Goal: Task Accomplishment & Management: Use online tool/utility

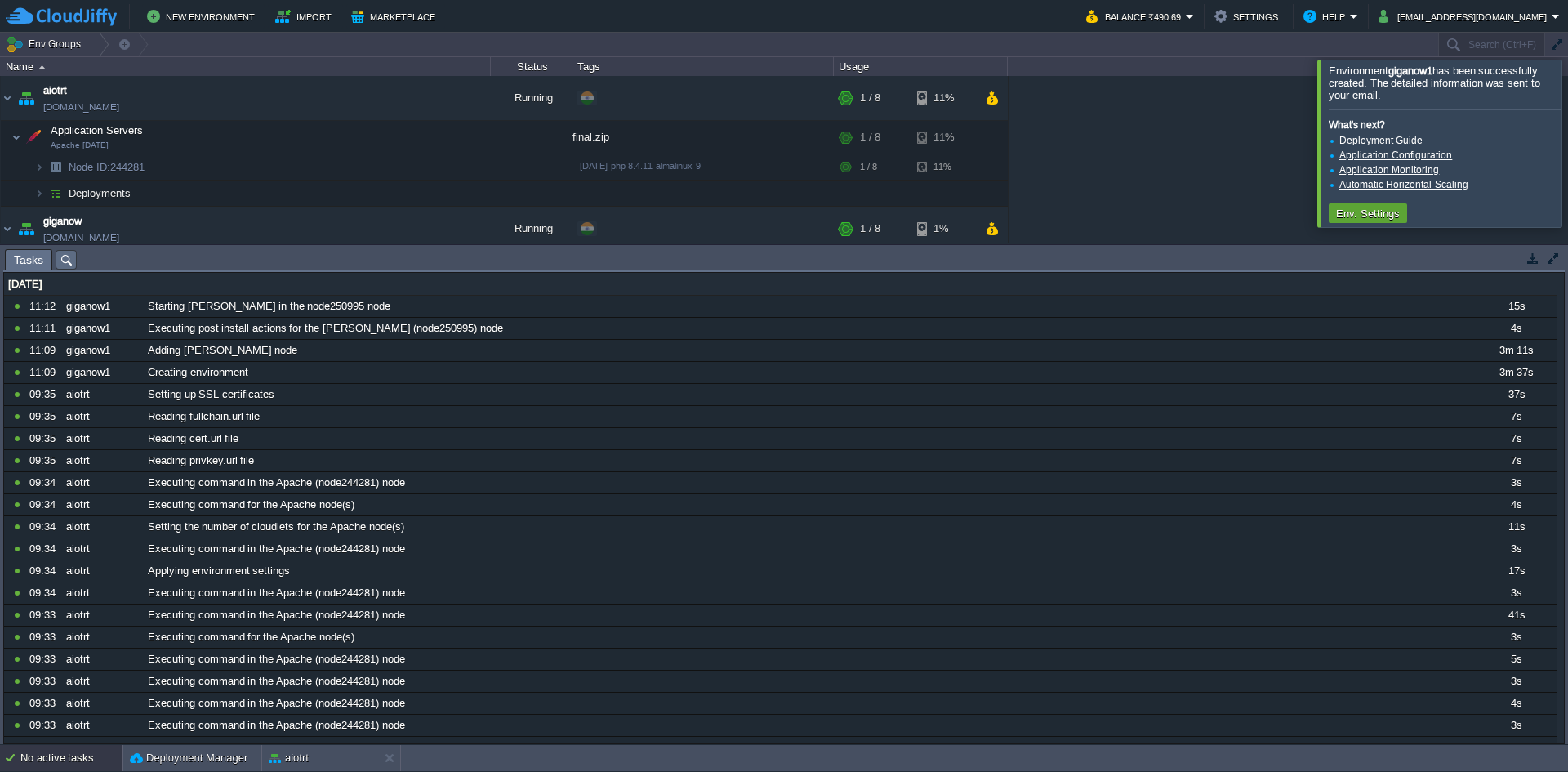
click at [1529, 266] on td at bounding box center [1532, 258] width 20 height 20
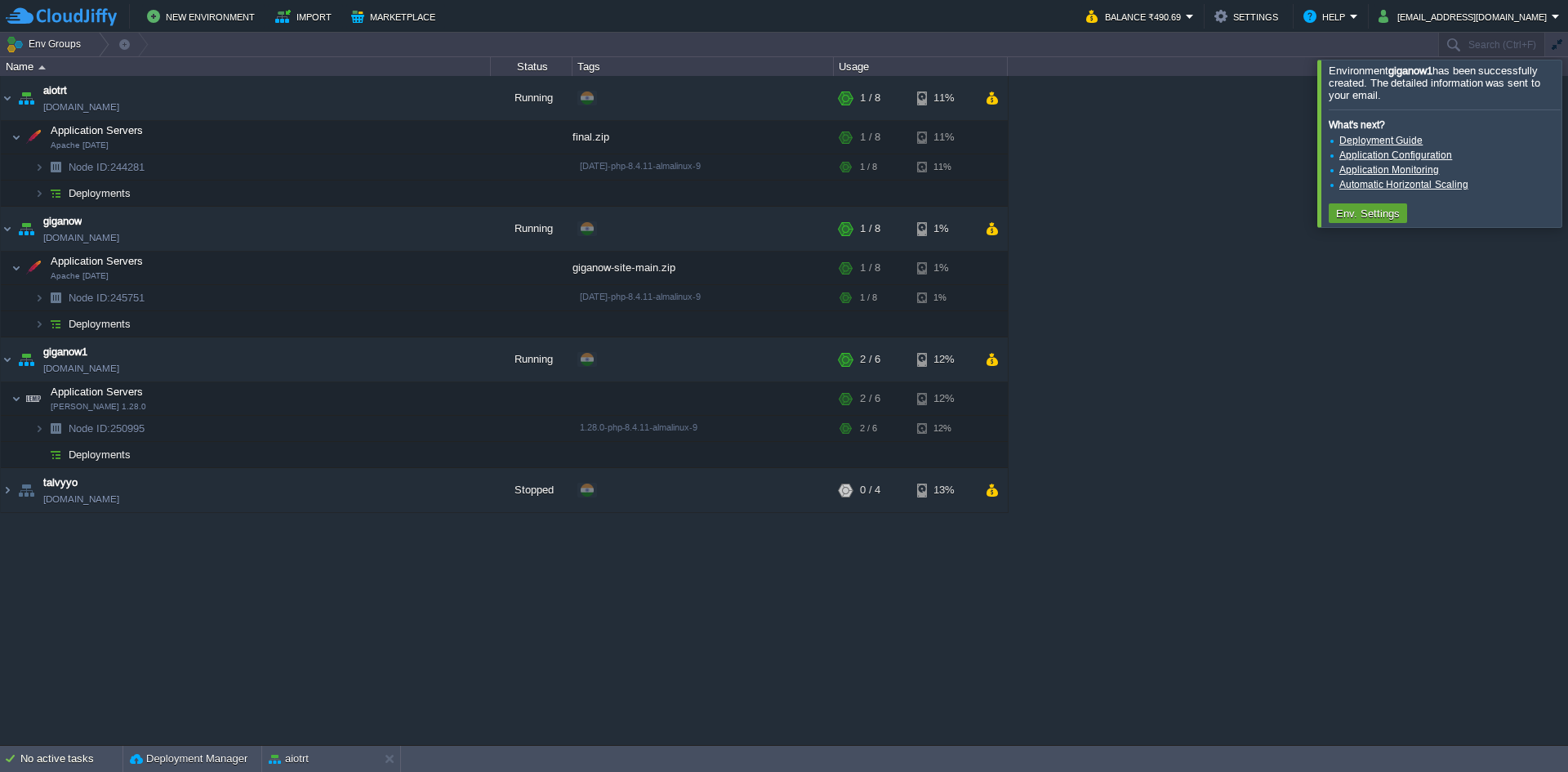
click at [1567, 117] on div at bounding box center [1587, 142] width 0 height 166
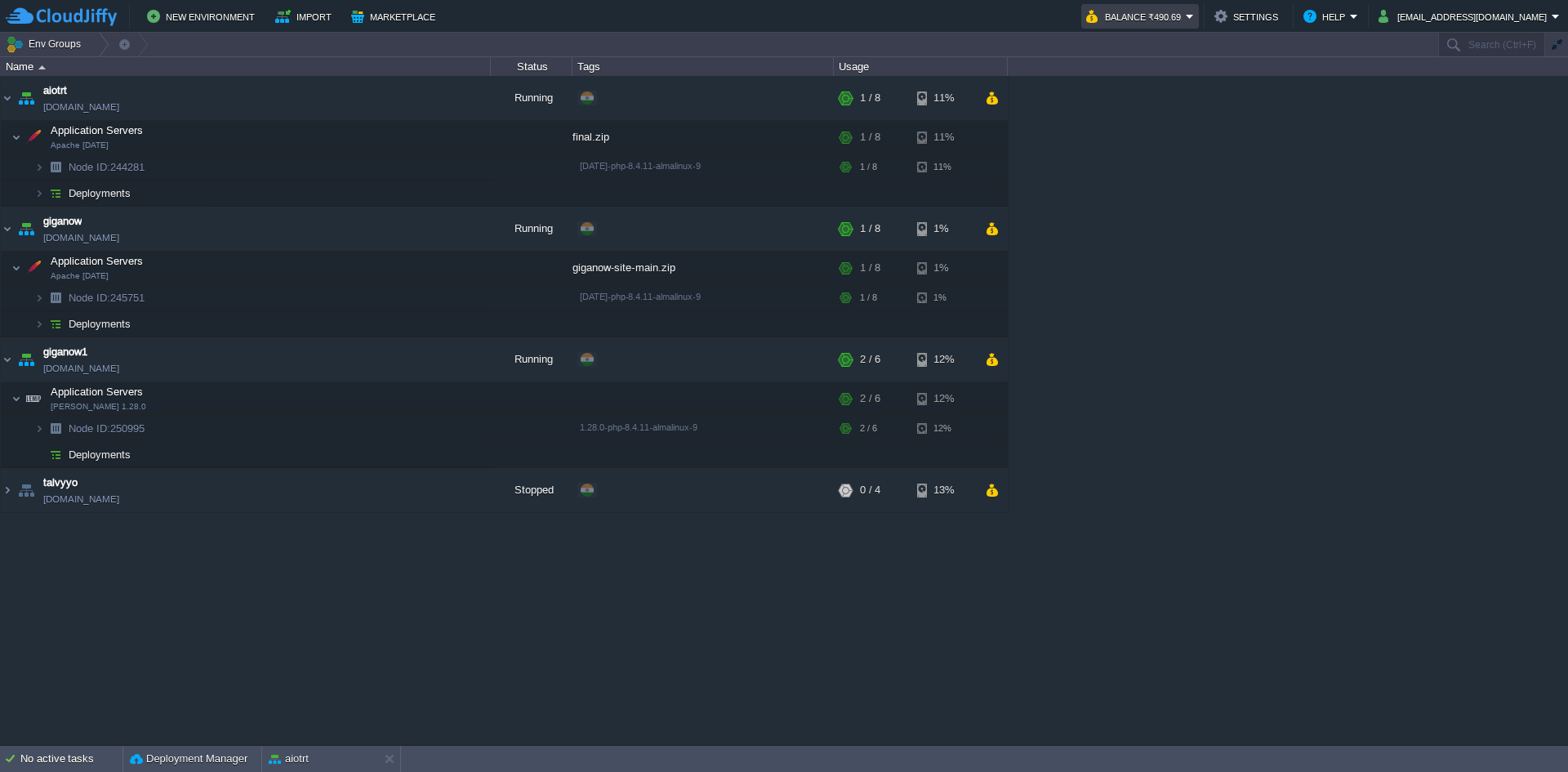
click at [1186, 20] on button "Balance ₹490.69" at bounding box center [1136, 16] width 99 height 20
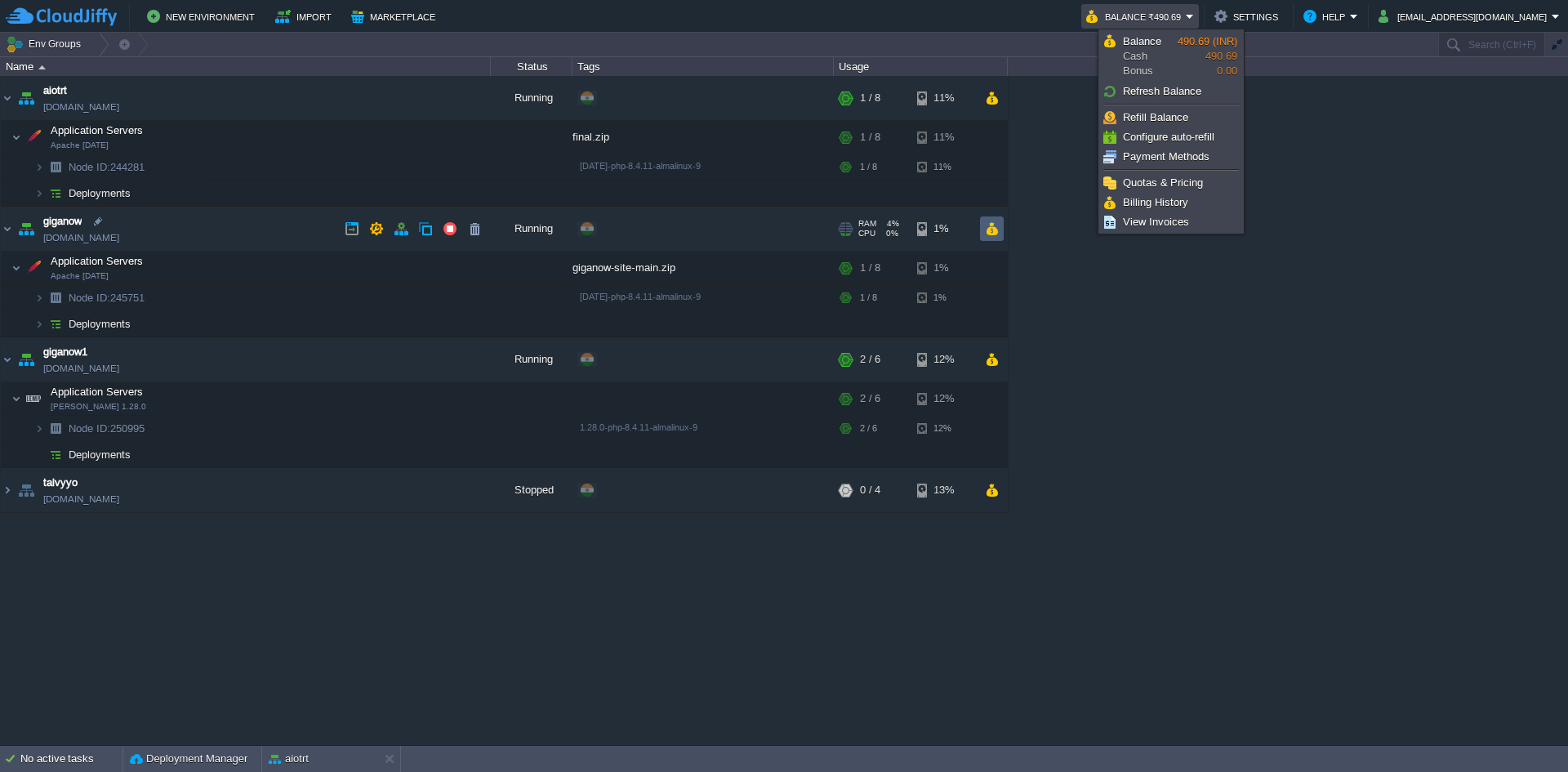
click at [999, 227] on td at bounding box center [991, 228] width 24 height 25
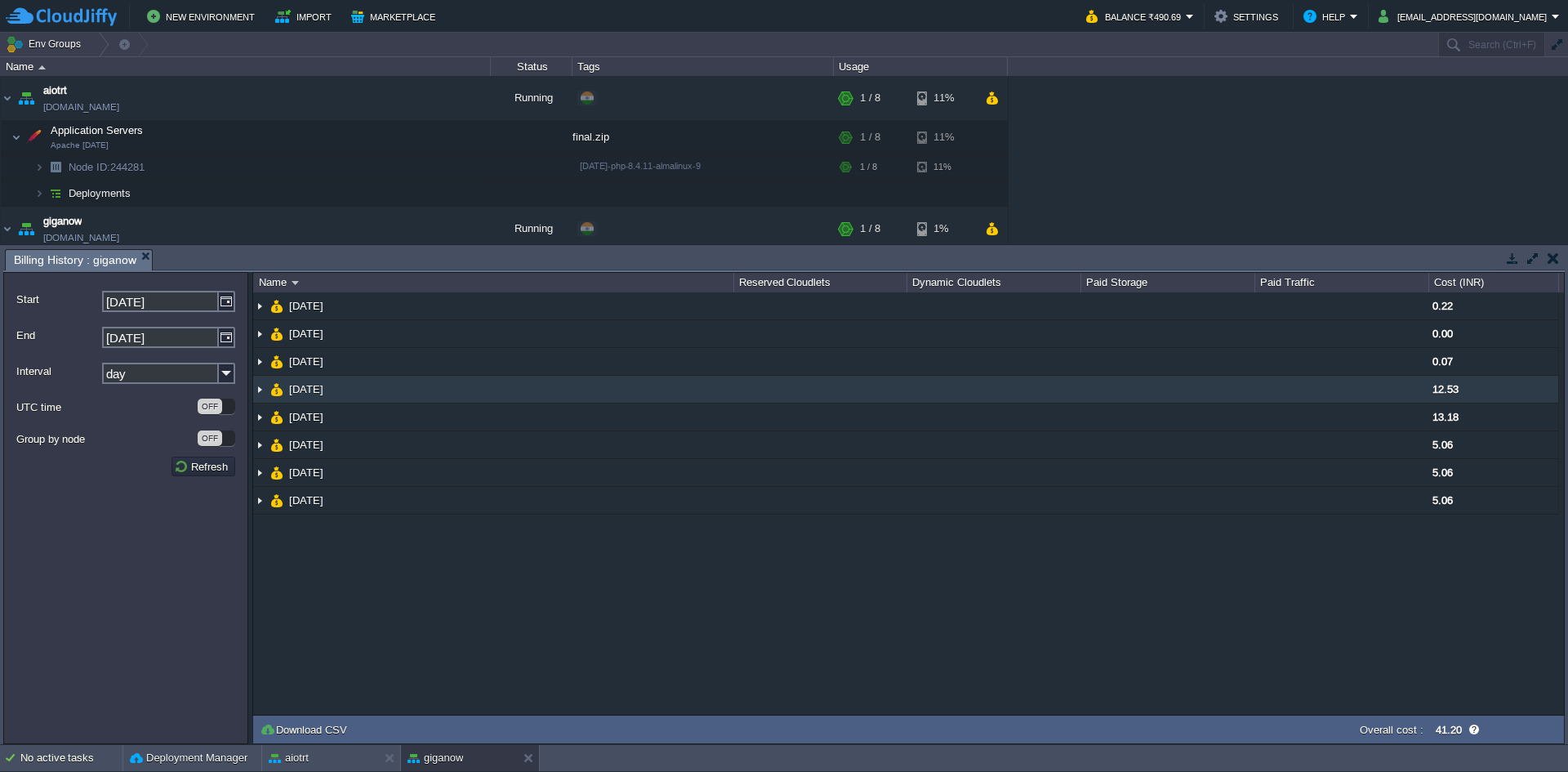
click at [1447, 396] on span "12.53" at bounding box center [1445, 389] width 26 height 12
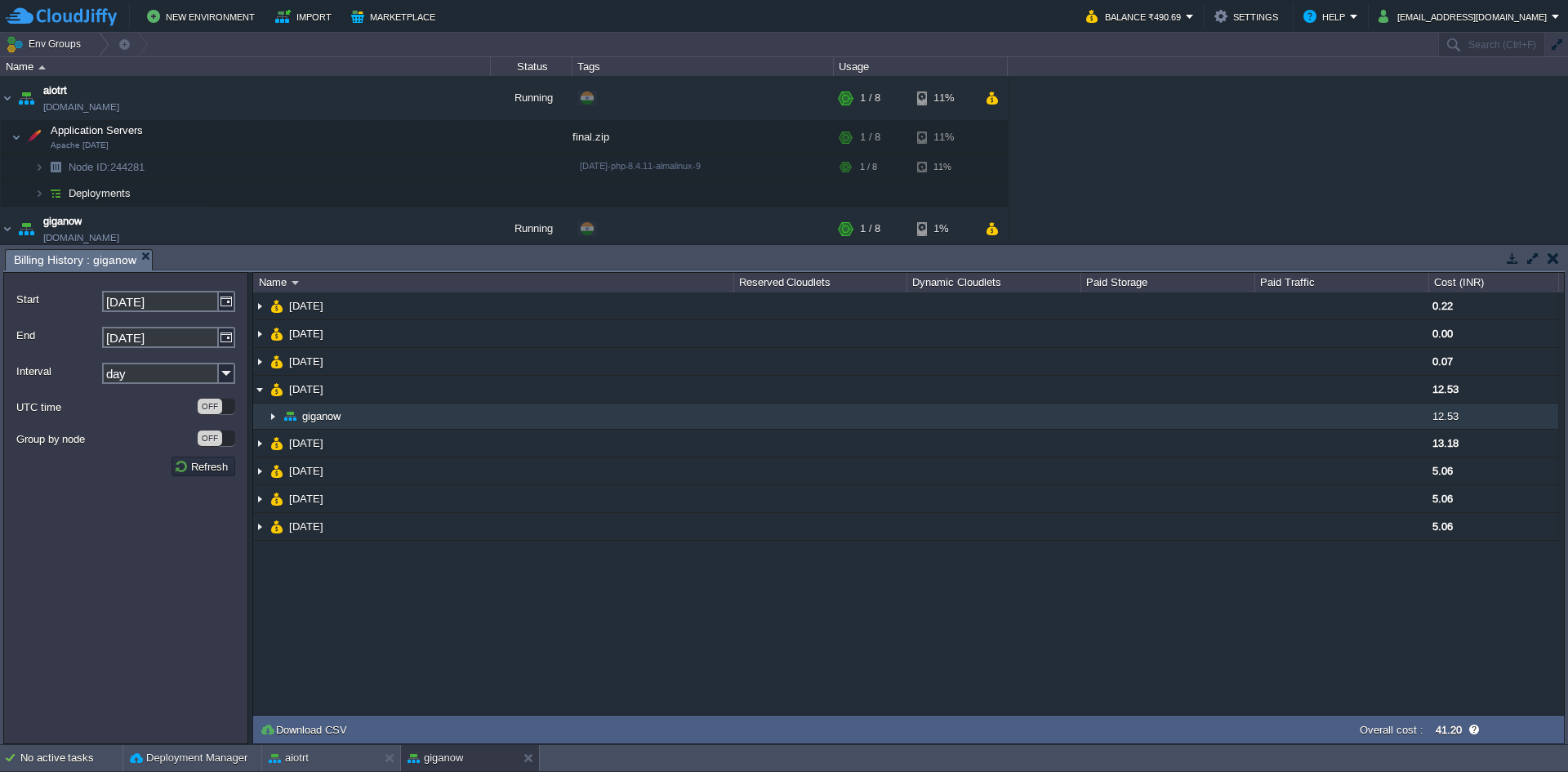
click at [1444, 424] on div "12.53" at bounding box center [1493, 416] width 130 height 25
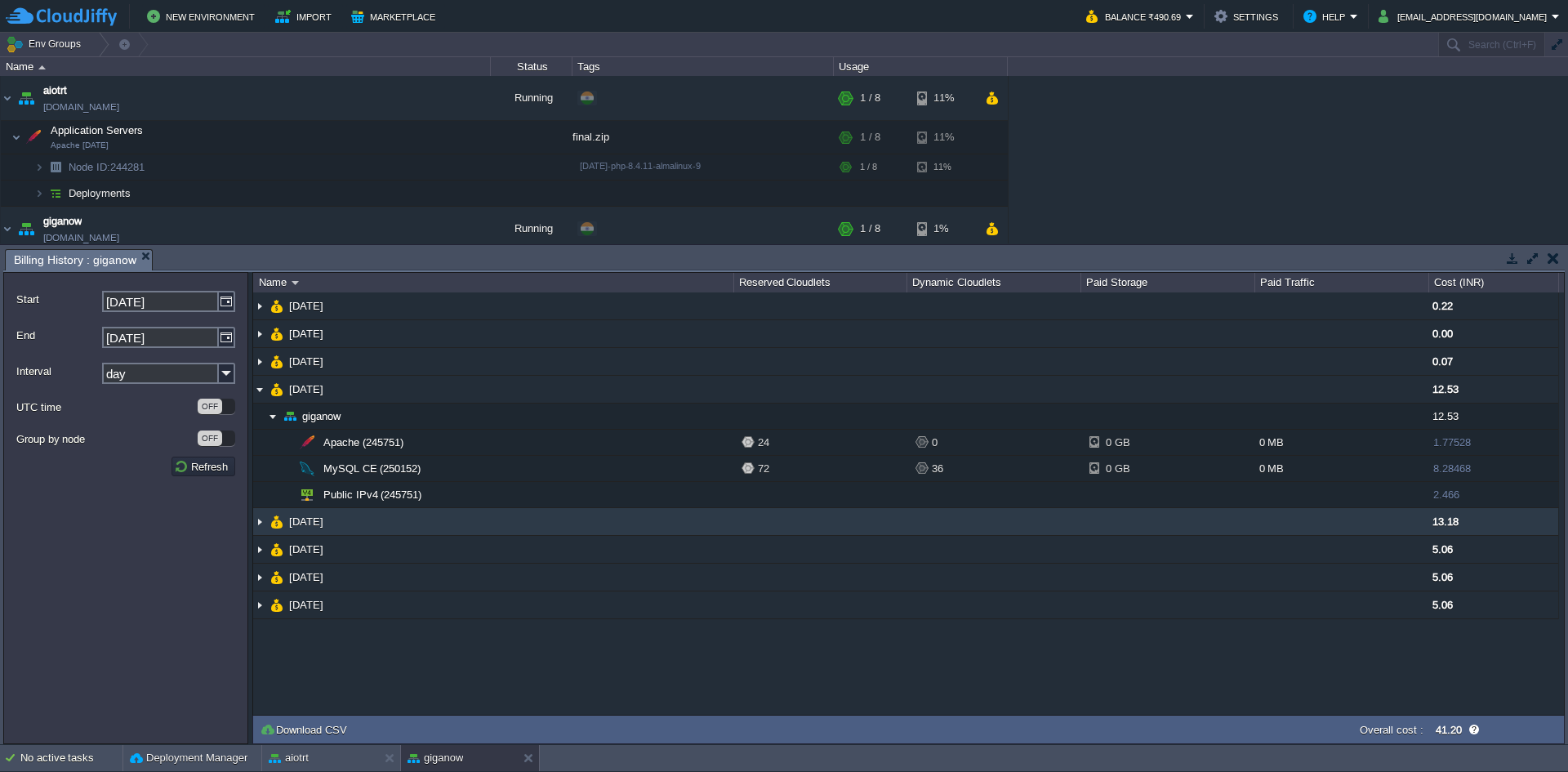
click at [1450, 529] on div "13.18" at bounding box center [1493, 522] width 130 height 27
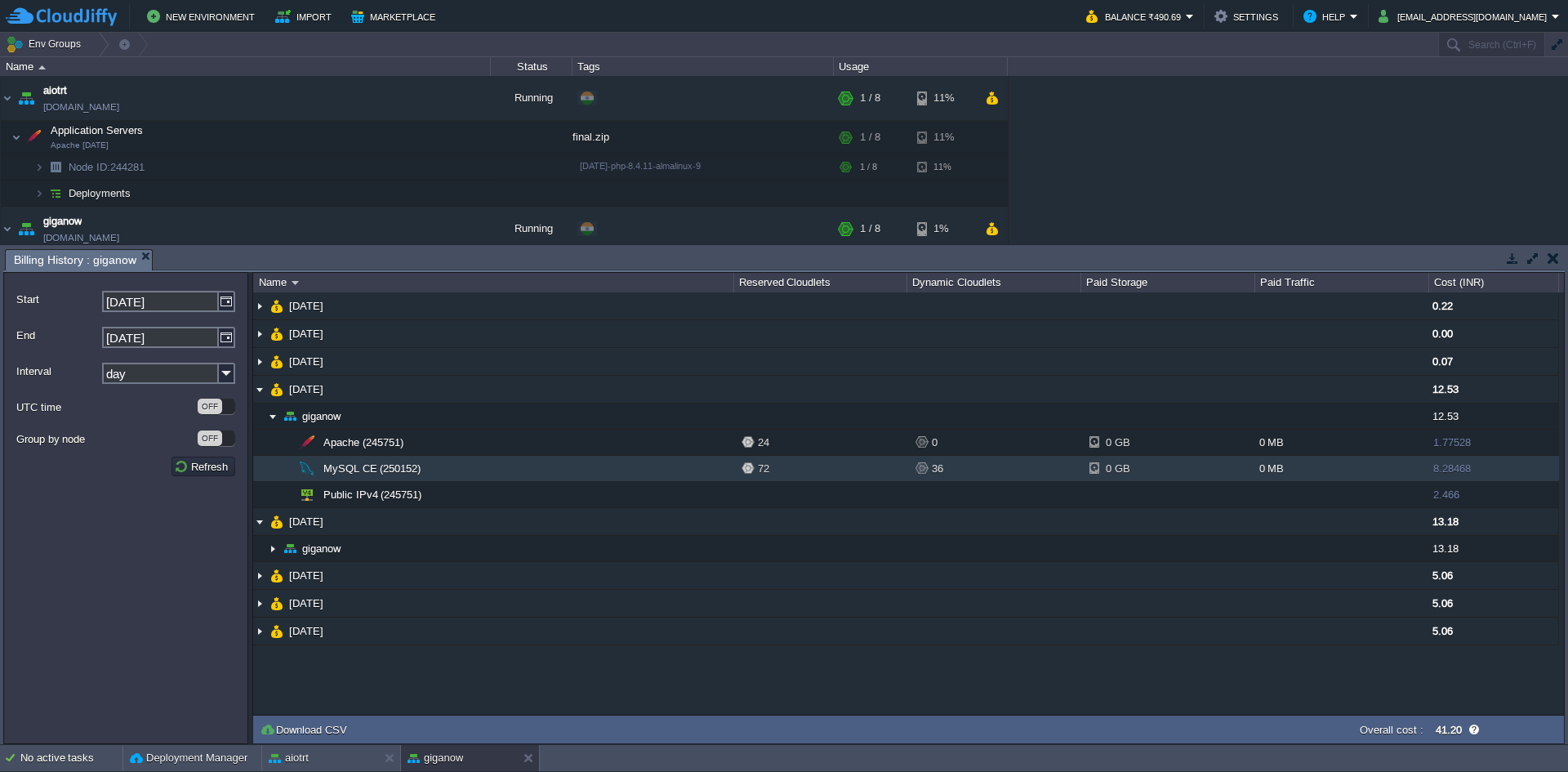
click at [1402, 467] on div "0 MB" at bounding box center [1342, 468] width 174 height 25
click at [1554, 256] on button "button" at bounding box center [1553, 257] width 11 height 14
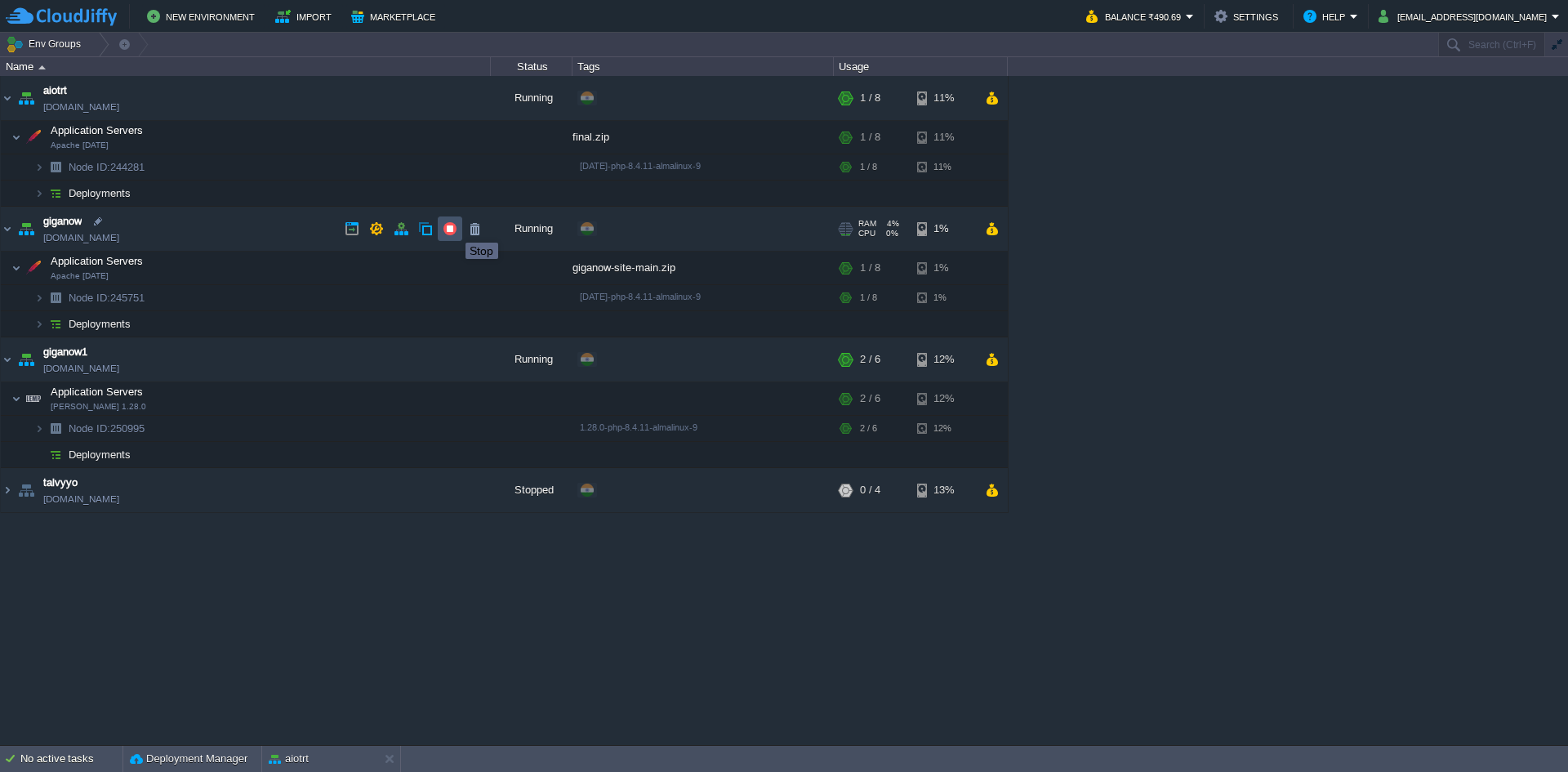
click at [453, 227] on button "button" at bounding box center [449, 228] width 14 height 14
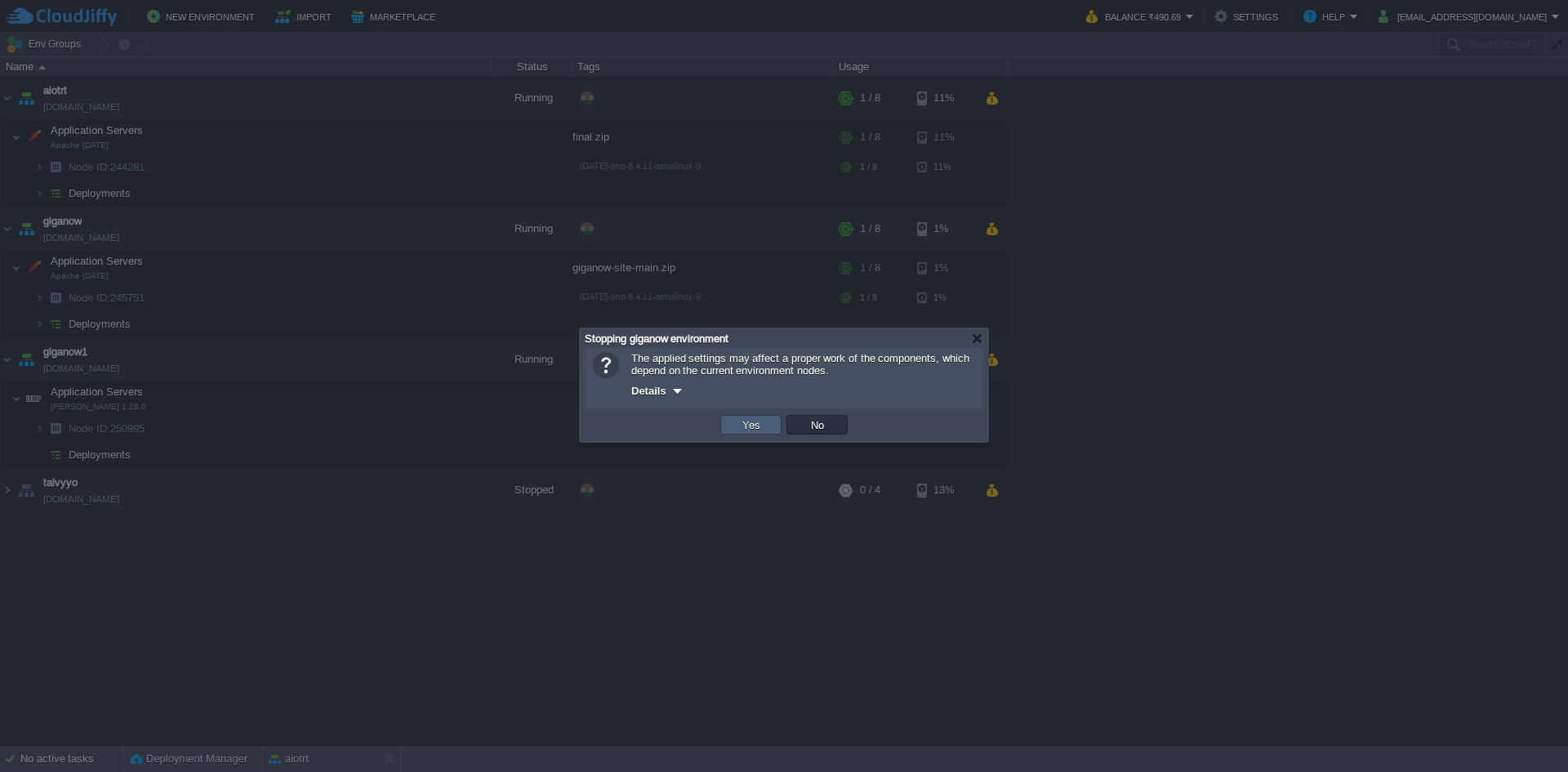
click at [733, 418] on td "Yes" at bounding box center [751, 424] width 61 height 20
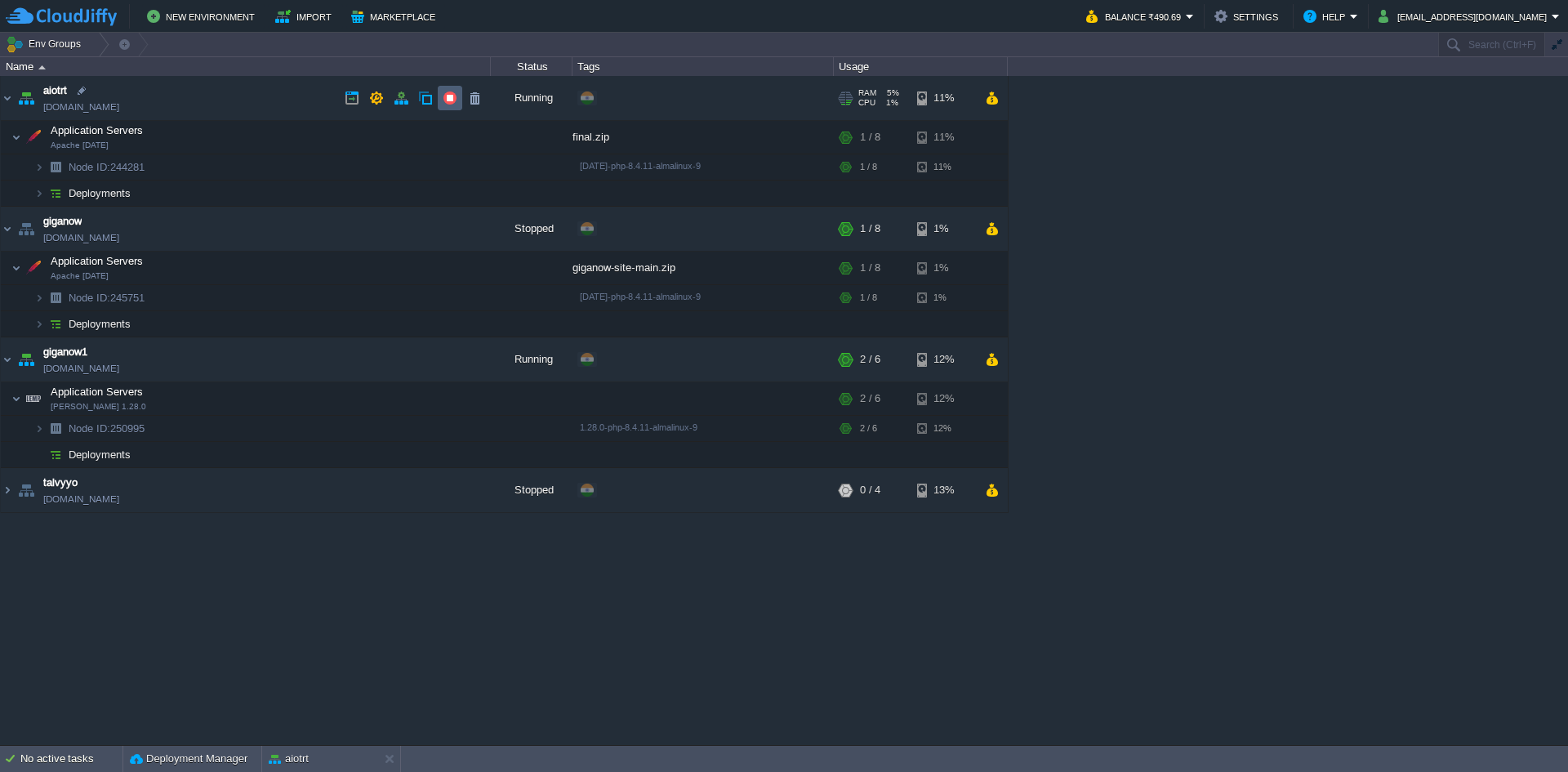
click at [440, 104] on td at bounding box center [450, 98] width 25 height 25
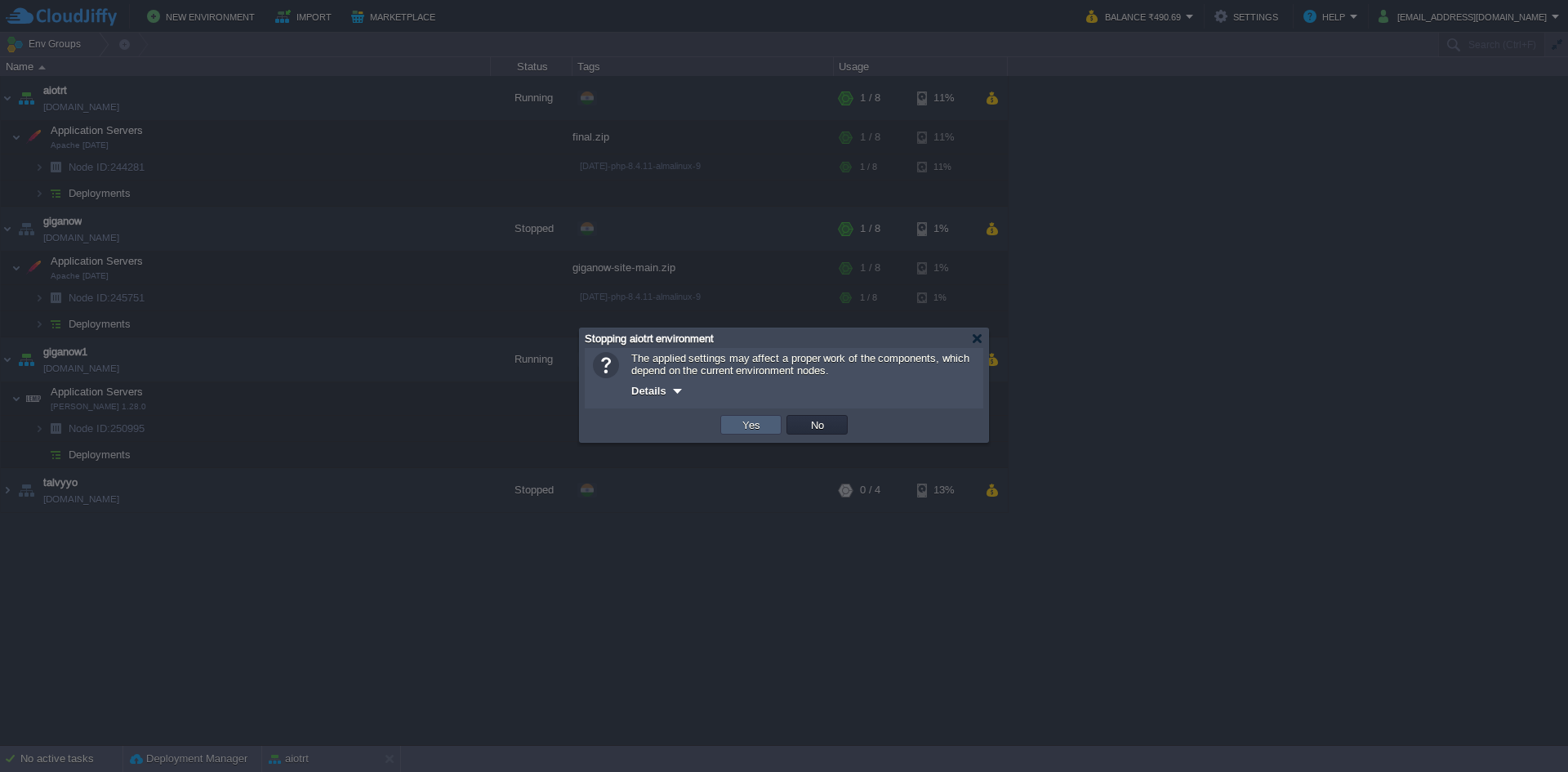
click at [755, 423] on button "Yes" at bounding box center [751, 424] width 28 height 14
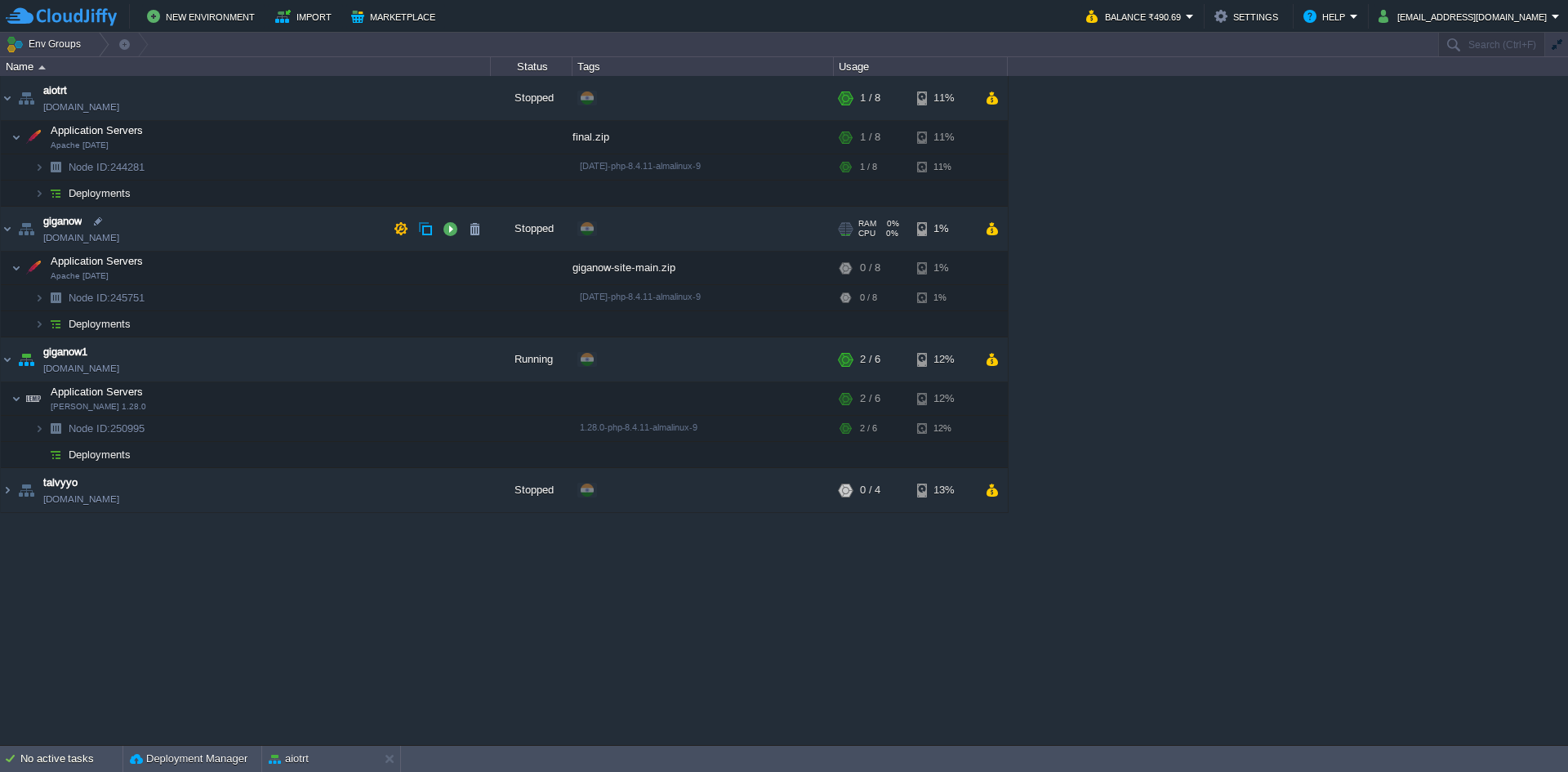
click at [206, 232] on td "giganow [DOMAIN_NAME]" at bounding box center [246, 228] width 490 height 45
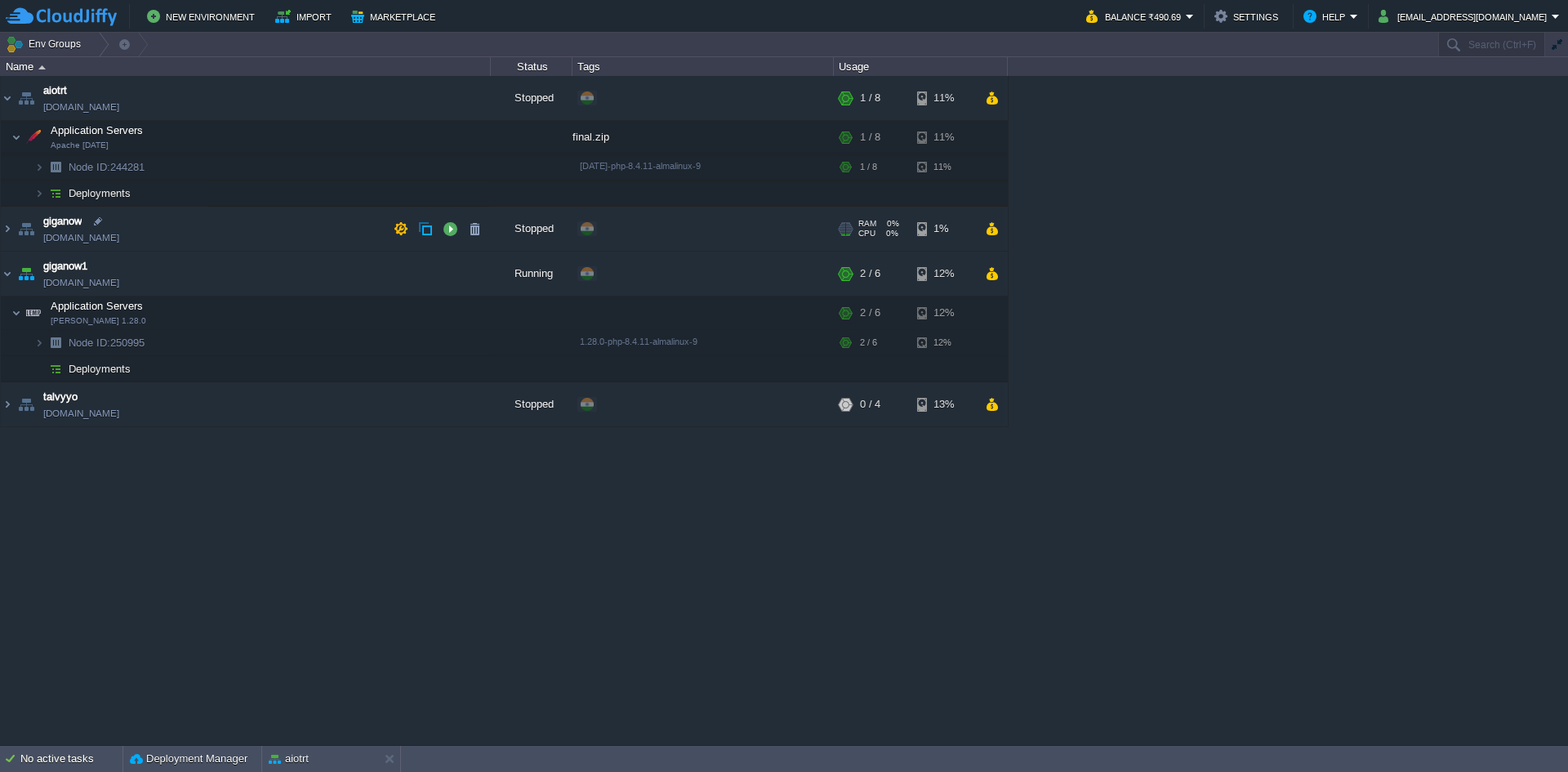
click at [206, 232] on td "giganow [DOMAIN_NAME]" at bounding box center [246, 228] width 490 height 45
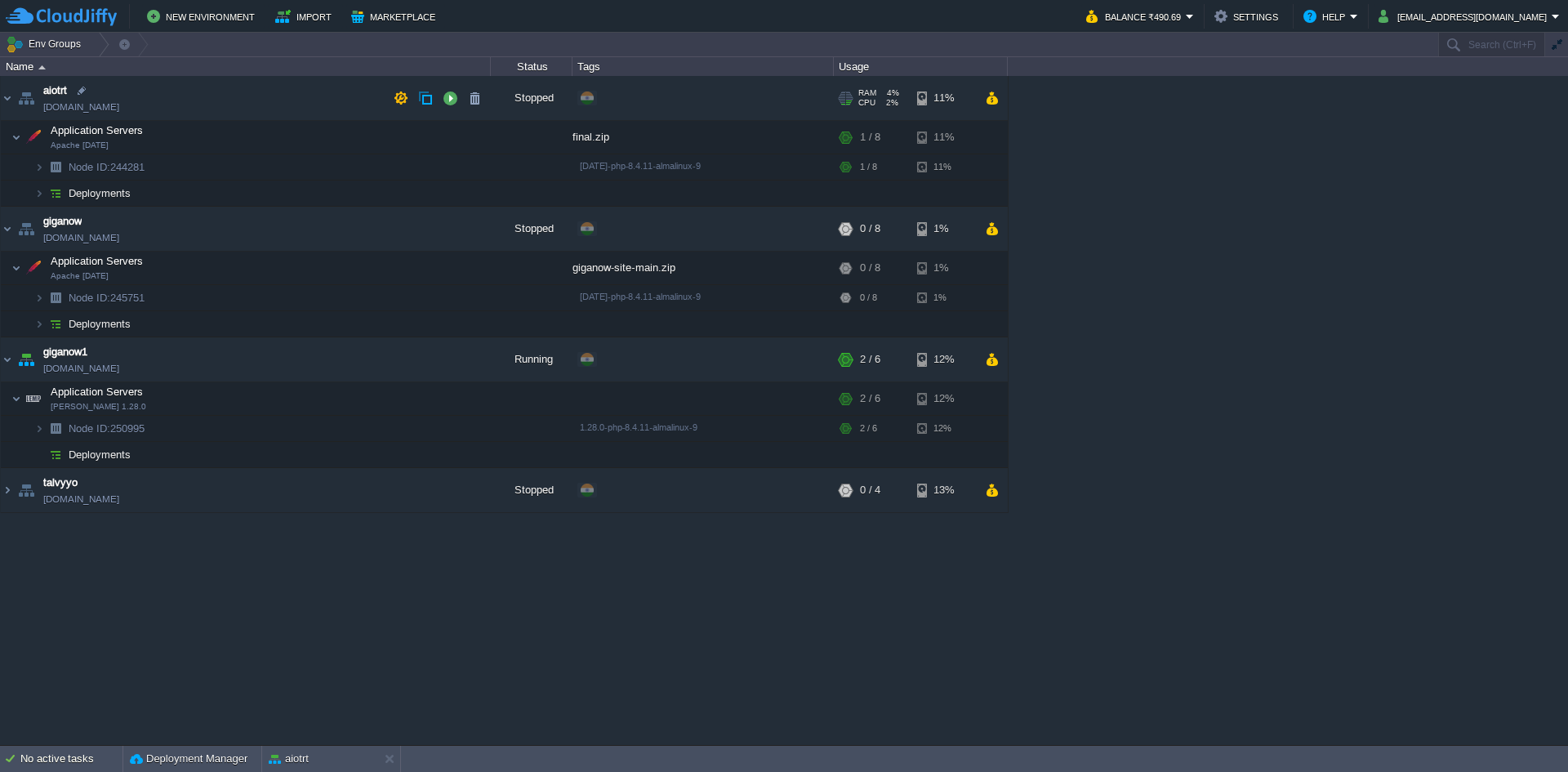
click at [21, 99] on img at bounding box center [26, 97] width 23 height 44
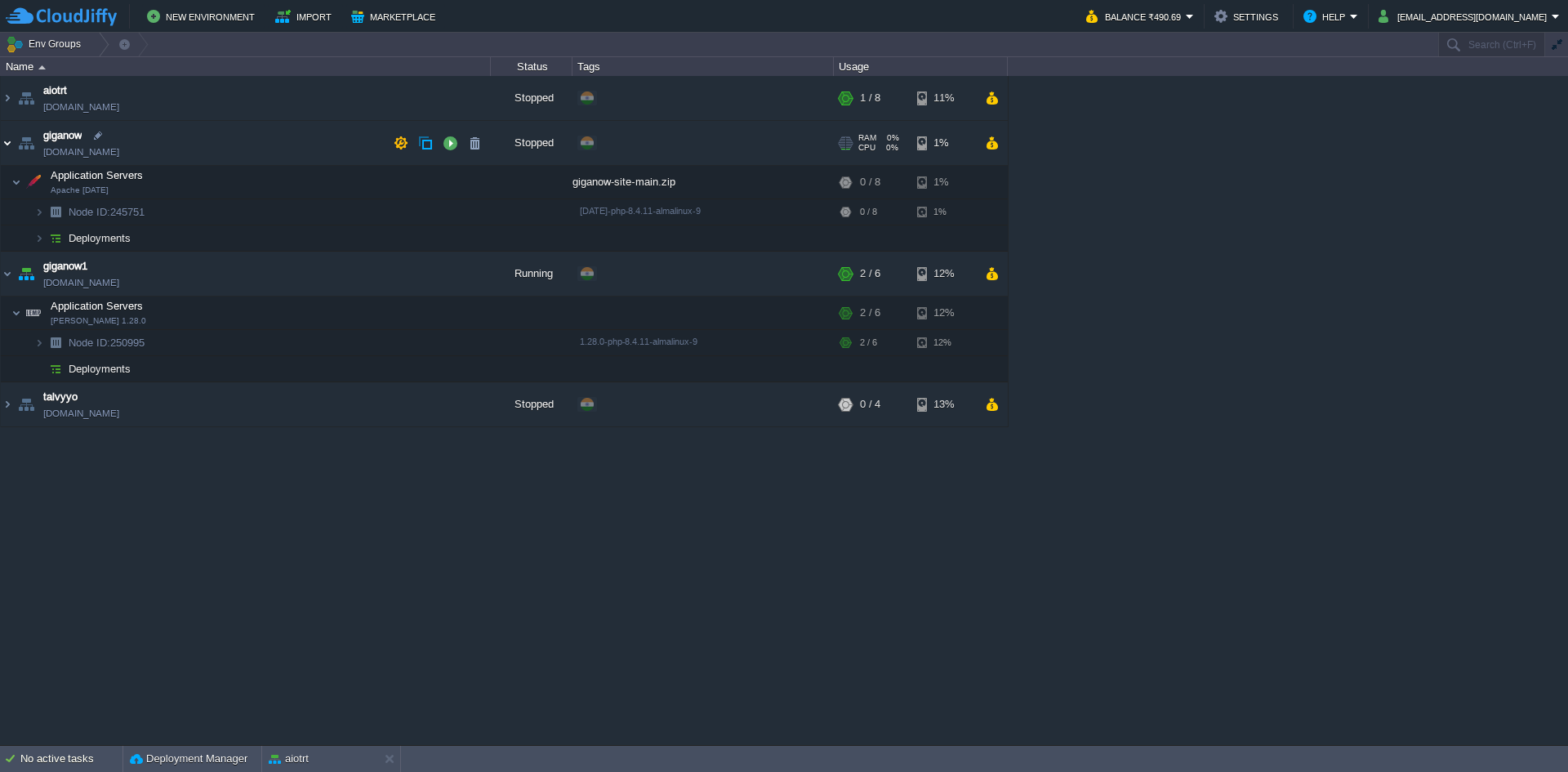
click at [2, 139] on img at bounding box center [8, 142] width 13 height 44
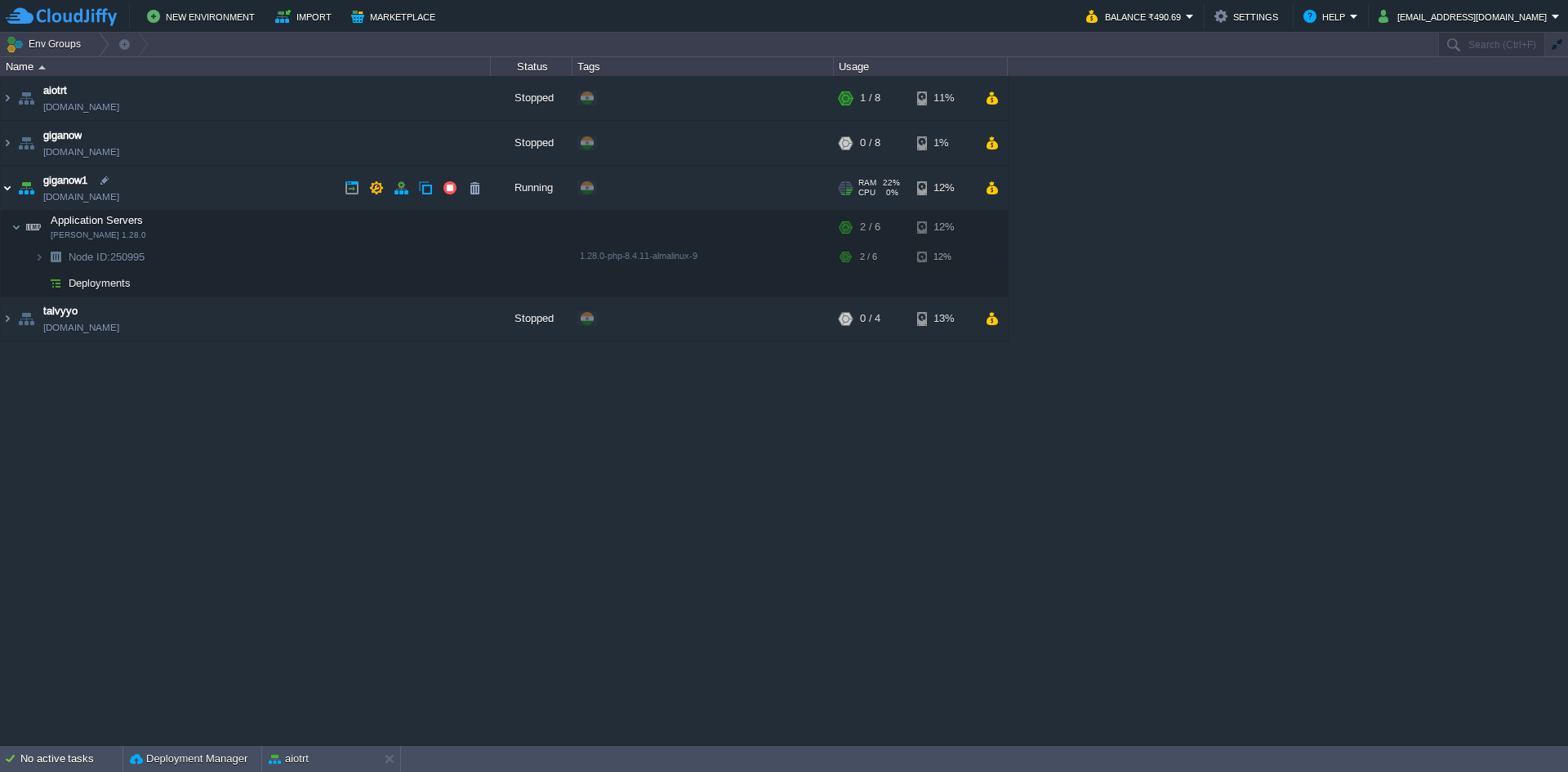
click at [7, 188] on img at bounding box center [8, 187] width 13 height 44
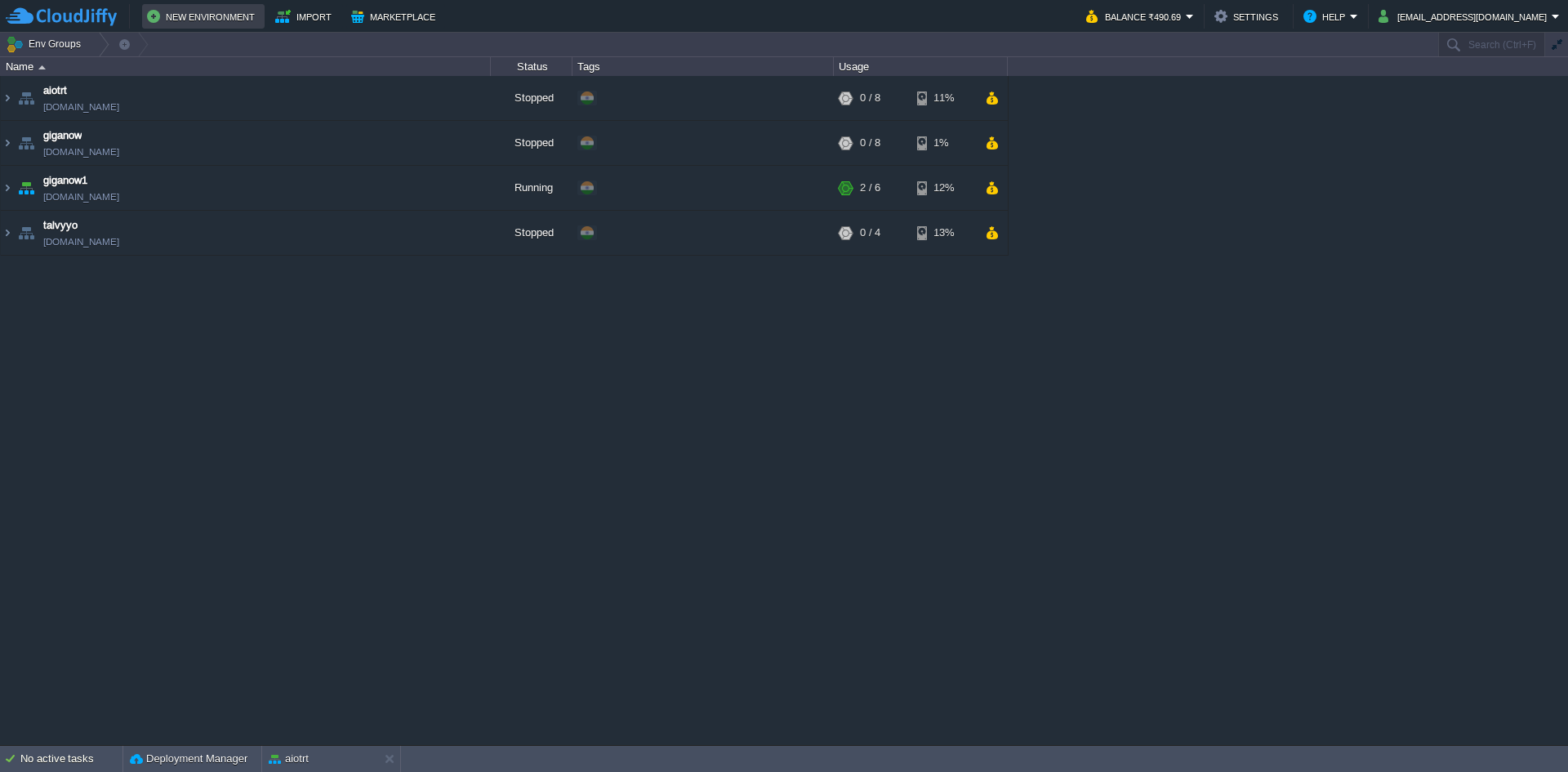
click at [221, 15] on button "New Environment" at bounding box center [204, 16] width 113 height 20
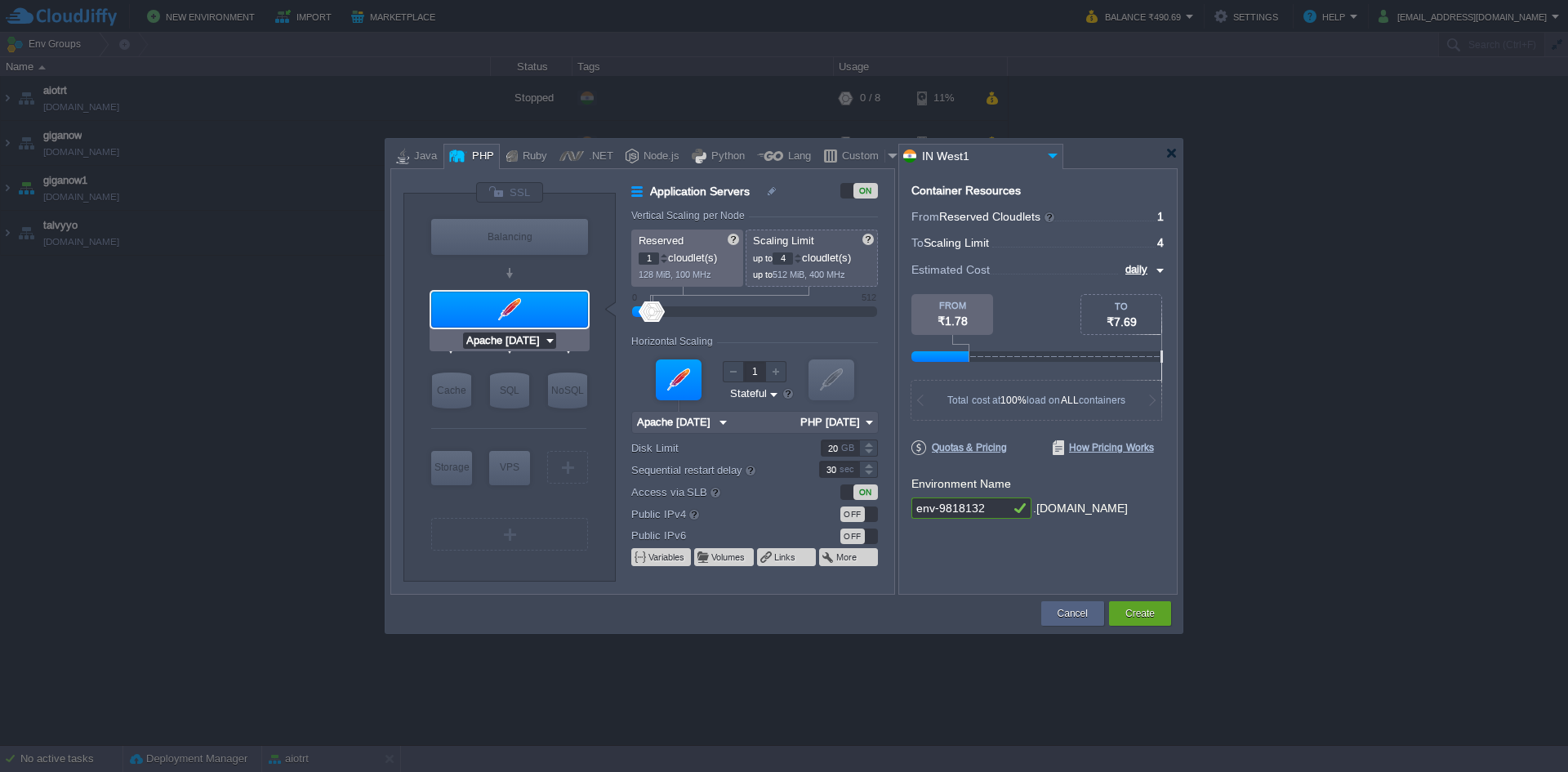
click at [525, 334] on input "Apache [DATE]" at bounding box center [504, 340] width 81 height 16
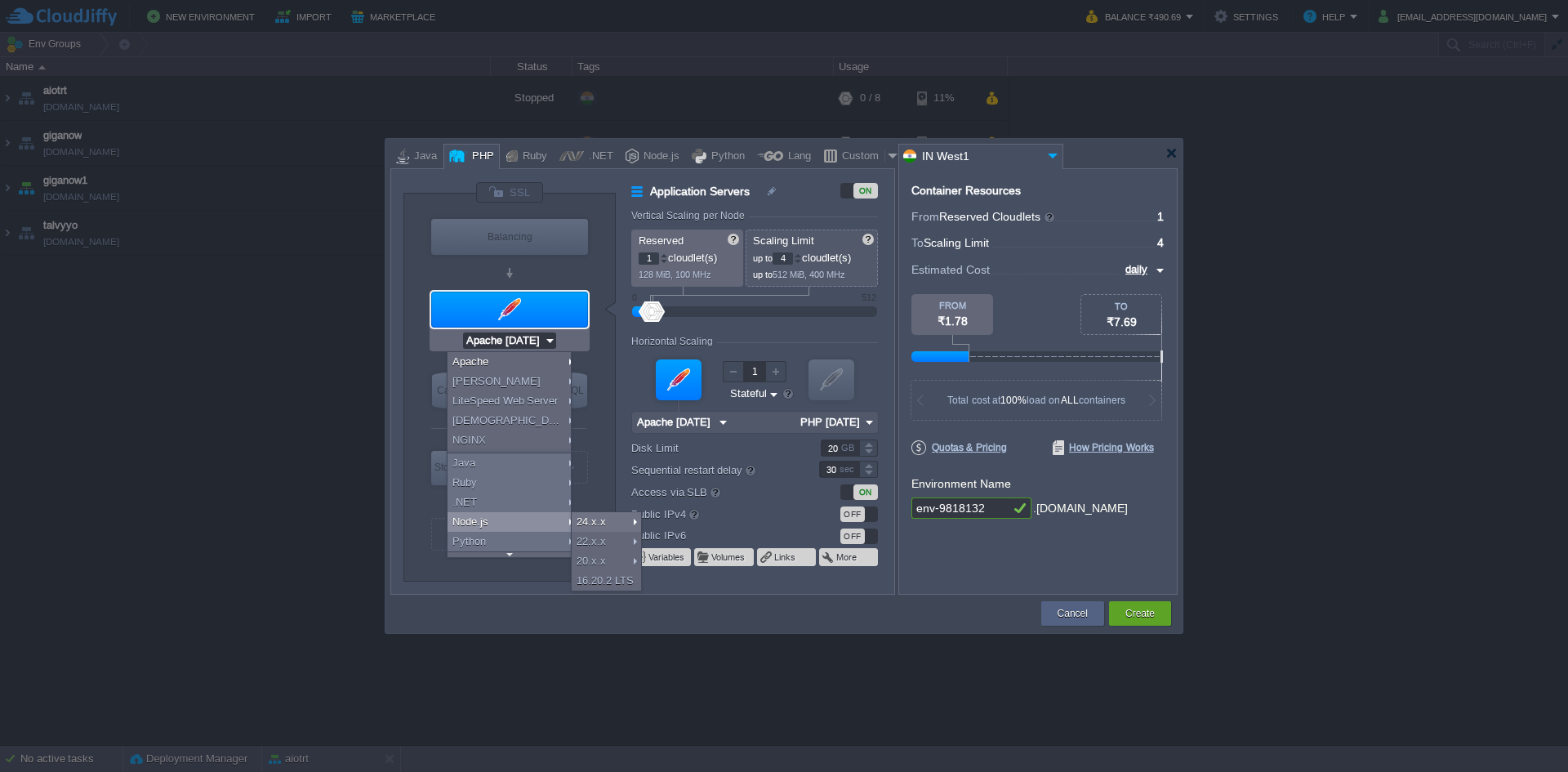
click at [424, 515] on div "VM Balancing VM Application Servers VM Cache VM SQL VM NoSQL VM Storage VM VPS …" at bounding box center [509, 387] width 212 height 387
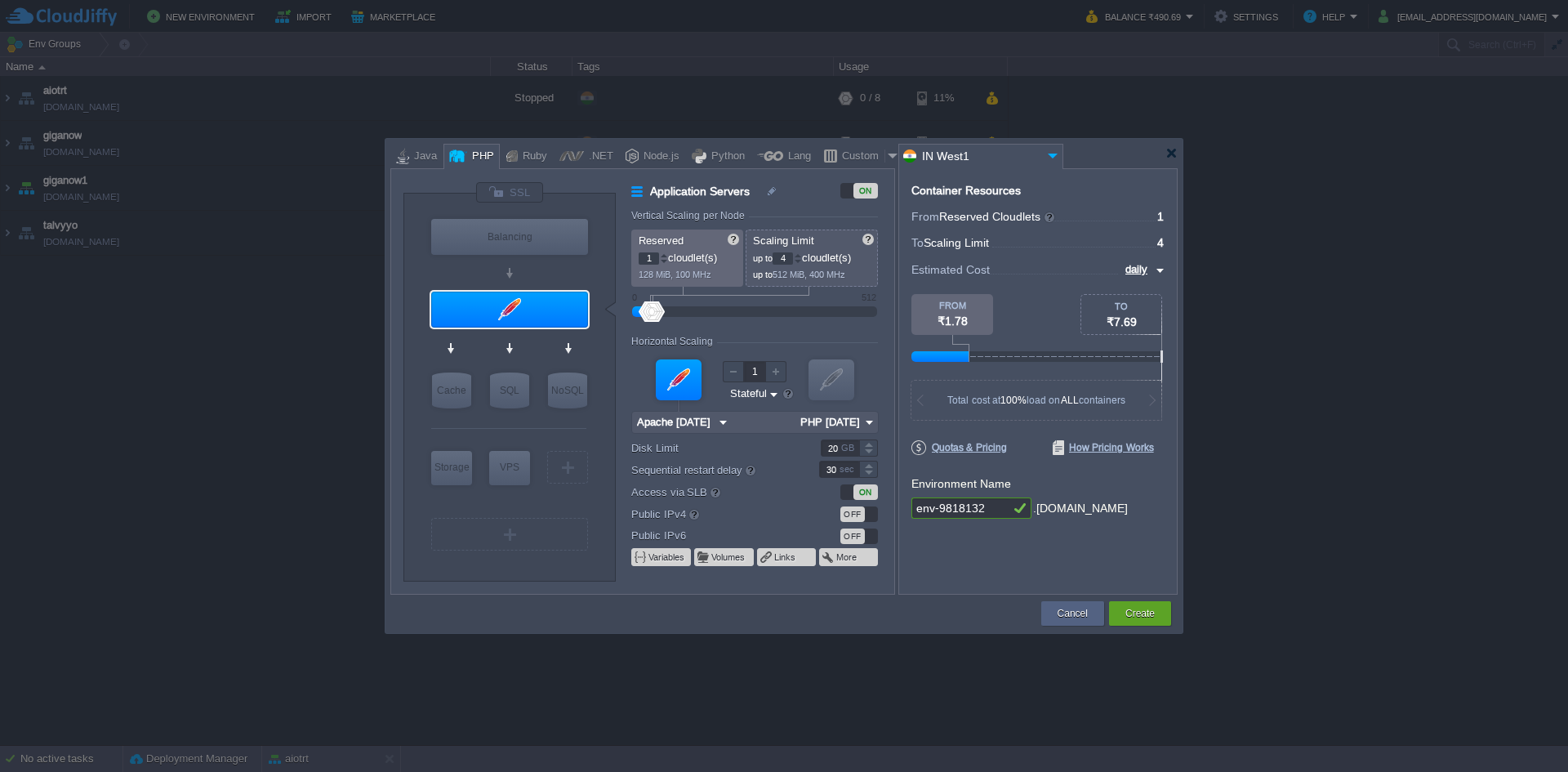
type input "MariaDB 12.0.2"
click at [520, 391] on div "SQL" at bounding box center [509, 391] width 39 height 36
type input "SQL Databases"
type input "4"
type input "6"
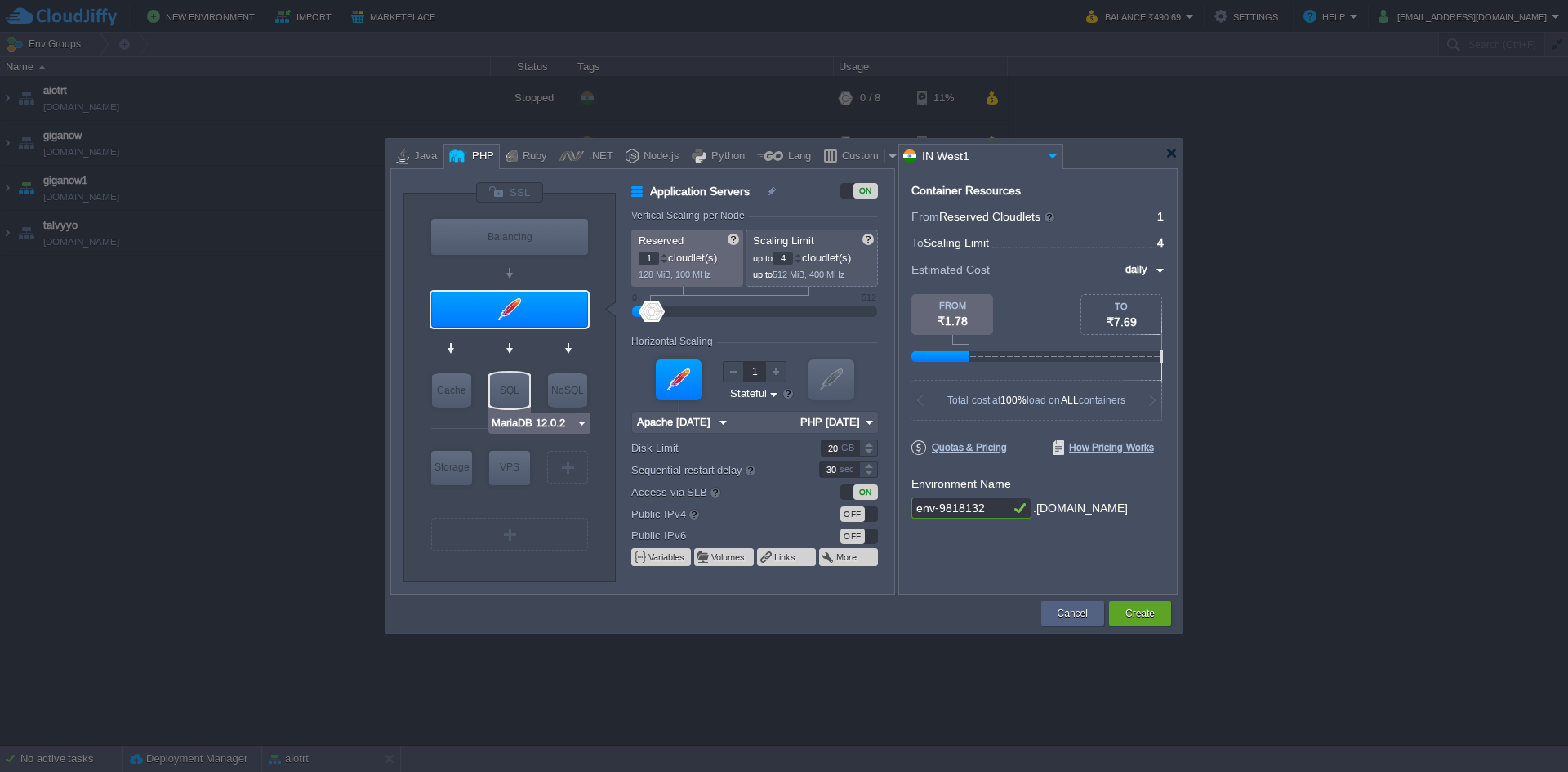
type input "MariaDB 12.0.2"
type input "12.0.2-almalin..."
type input "Stateless"
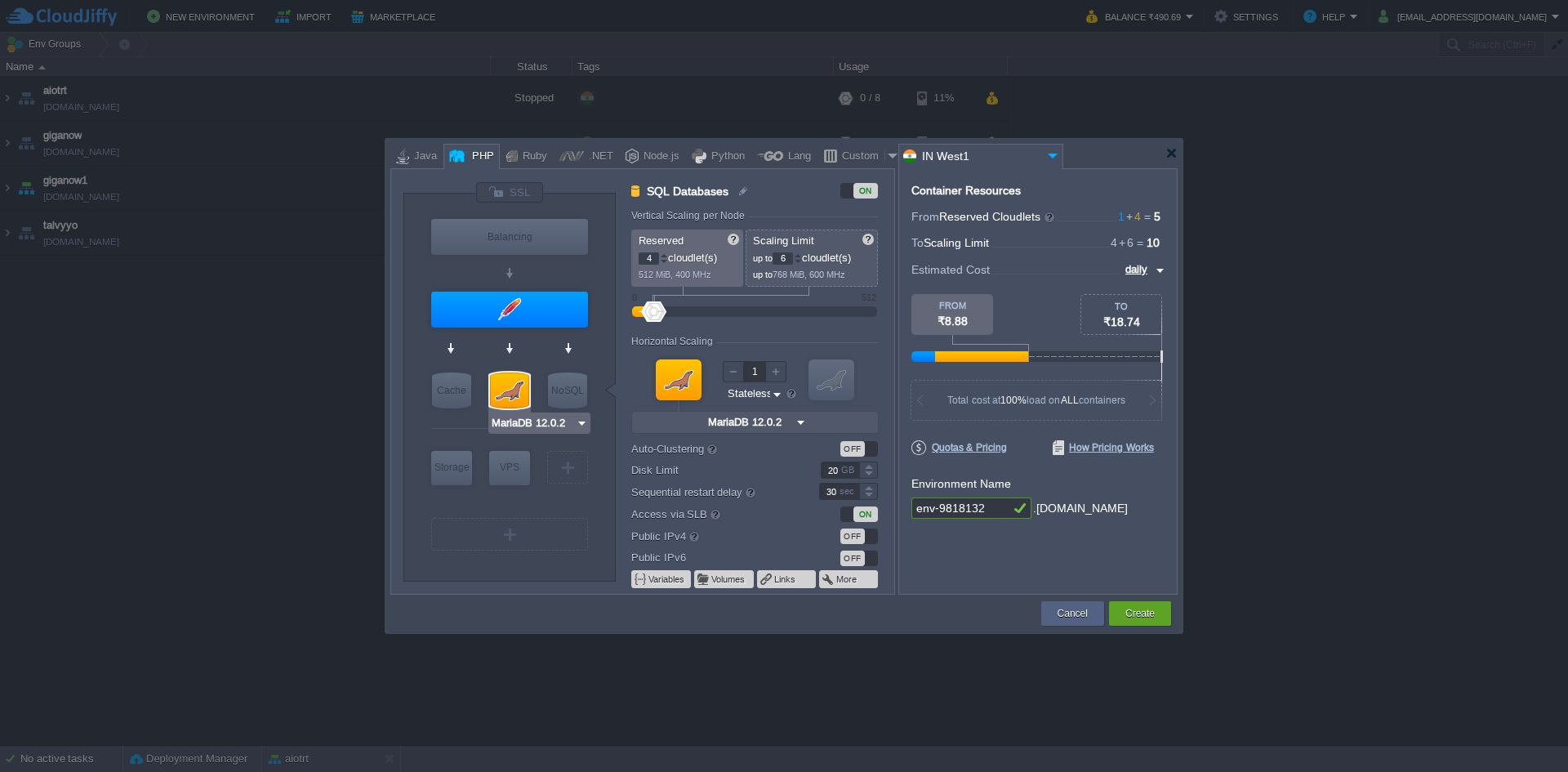
click at [533, 428] on input "MariaDB 12.0.2" at bounding box center [533, 422] width 85 height 16
click at [410, 527] on div "VM Balancing VM Application Servers VM Cache VM SQL VM NoSQL VM Storage VM VPS …" at bounding box center [509, 387] width 212 height 387
click at [509, 398] on div at bounding box center [509, 391] width 39 height 36
type input "Apache [DATE]"
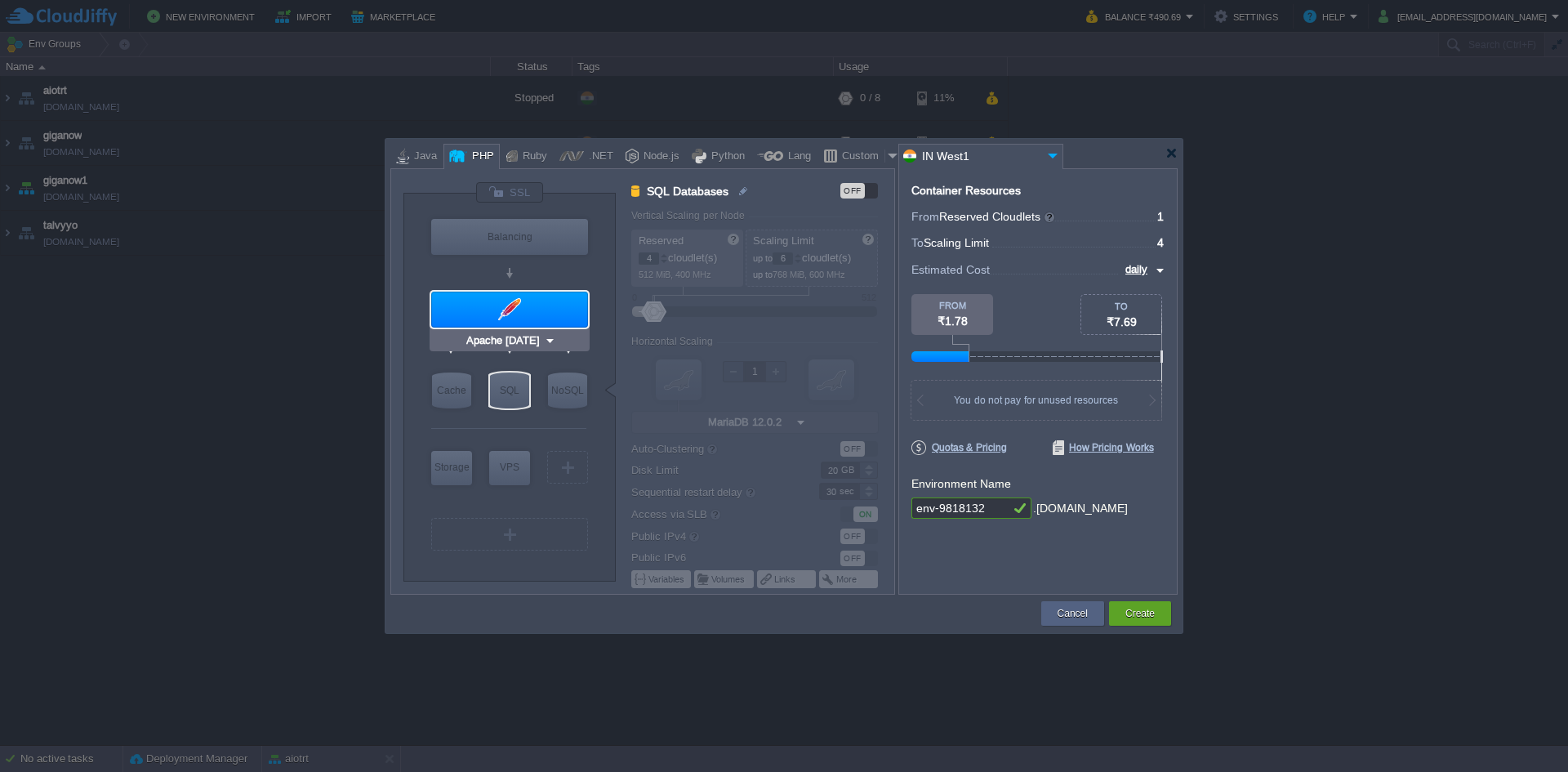
click at [503, 309] on div at bounding box center [509, 310] width 157 height 36
type input "Application Servers"
type input "1"
type input "4"
type input "Apache [DATE]"
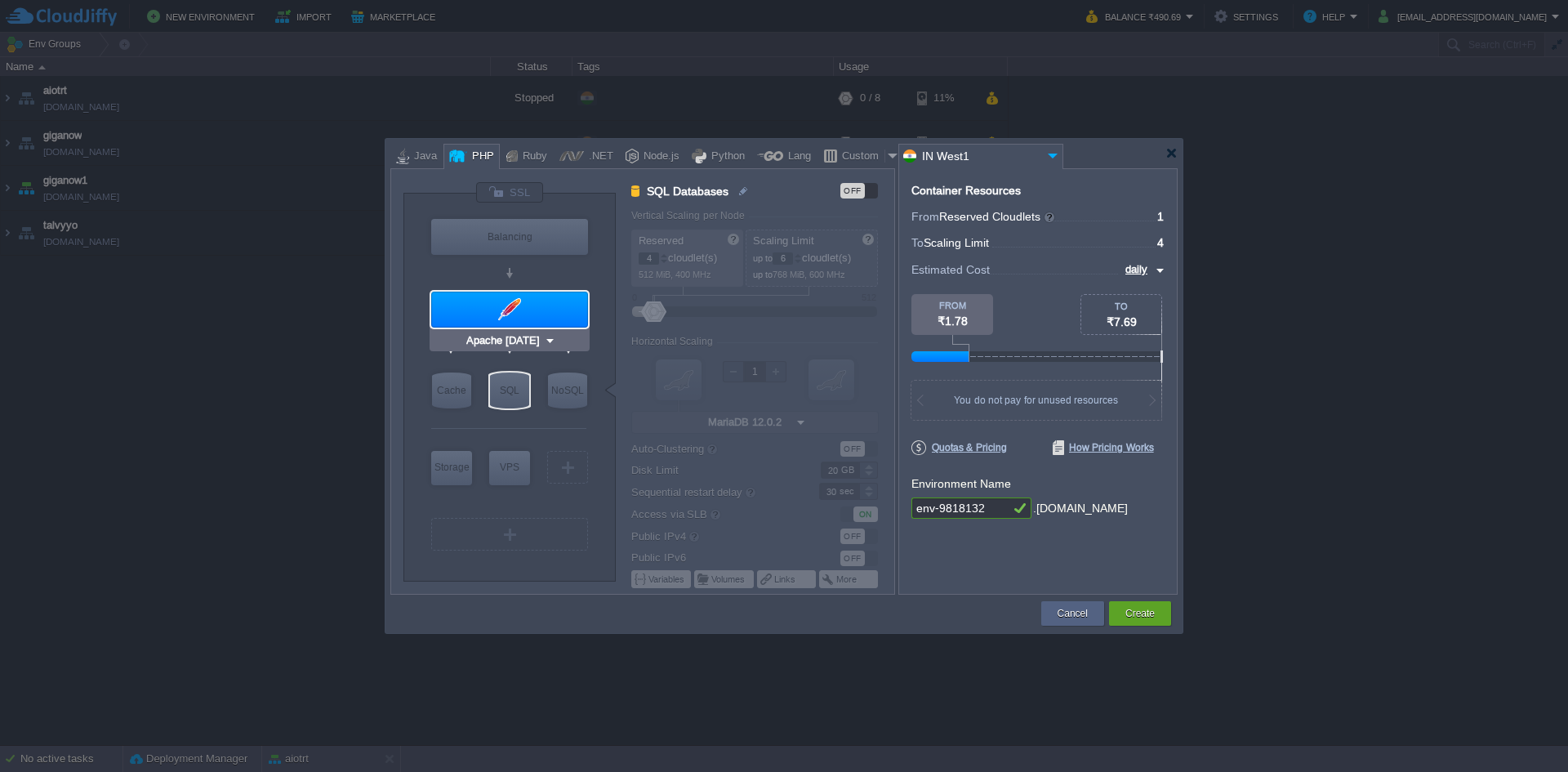
type input "PHP [DATE]"
type input "Stateful"
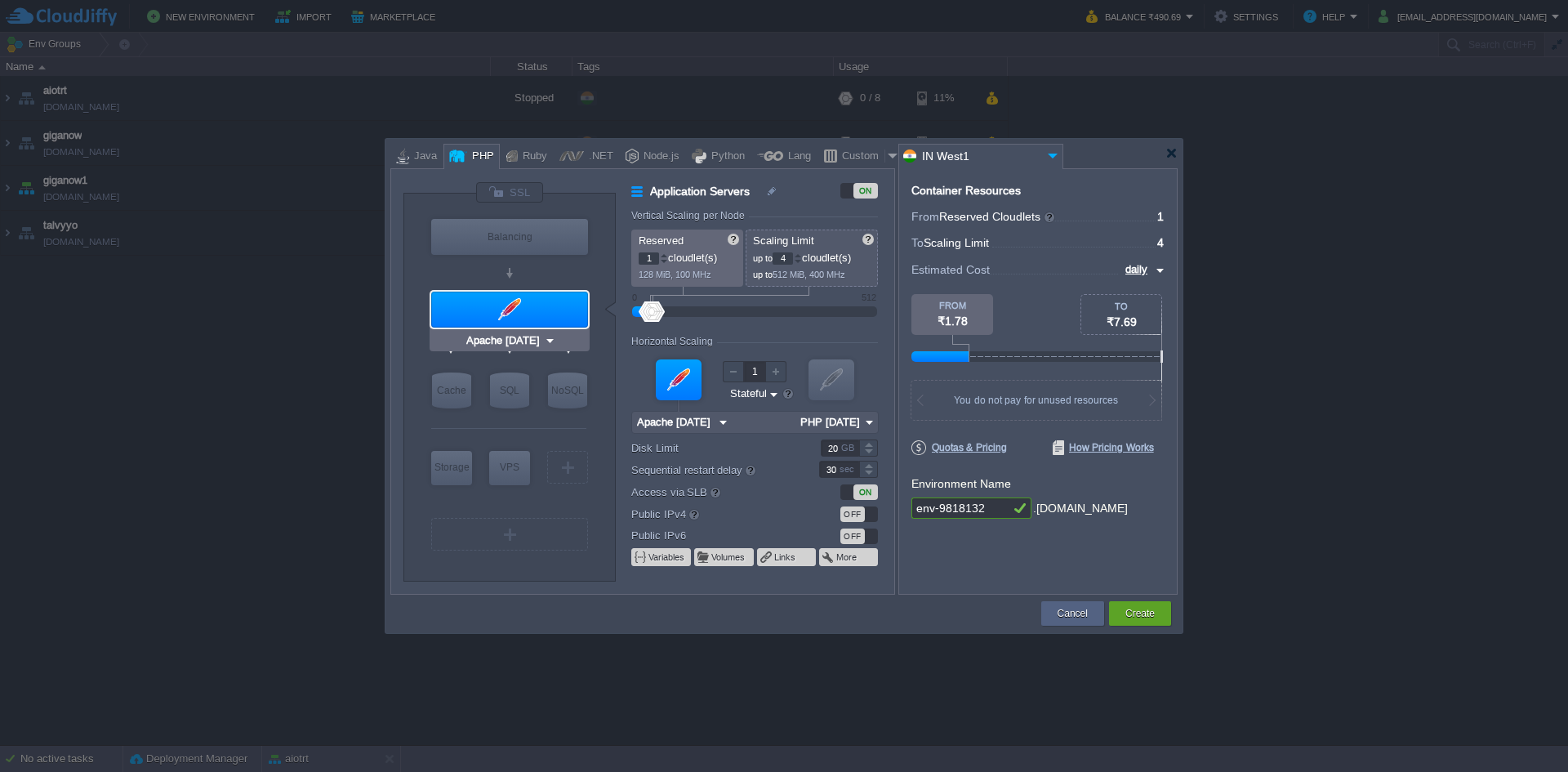
click at [485, 303] on div at bounding box center [509, 310] width 157 height 36
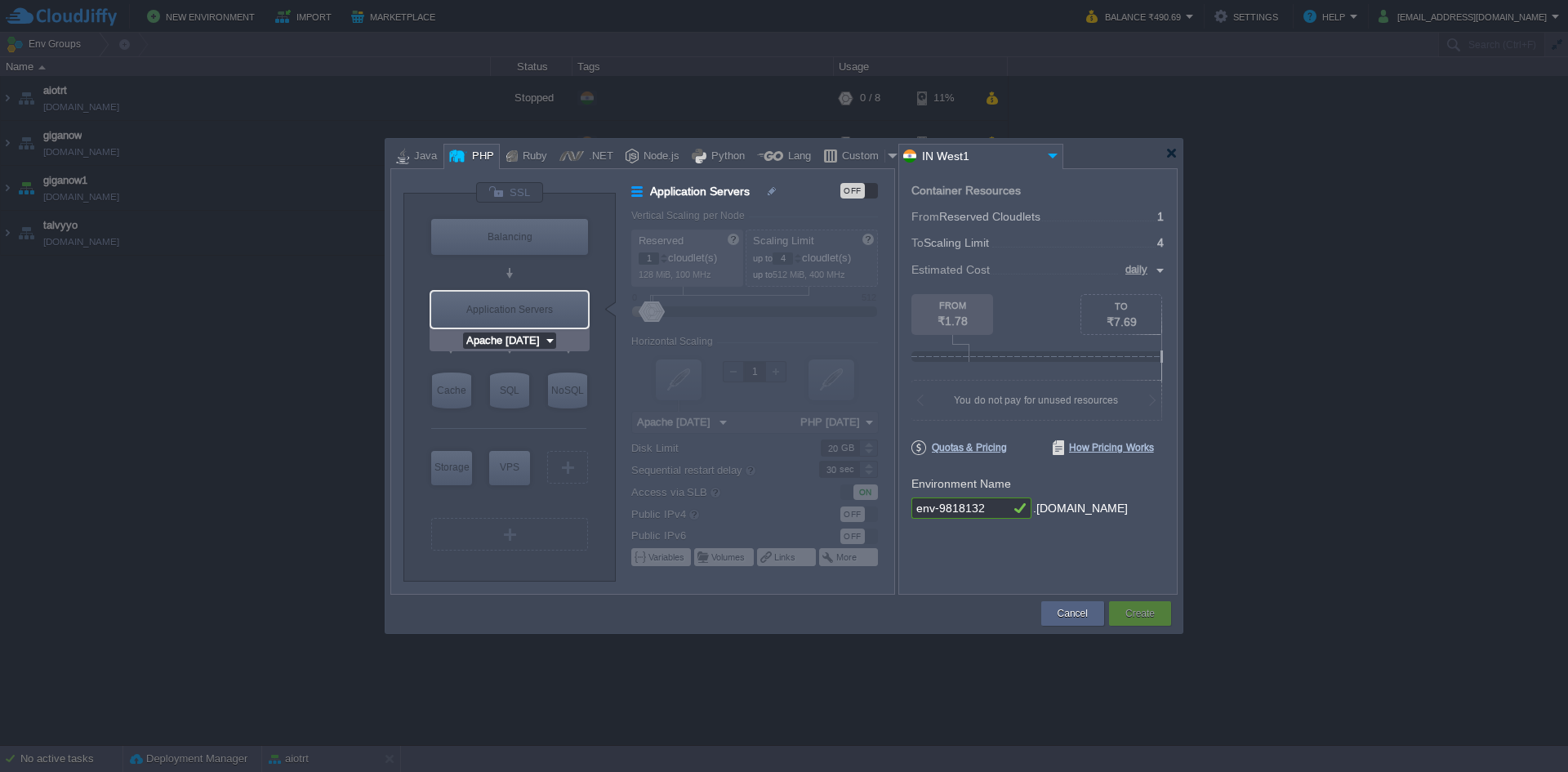
click at [516, 334] on input "Apache [DATE]" at bounding box center [504, 340] width 81 height 16
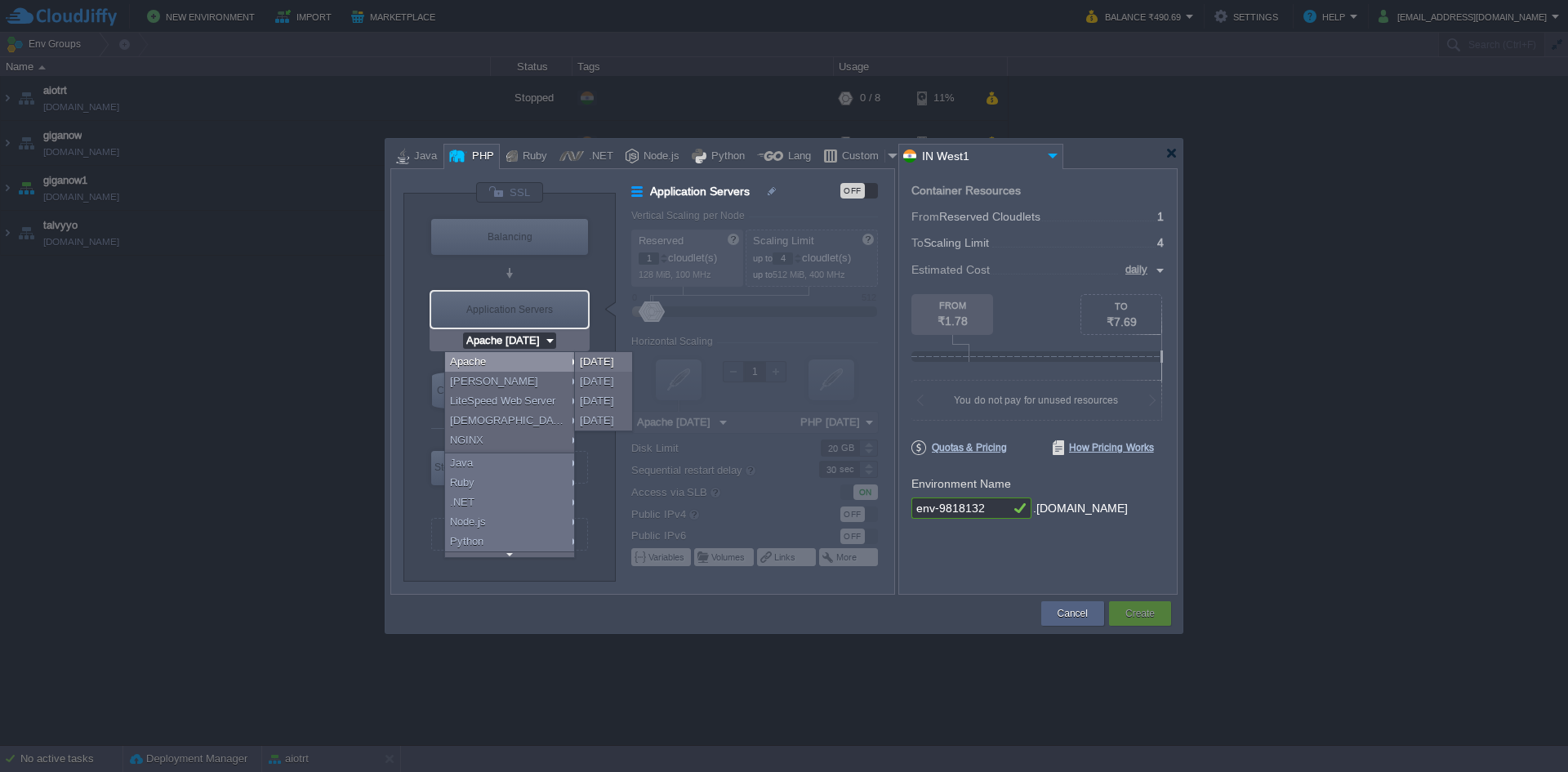
click at [527, 294] on div "Application Servers" at bounding box center [509, 310] width 157 height 36
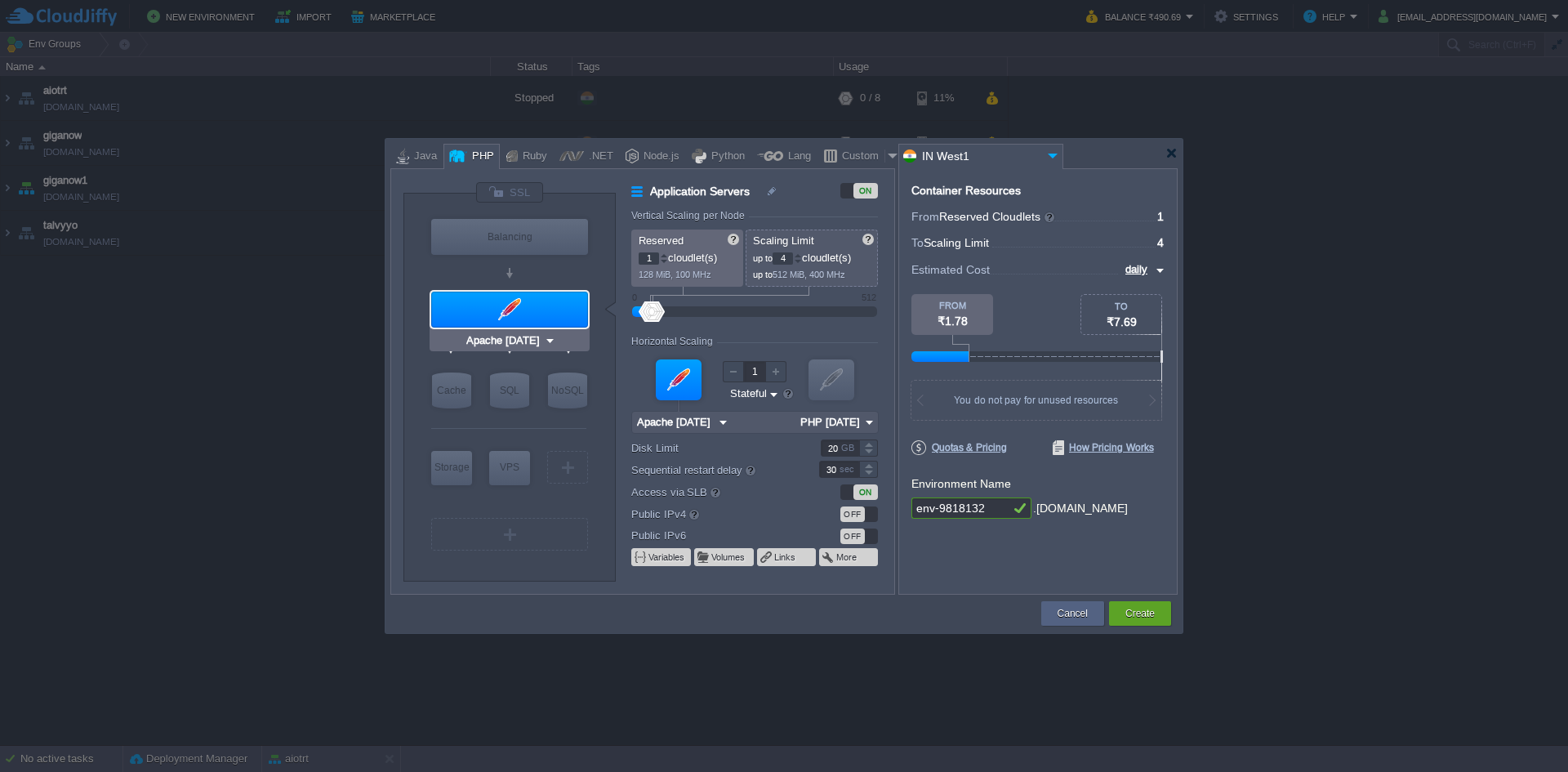
click at [511, 311] on div at bounding box center [509, 310] width 157 height 36
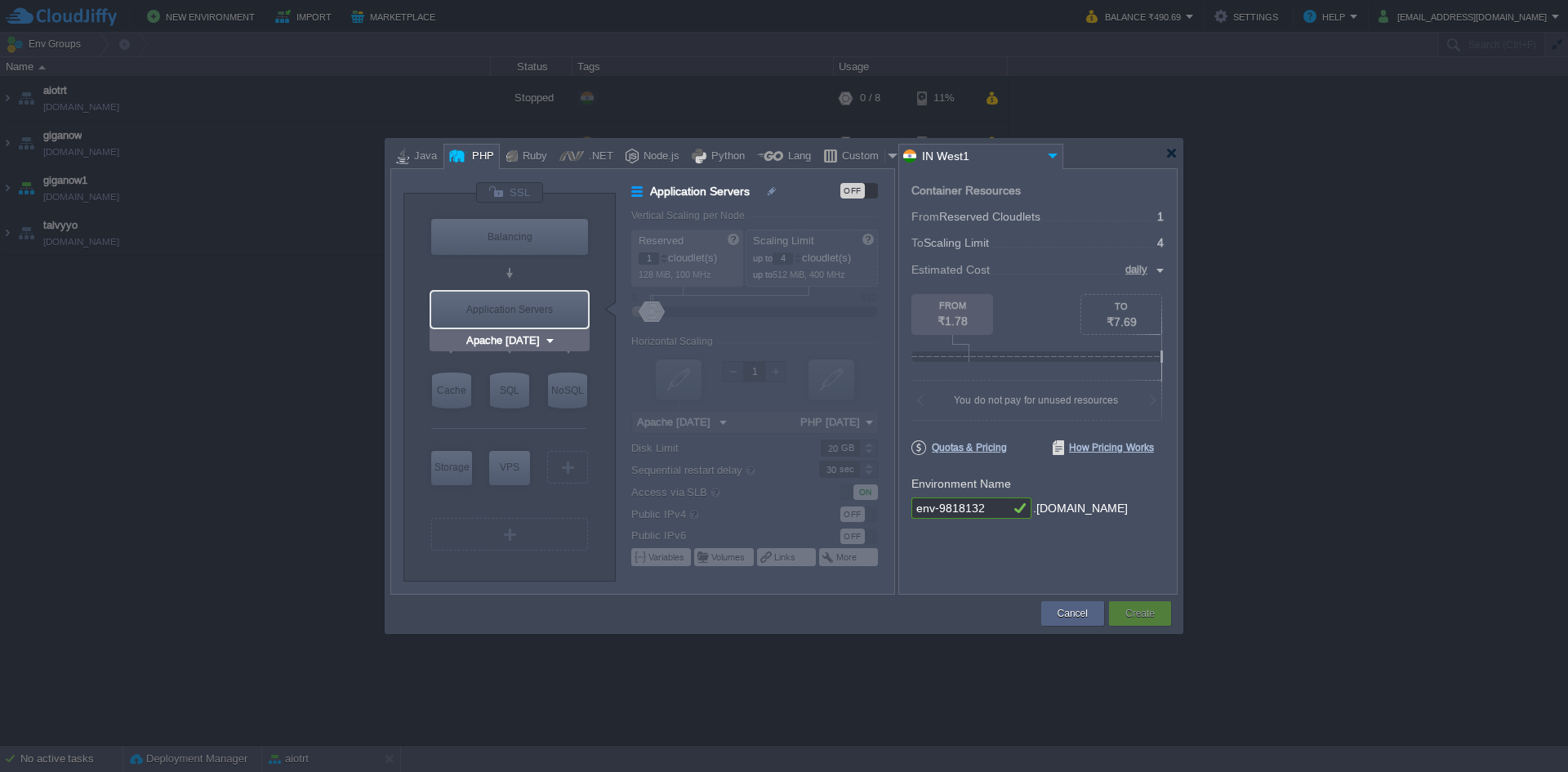
type input "NGINX 1.28.0"
click at [643, 165] on div "Node.js" at bounding box center [658, 157] width 41 height 25
type input "Application Servers"
type input "4"
type input "8"
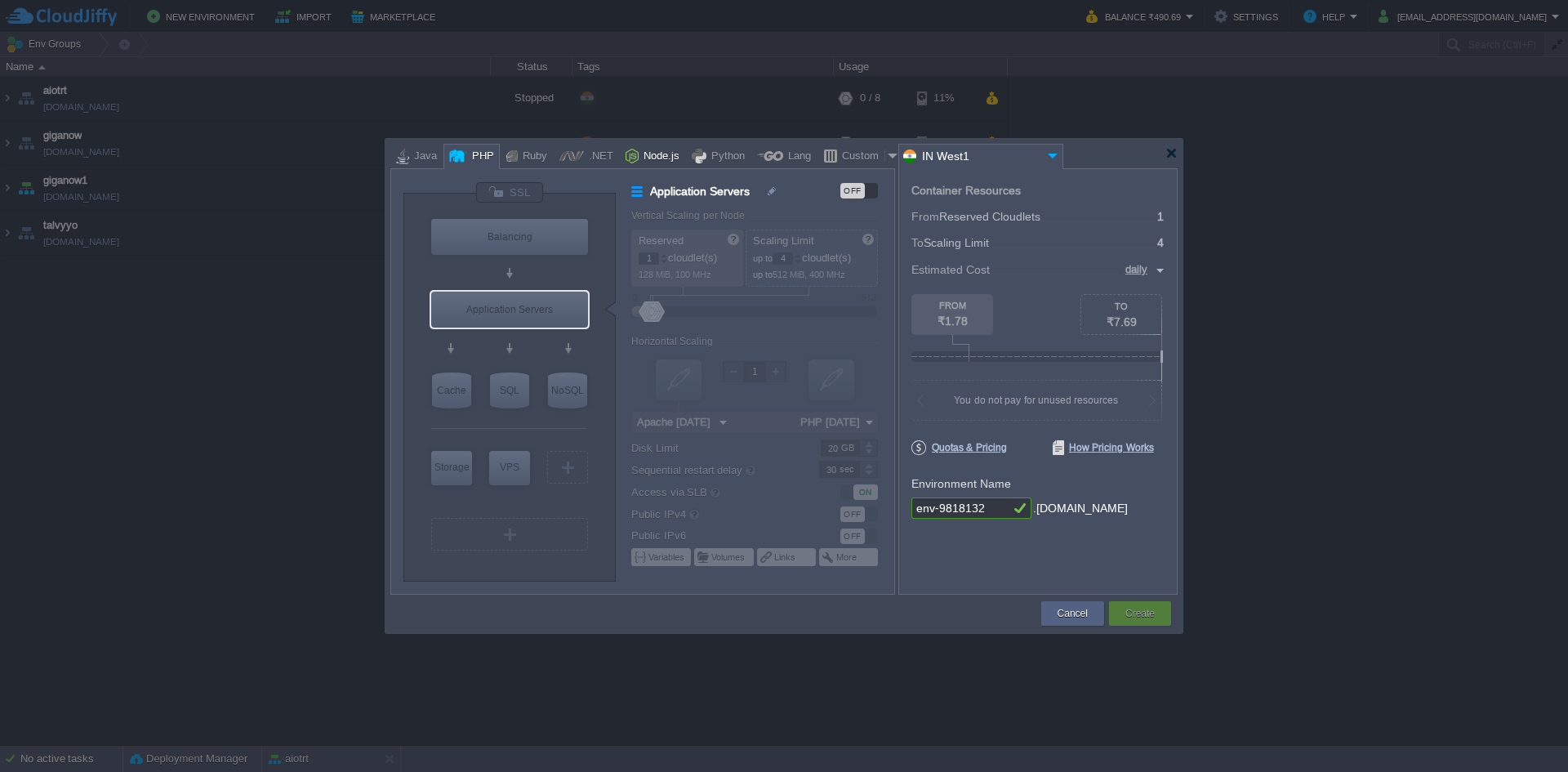
type input "Node.js 24.8.0 LTS"
type input "24.8.0-pm2"
click at [536, 318] on div "Application Servers" at bounding box center [509, 310] width 157 height 36
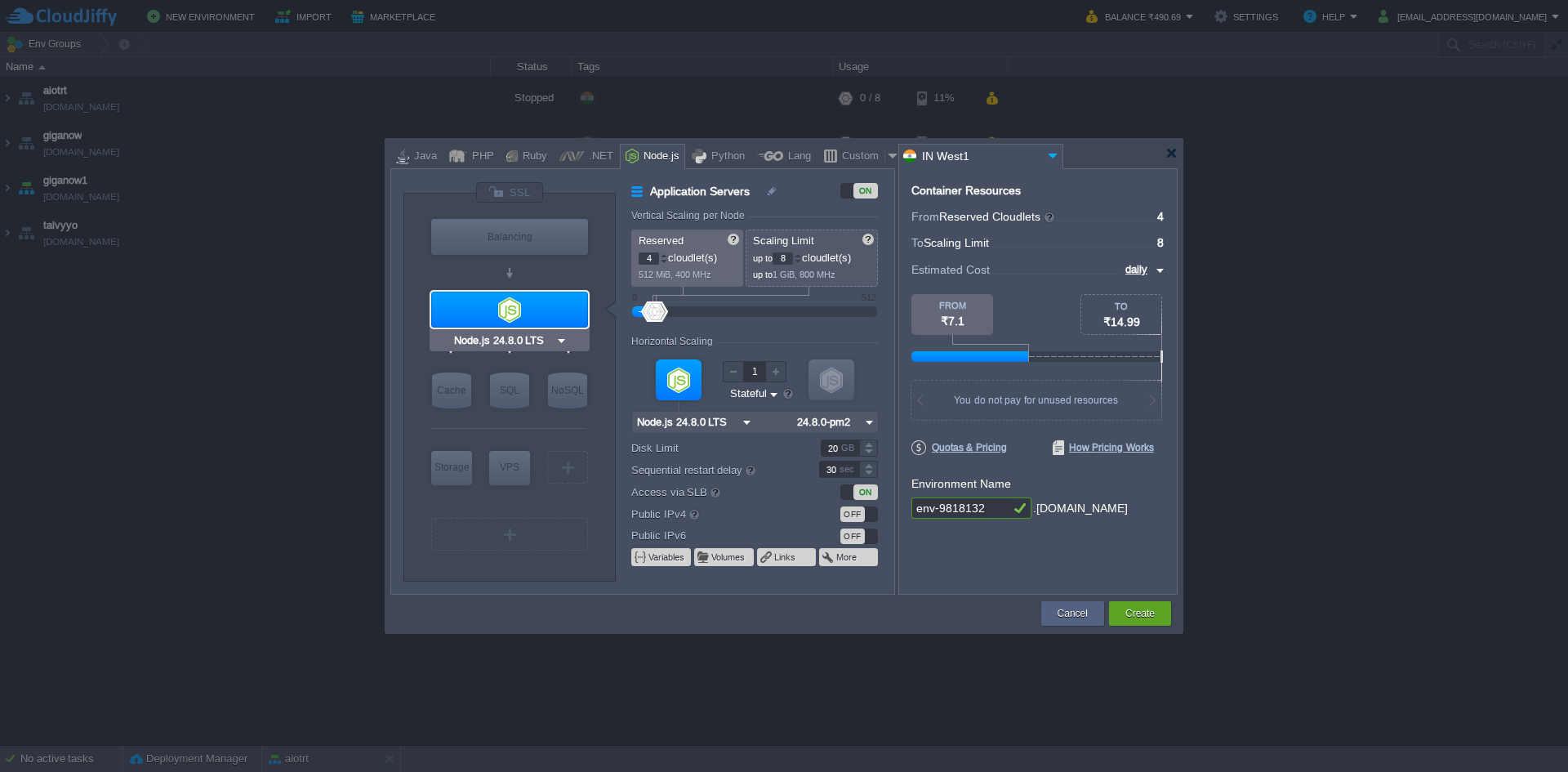
click at [523, 336] on input "Node.js 24.8.0 LTS" at bounding box center [503, 340] width 104 height 16
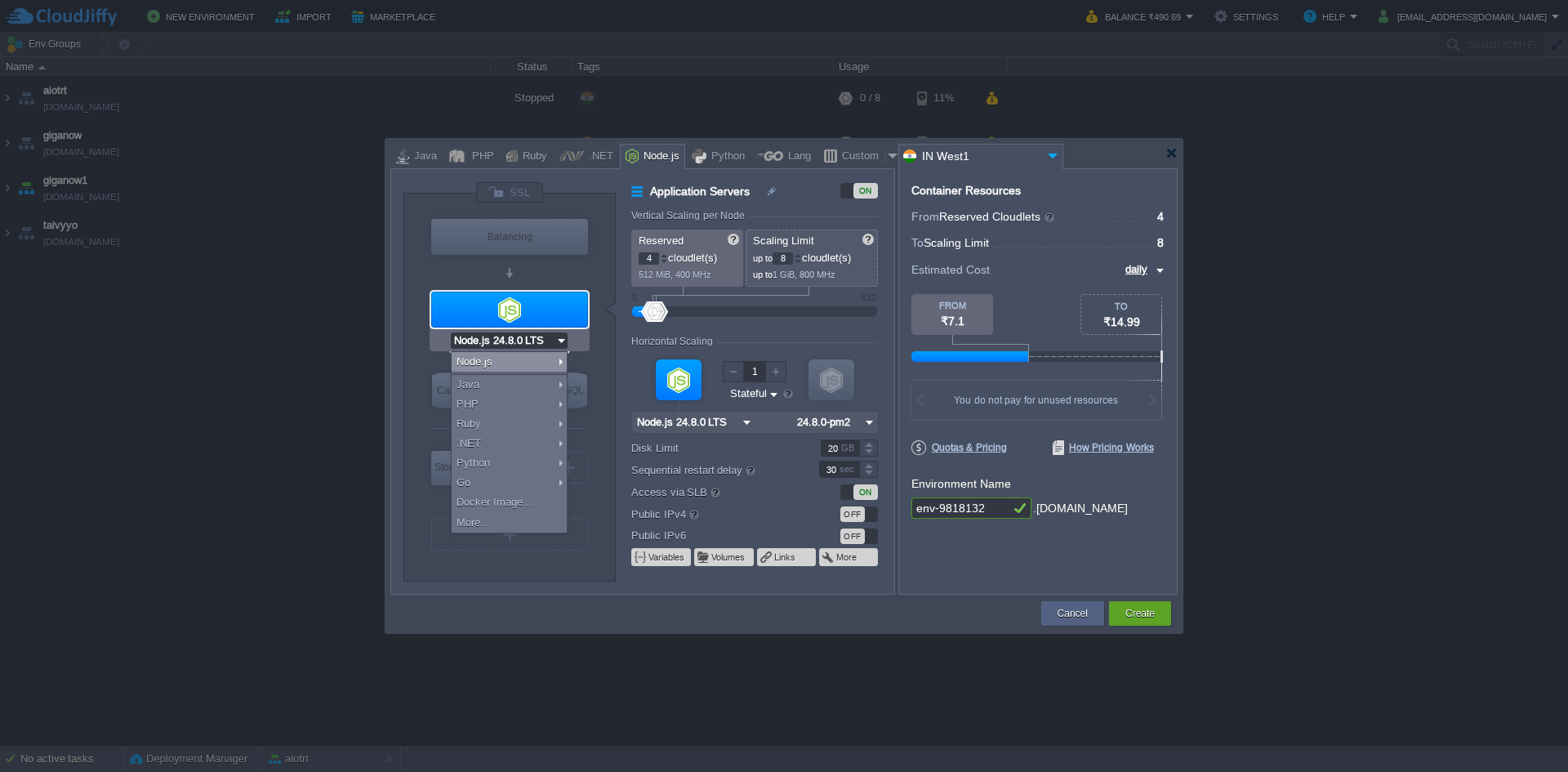
click at [523, 336] on input "Node.js 24.8.0 LTS" at bounding box center [503, 340] width 104 height 16
click at [569, 333] on div "Node.js 24.8.0 LTS" at bounding box center [508, 340] width 160 height 21
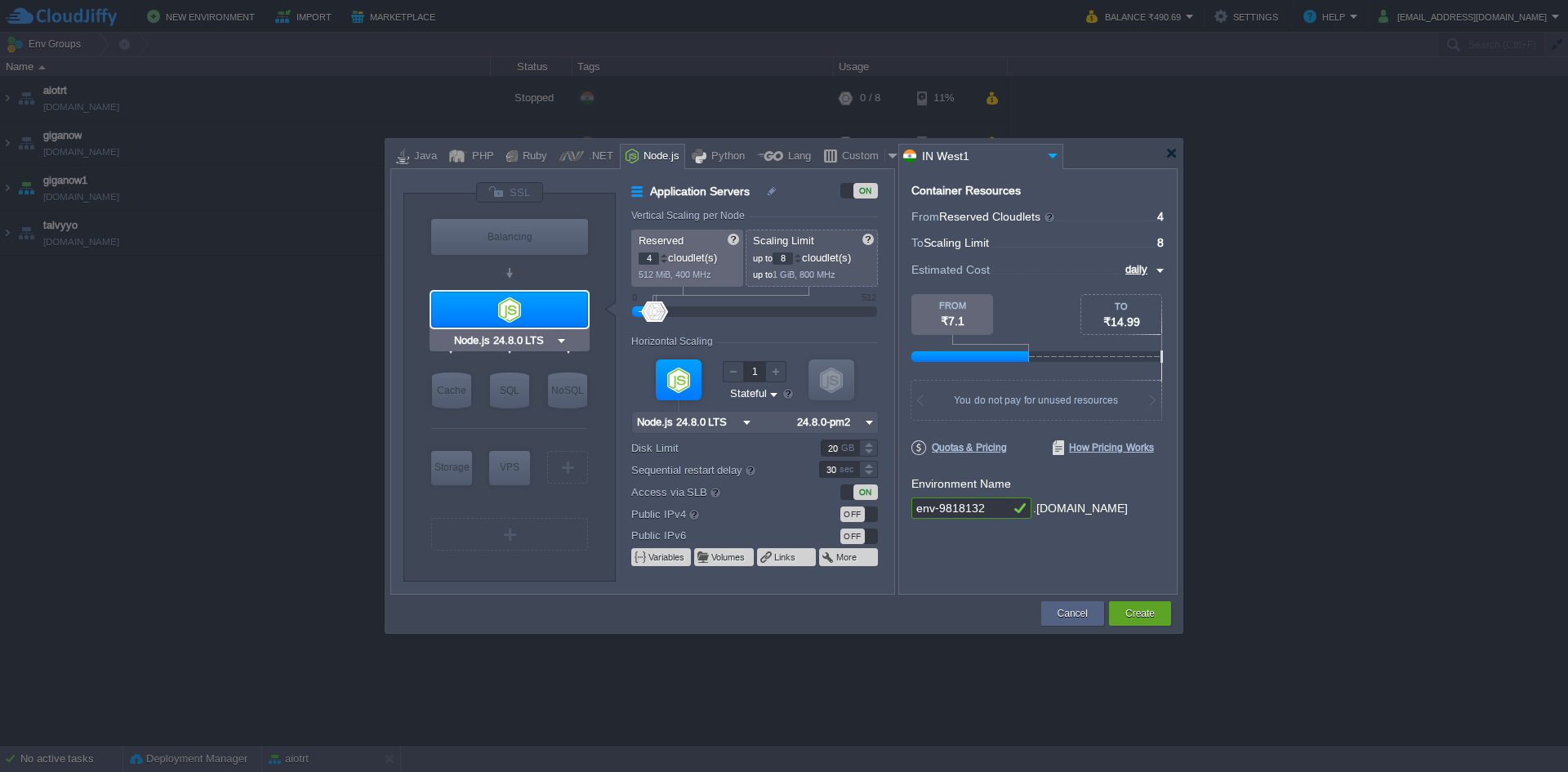
type input "MariaDB 12.0.2"
click at [516, 384] on div "SQL" at bounding box center [509, 391] width 39 height 36
type input "SQL Databases"
type input "6"
type input "MariaDB 12.0.2"
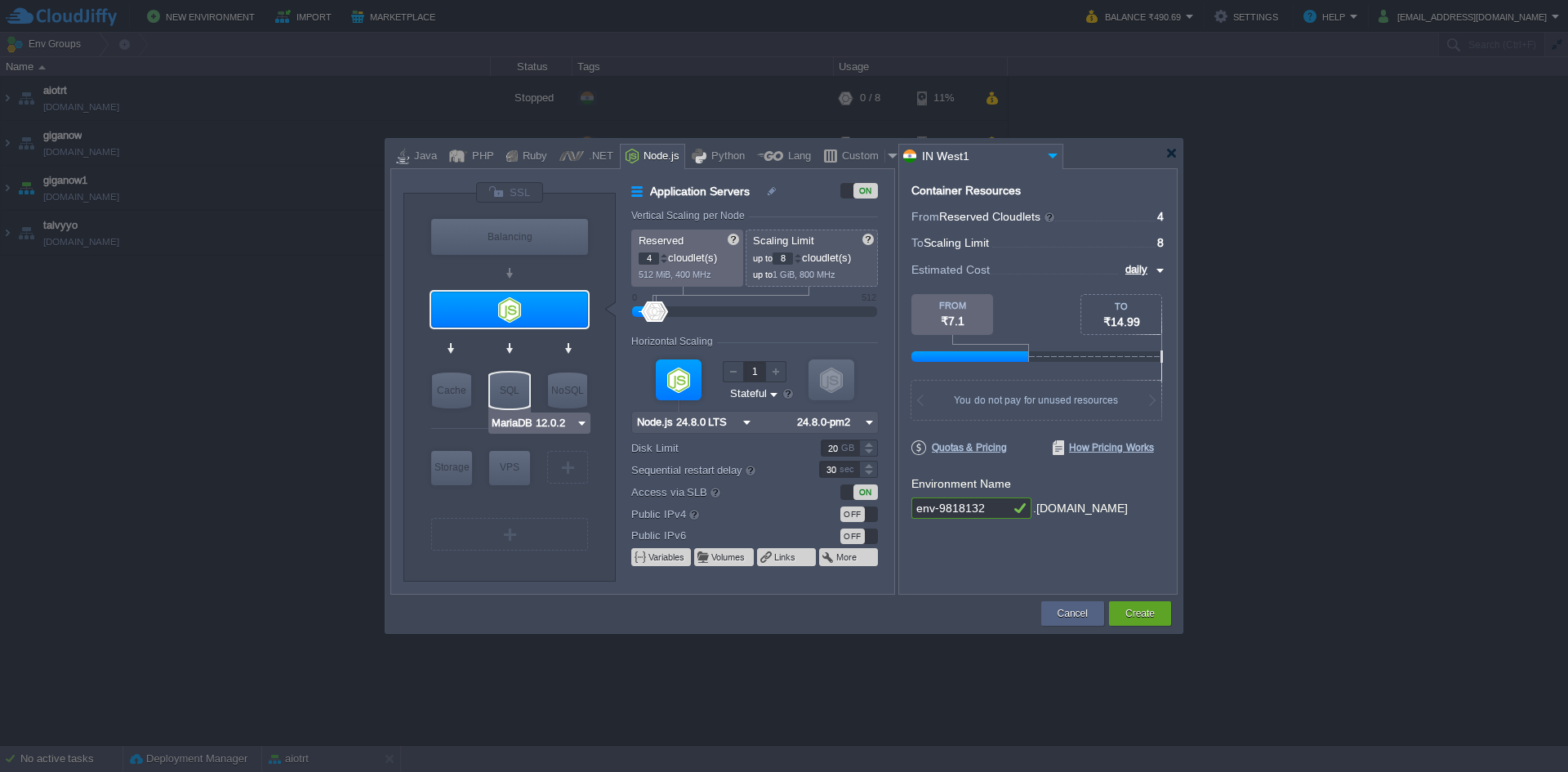
type input "12.0.2-almalin..."
type input "Stateless"
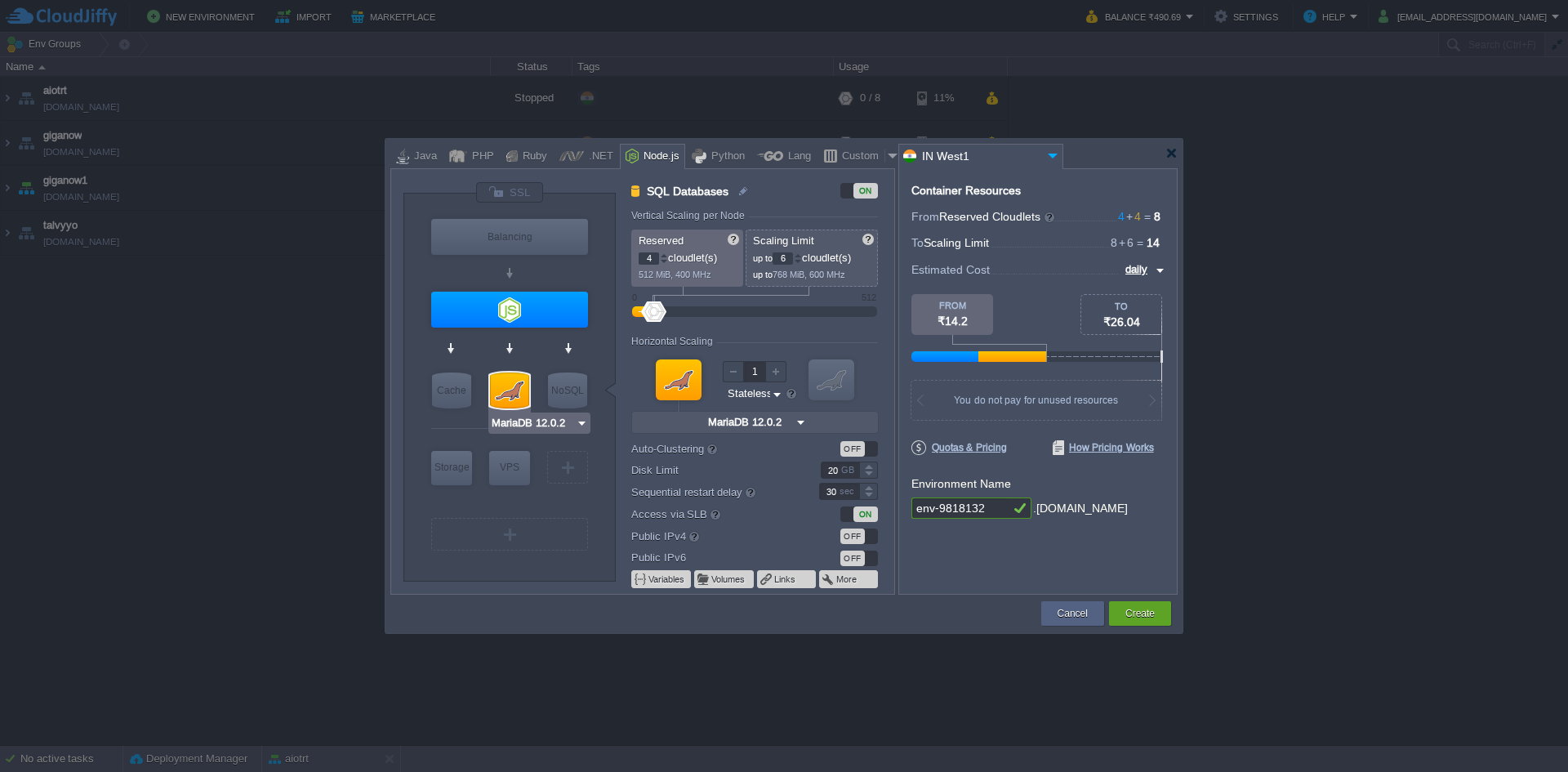
click at [534, 422] on input "MariaDB 12.0.2" at bounding box center [533, 422] width 85 height 16
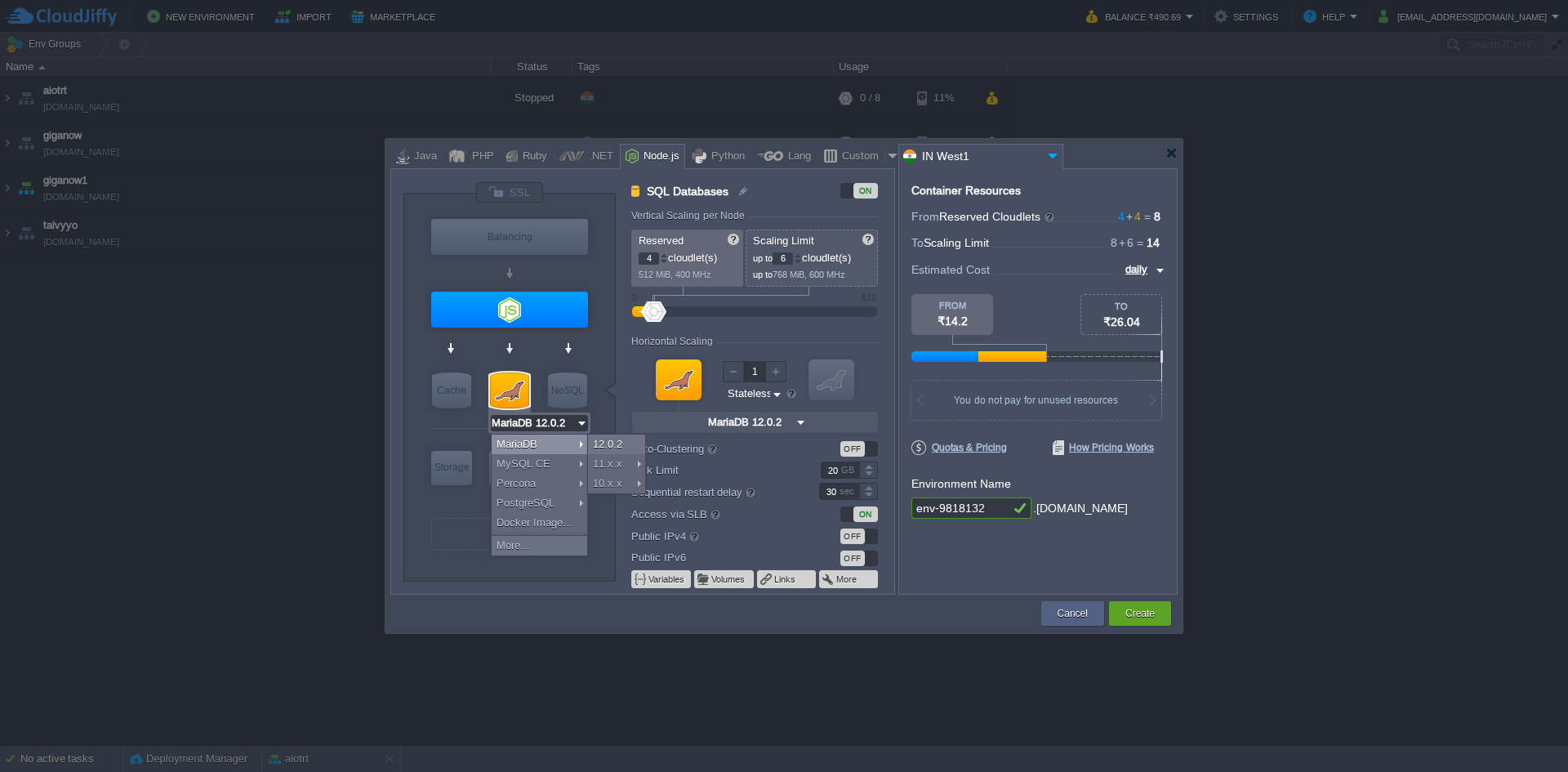
click at [510, 379] on div at bounding box center [509, 391] width 39 height 36
type input "Redis 7.2.4"
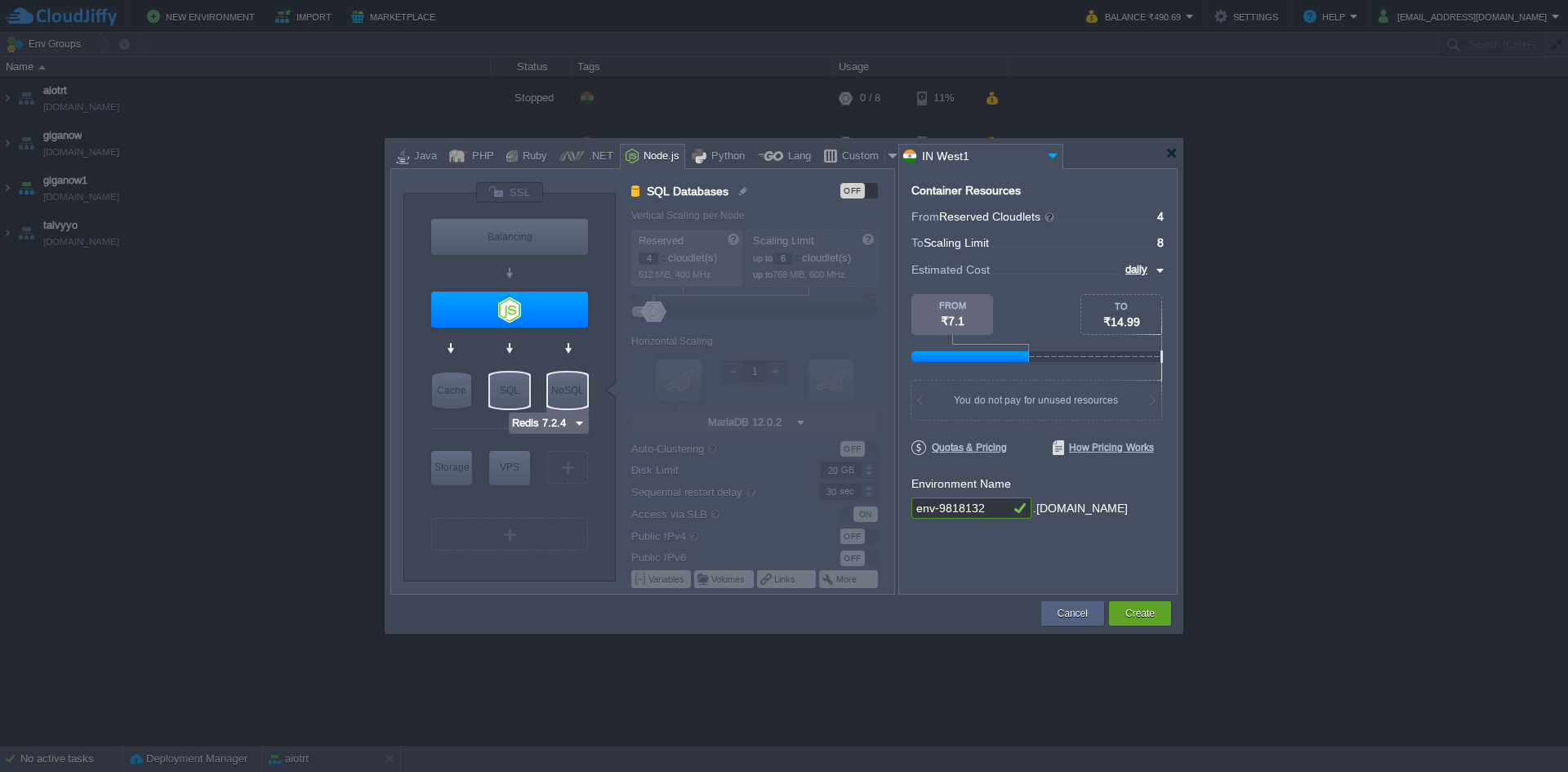
click at [579, 388] on div "NoSQL" at bounding box center [567, 391] width 39 height 36
type input "NoSQL Databases"
type input "1"
type input "4"
type input "Redis 7.2.4"
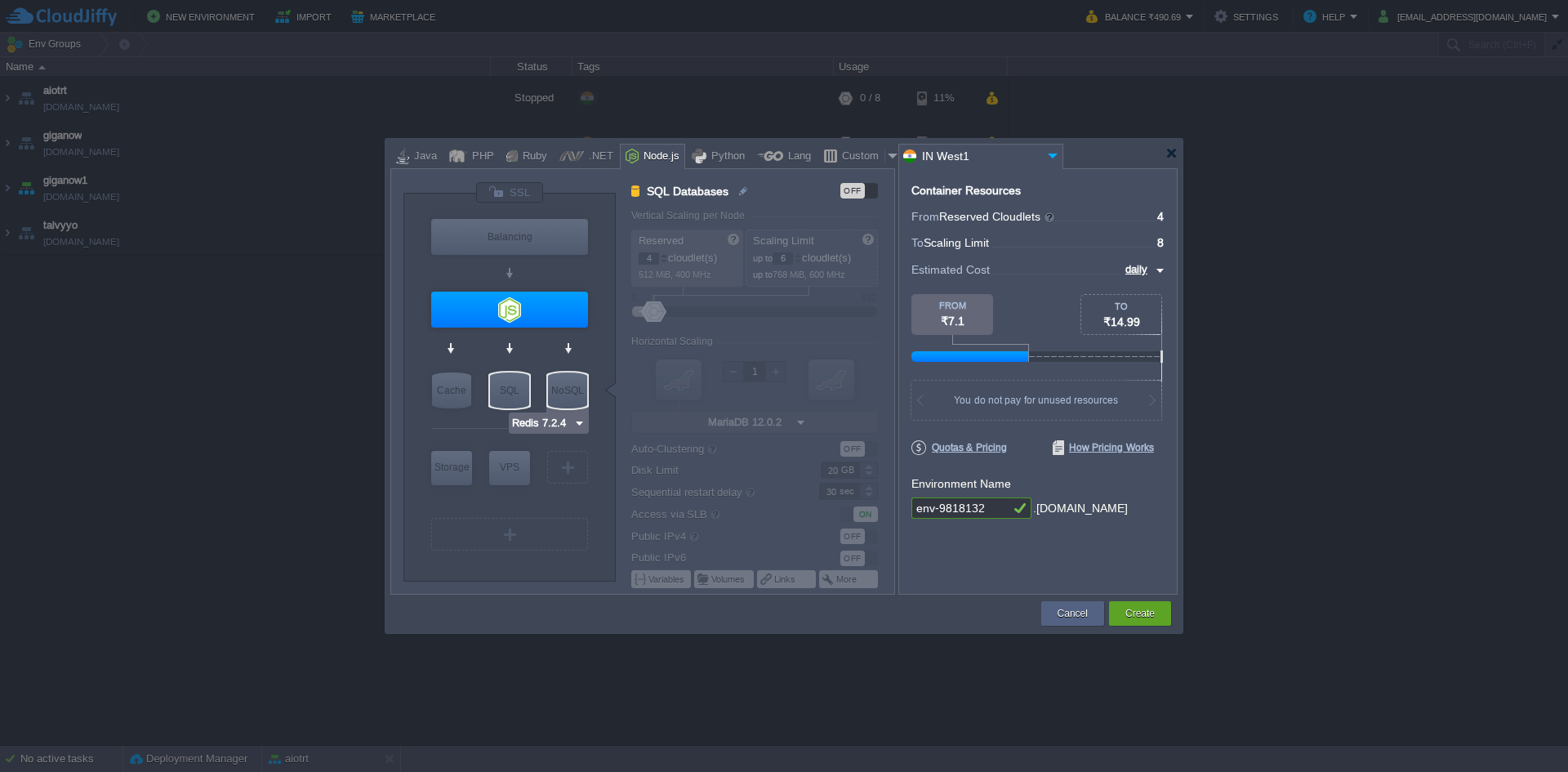
type input "7.2.4-almalinux-9"
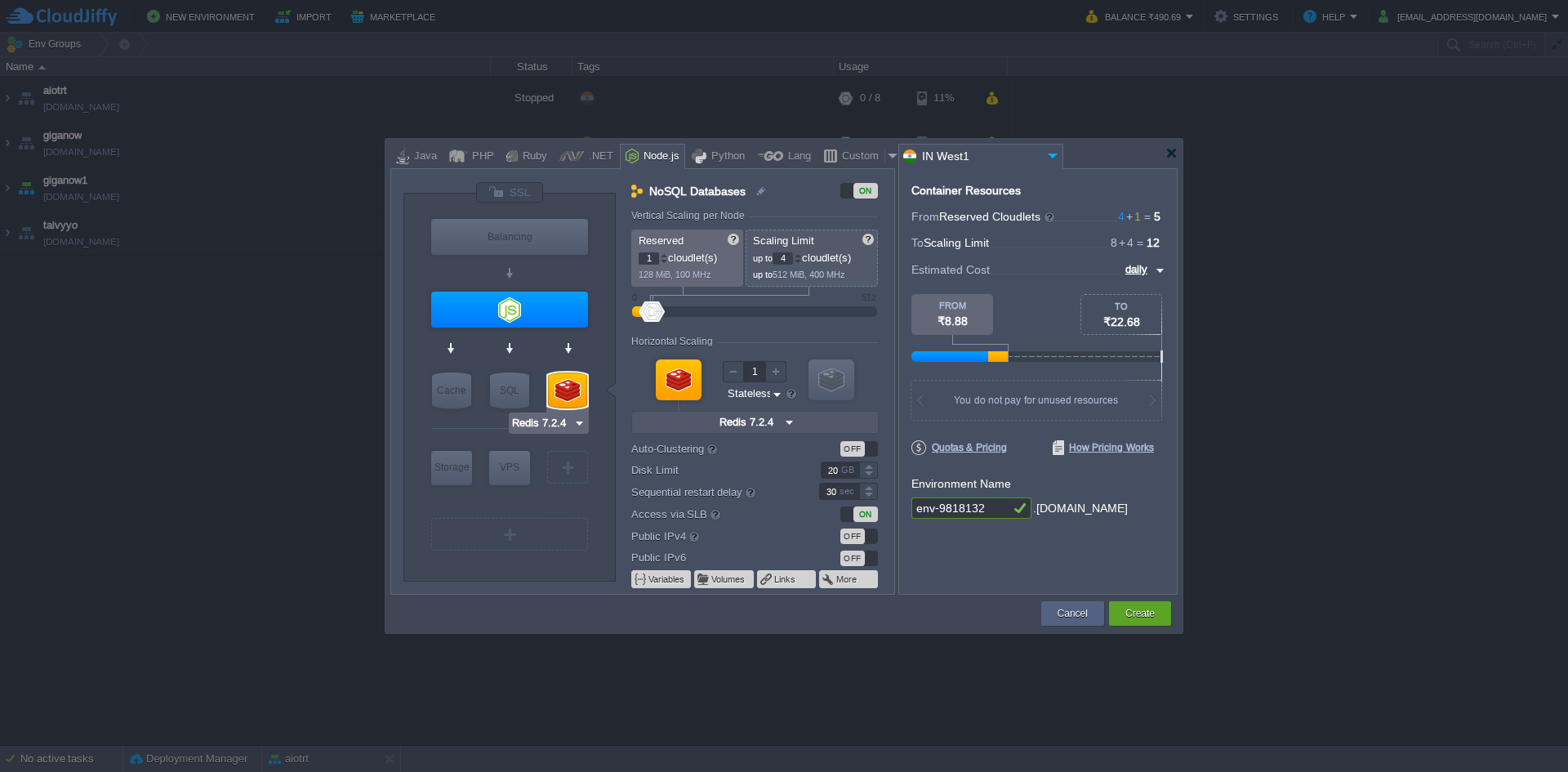
click at [574, 423] on img at bounding box center [579, 422] width 12 height 16
click at [573, 530] on div "More..." at bounding box center [556, 525] width 89 height 20
click at [484, 438] on div at bounding box center [508, 429] width 155 height 34
type input "Redis 7.2.4"
click at [564, 395] on div at bounding box center [567, 391] width 39 height 36
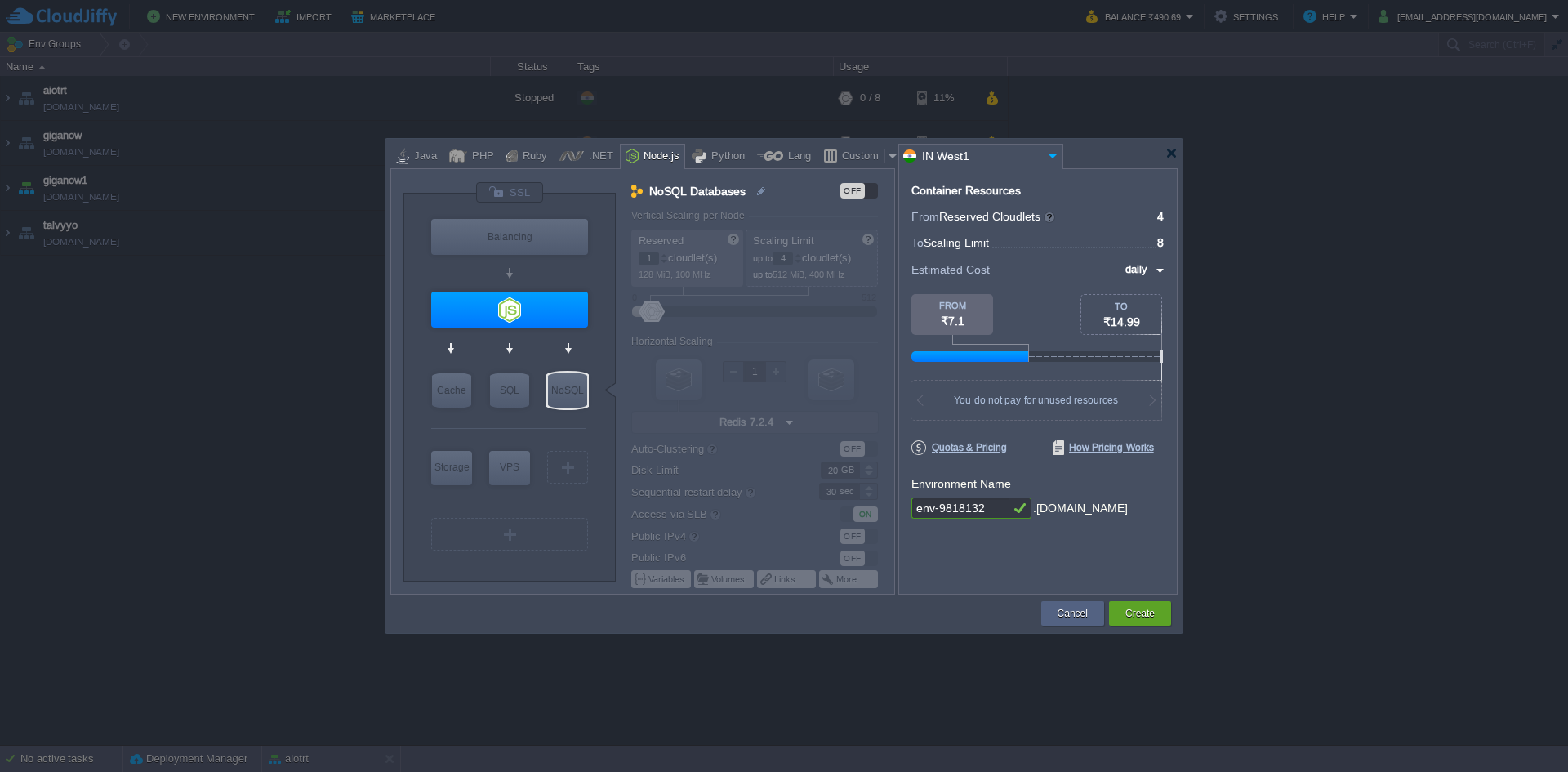
click at [1046, 626] on td "Cancel" at bounding box center [1072, 612] width 68 height 30
click at [1054, 618] on div "Cancel" at bounding box center [1072, 613] width 38 height 25
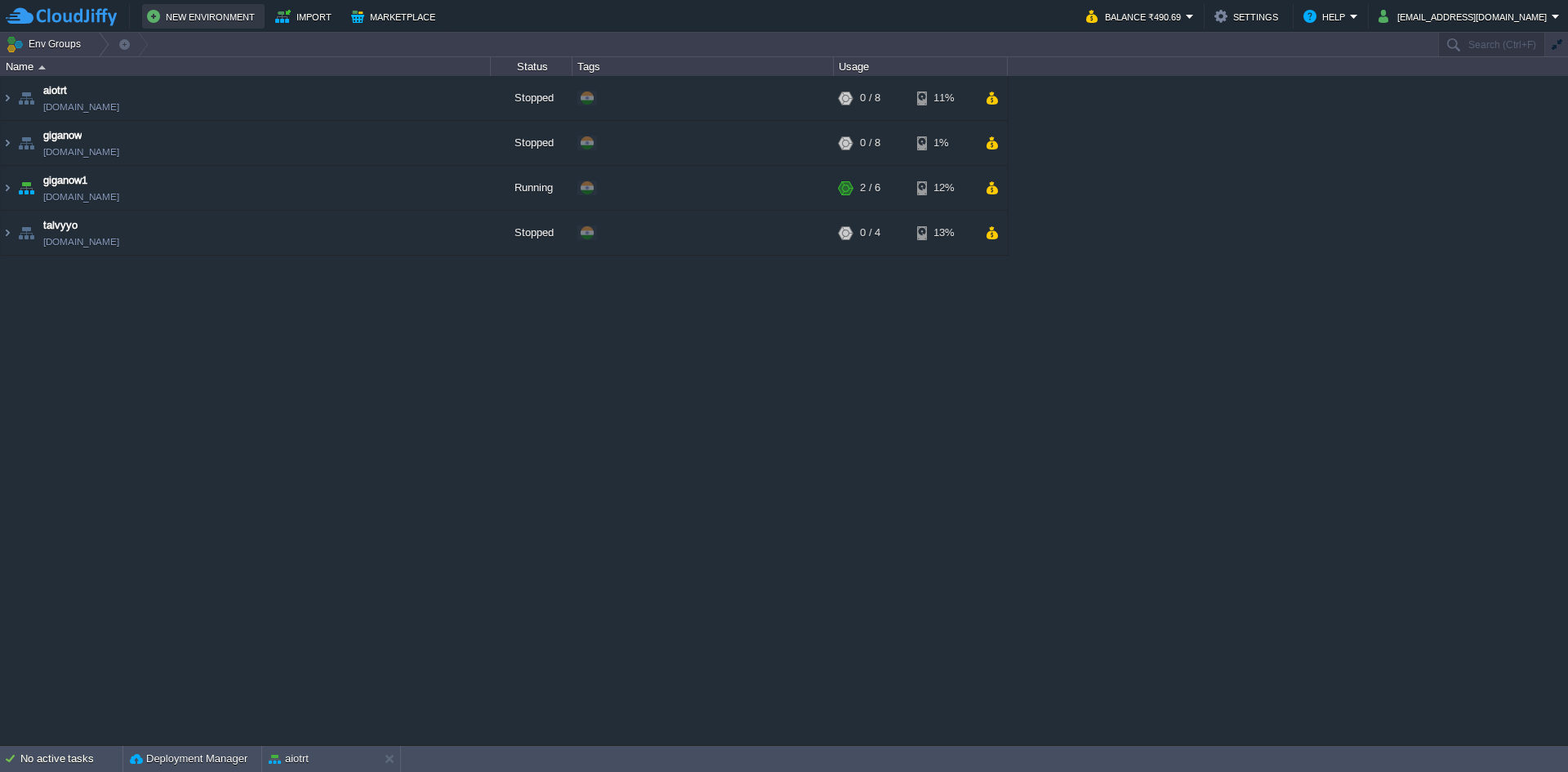
click at [154, 25] on button "New Environment" at bounding box center [204, 16] width 113 height 20
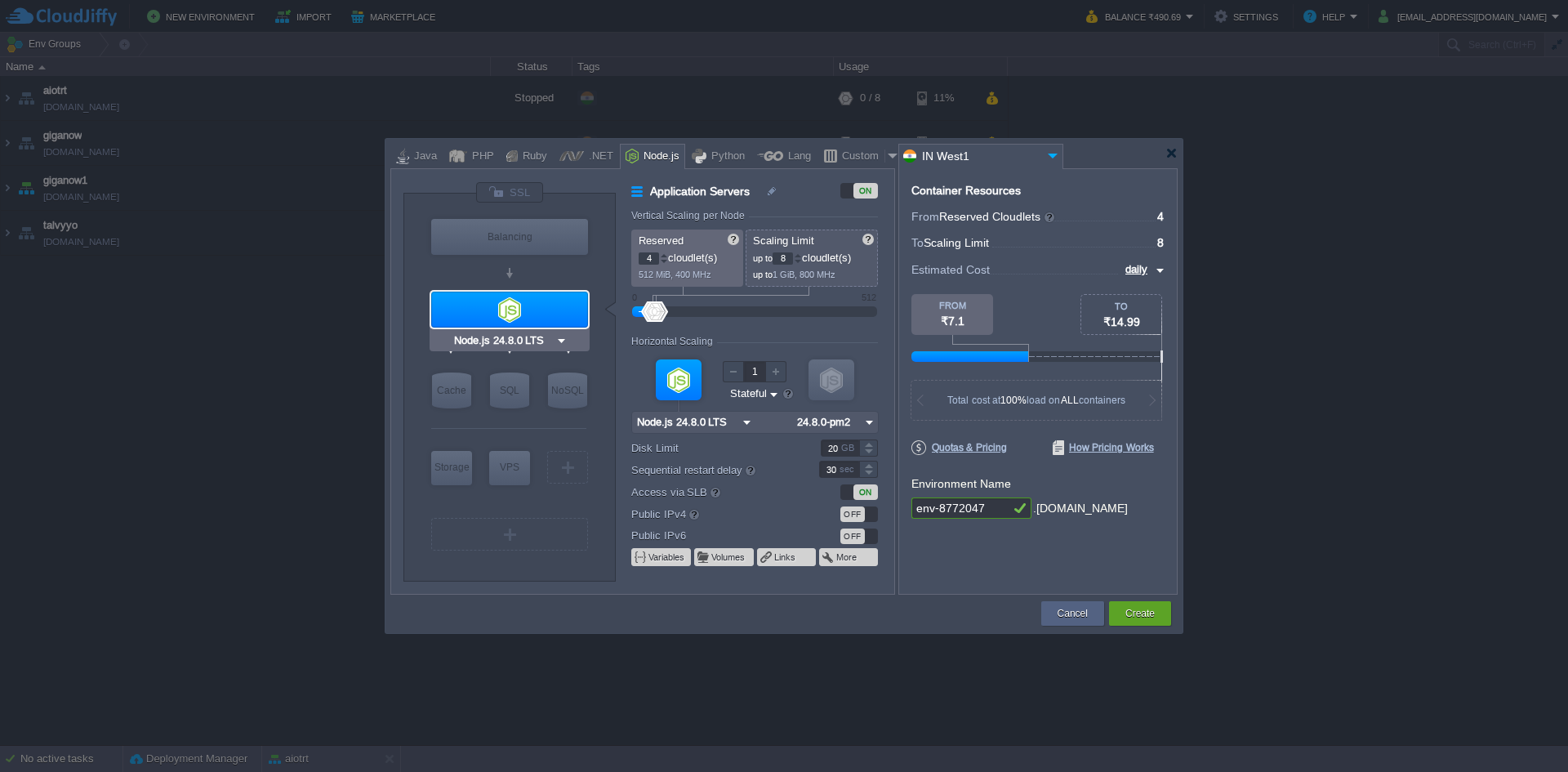
type input "NGINX 1.28.0"
click at [459, 157] on div at bounding box center [458, 156] width 18 height 25
type input "Application Servers"
type input "1"
type input "4"
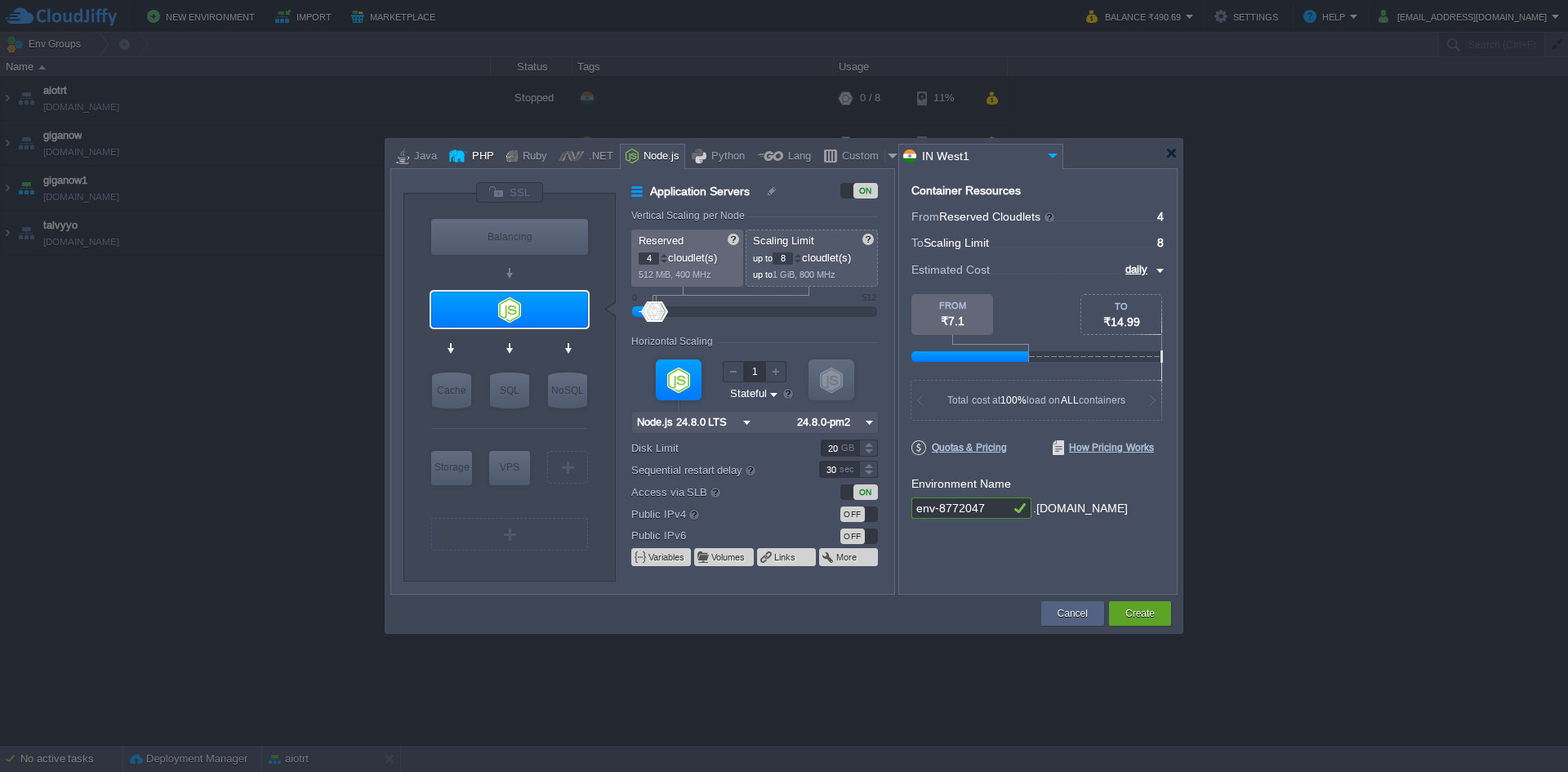
type input "Apache [DATE]"
type input "PHP [DATE]"
click at [435, 157] on div "Java" at bounding box center [416, 156] width 53 height 25
type input "Application Servers"
type input "6"
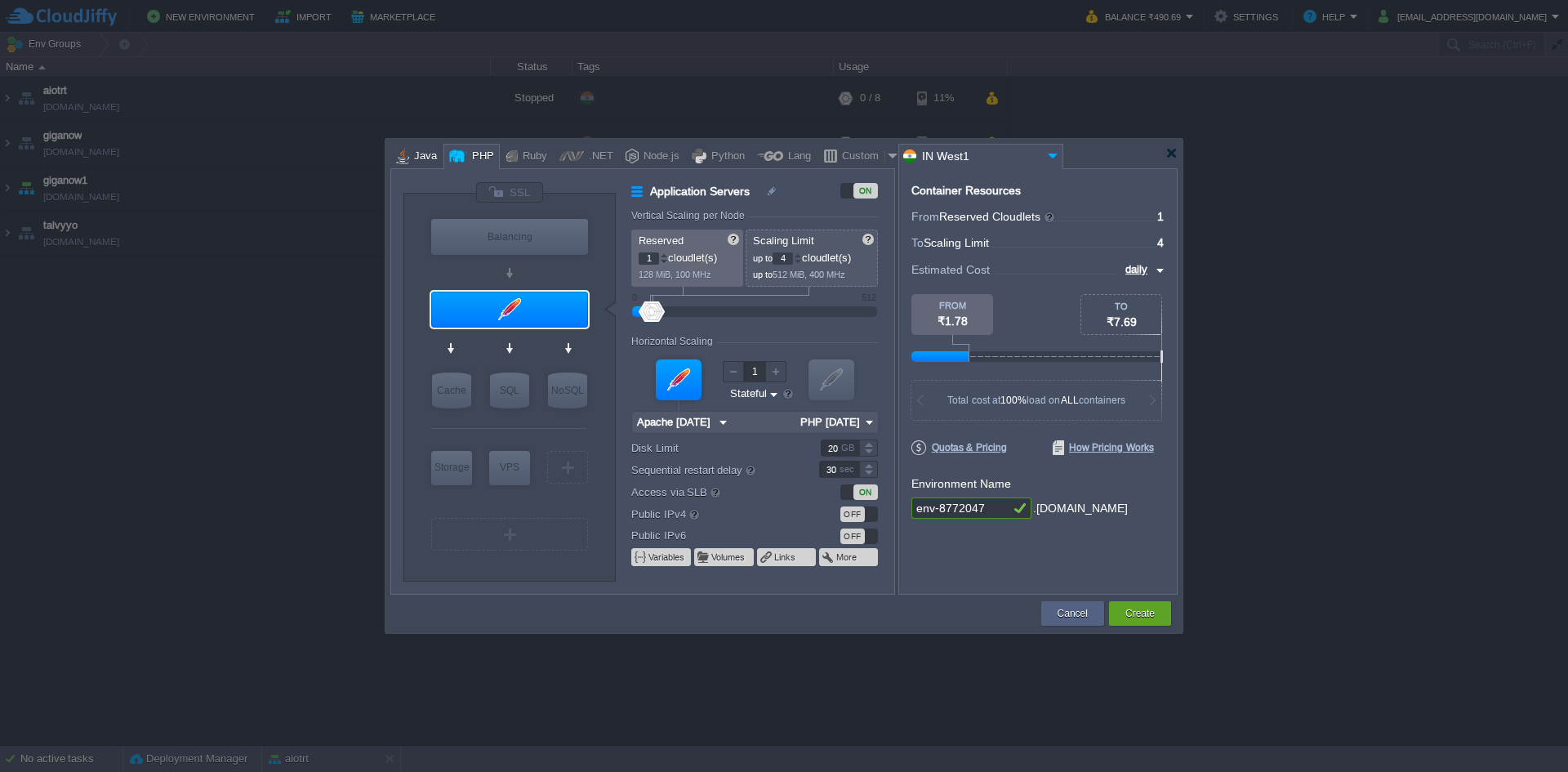
type input "Tomcat 11.0.11"
type input "Oracle OpenJD..."
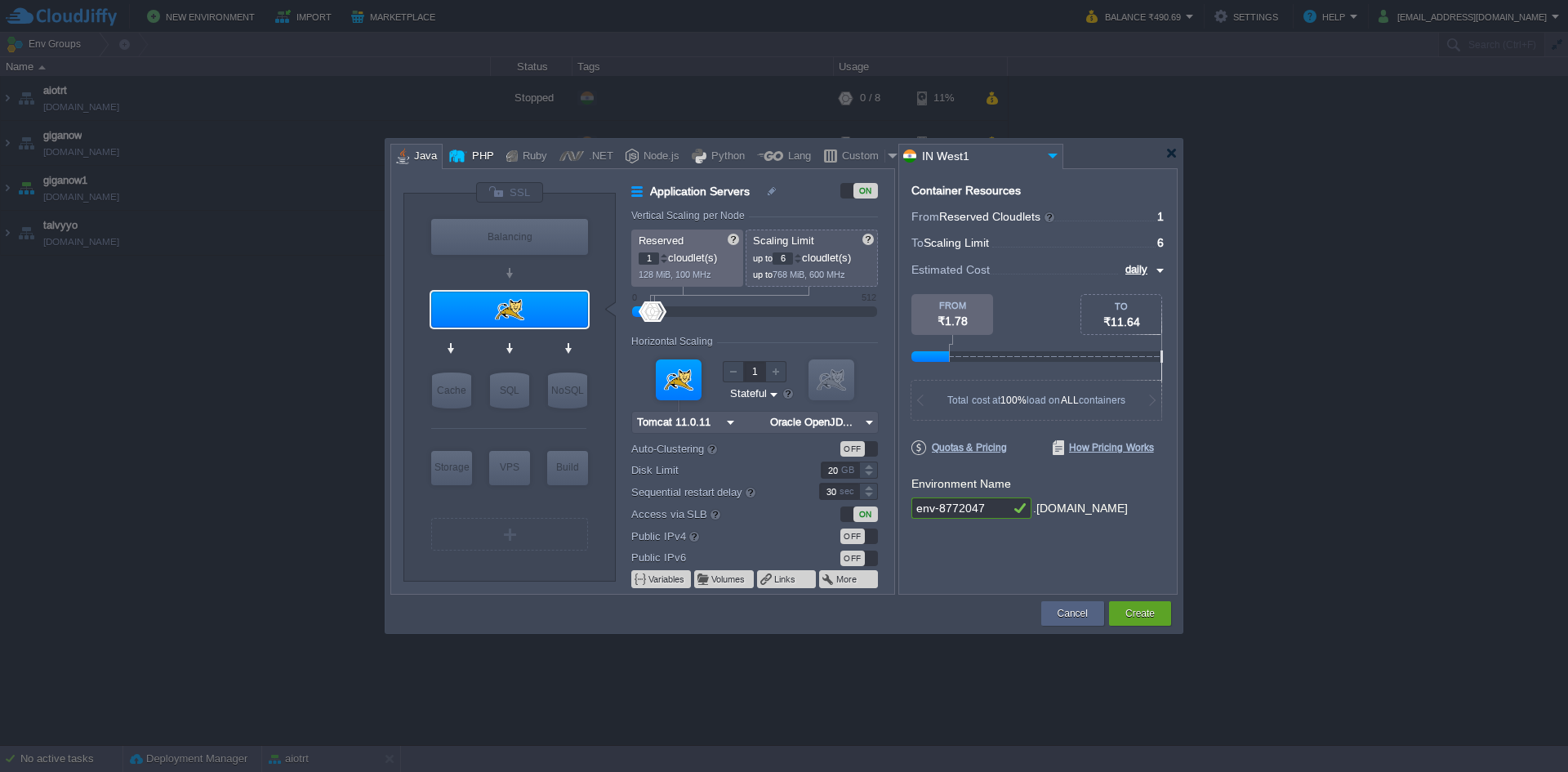
click at [464, 158] on div at bounding box center [458, 156] width 18 height 25
type input "Application Servers"
type input "4"
type input "Apache [DATE]"
type input "PHP [DATE]"
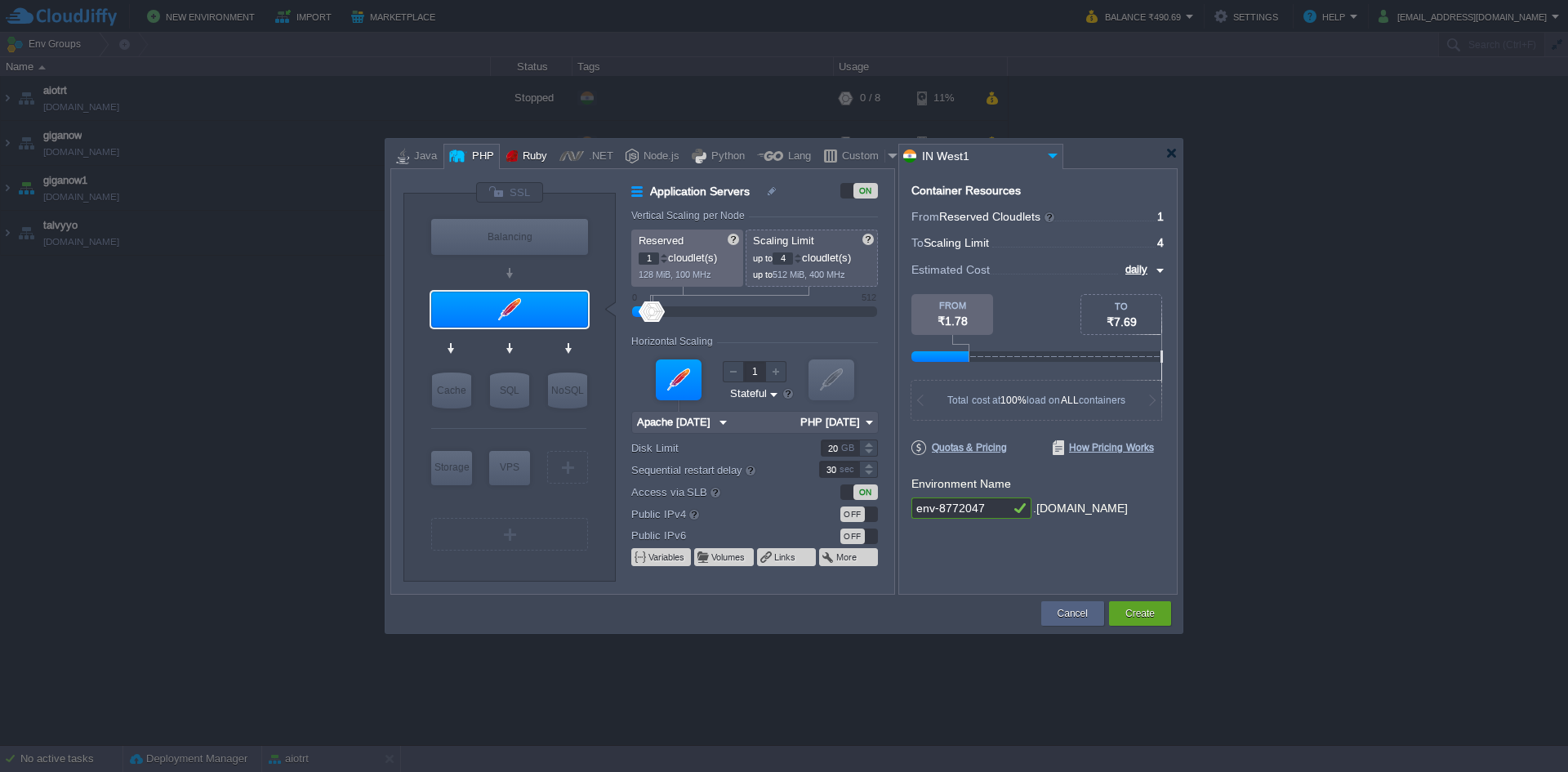
click at [509, 158] on div at bounding box center [512, 156] width 11 height 25
type input "Application Servers"
type input "8"
type input "Apache Ruby 2..."
type input "Ruby 3.4.6"
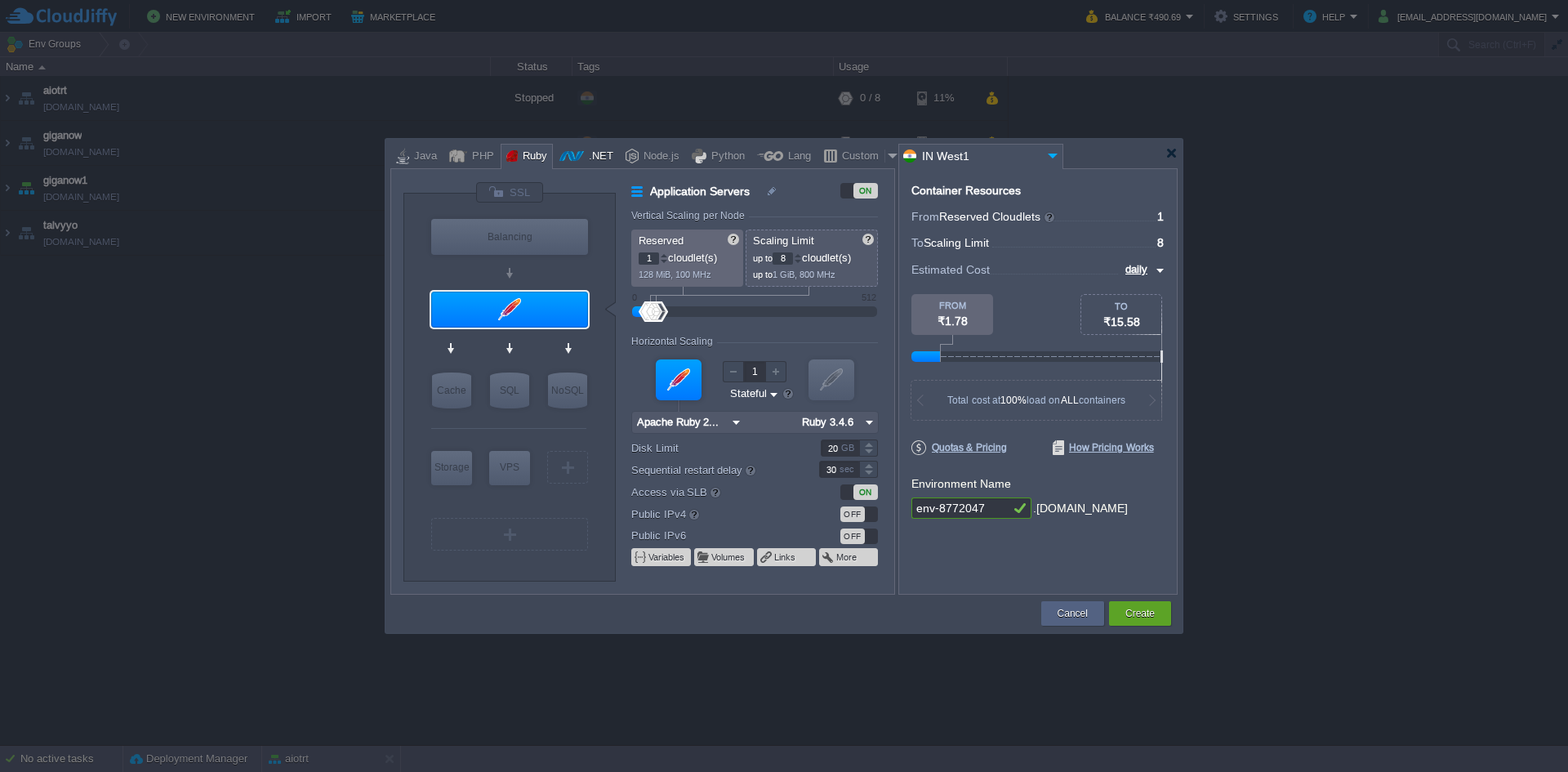
click at [562, 150] on div at bounding box center [571, 156] width 25 height 25
type input "Application Servers"
type input "6"
type input ".NET Core 9.0.305"
type input ".NET 9.0.305"
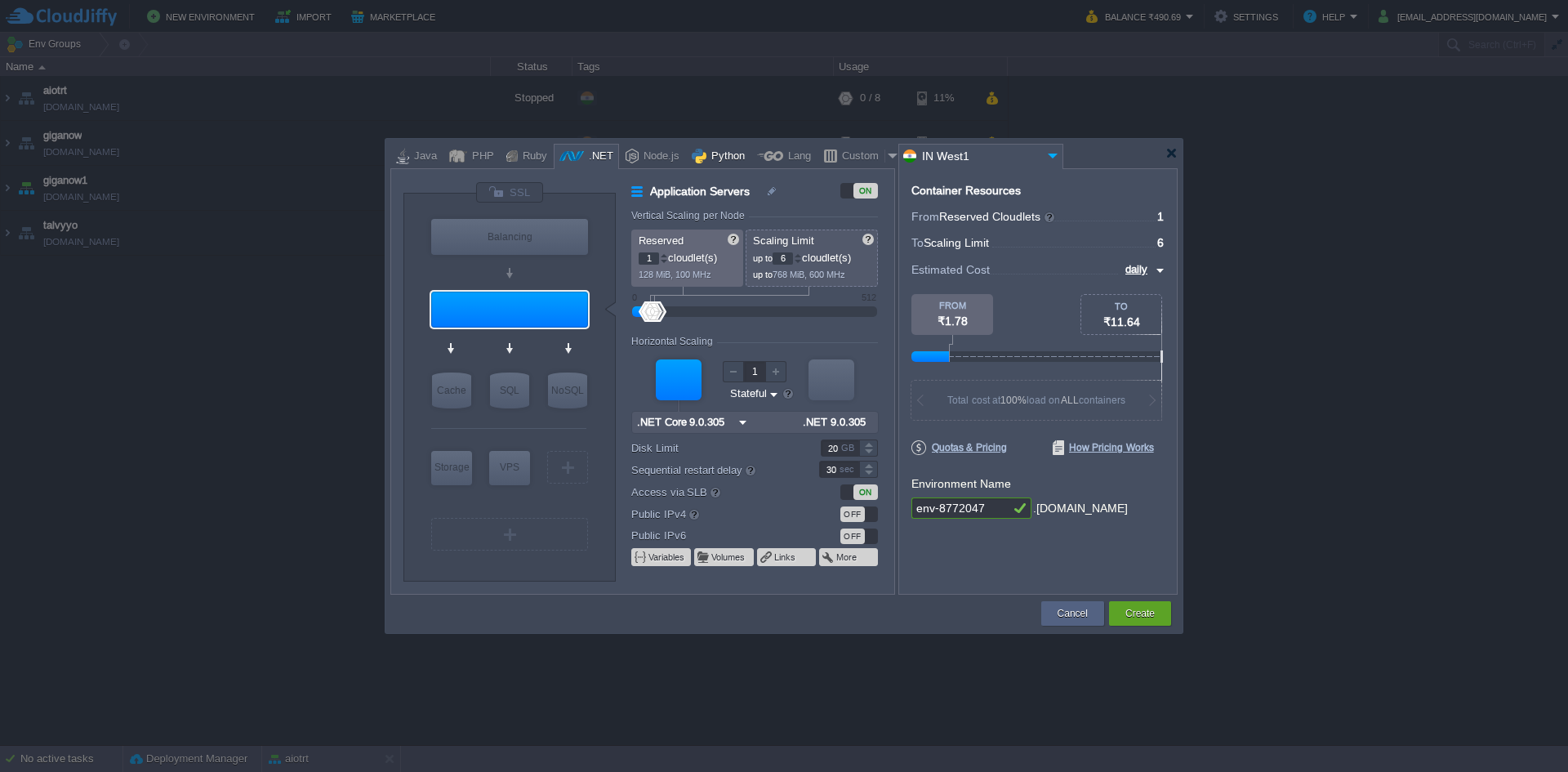
click at [738, 146] on div "Python" at bounding box center [719, 156] width 65 height 25
type input "Application Servers"
type input "4"
type input "Apache Python..."
type input "Python 3.13.7"
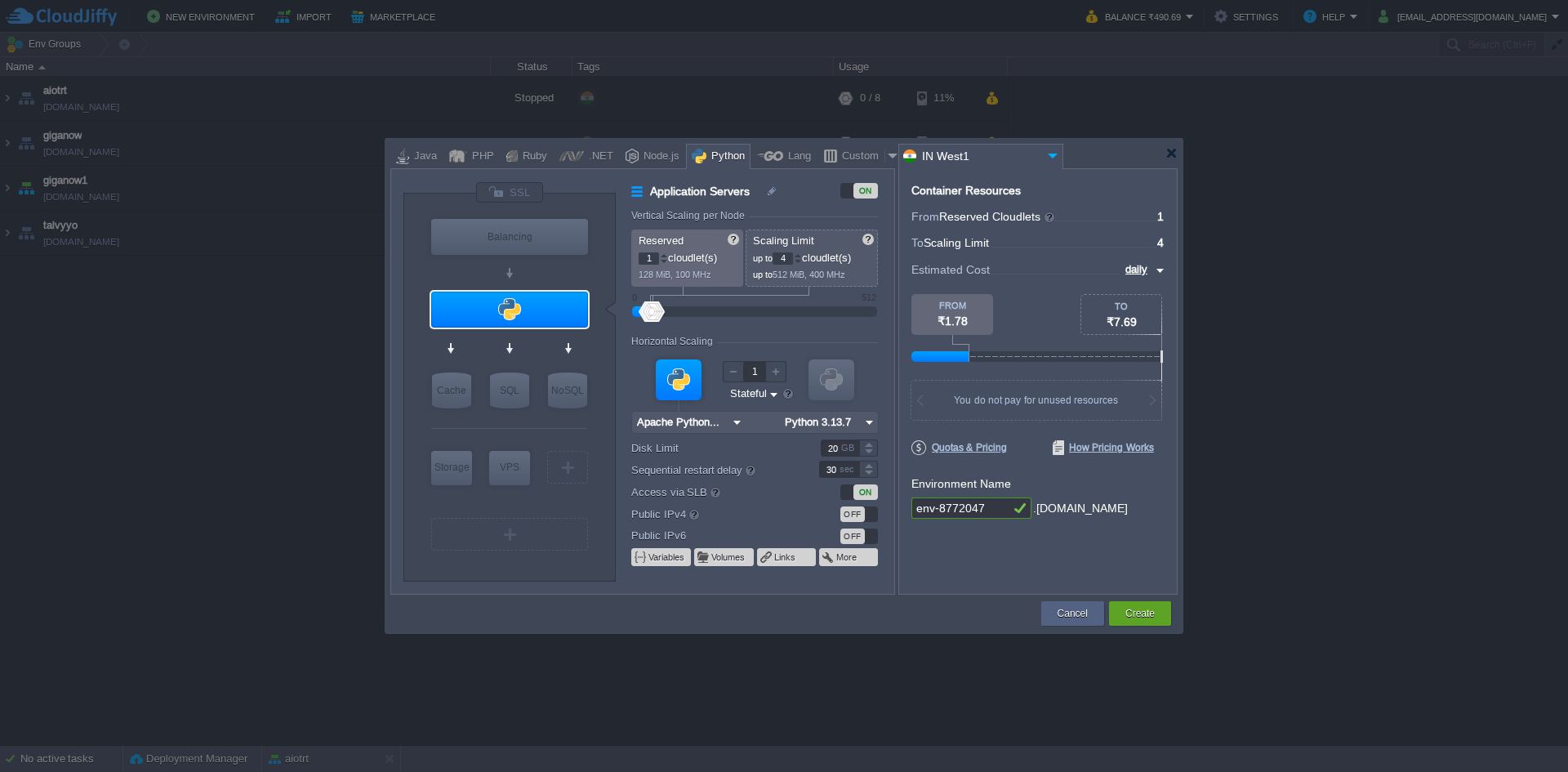
type input "Apache Python [DATE]"
click at [757, 161] on div at bounding box center [769, 156] width 26 height 25
type input "Application Servers"
type input "6"
type input "Golang 1.25.1"
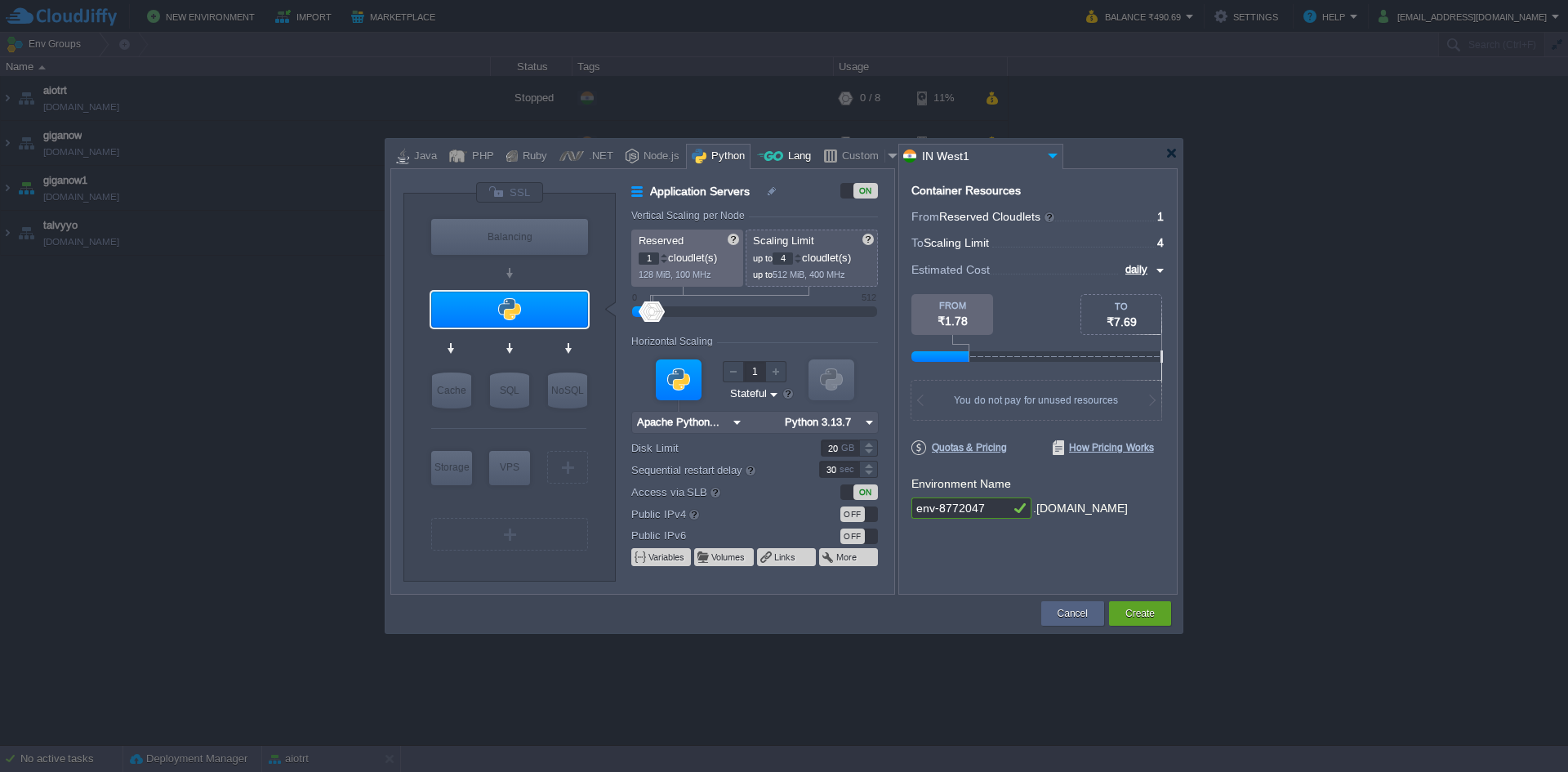
type input "1.25.1"
click at [1171, 153] on div at bounding box center [1171, 153] width 12 height 12
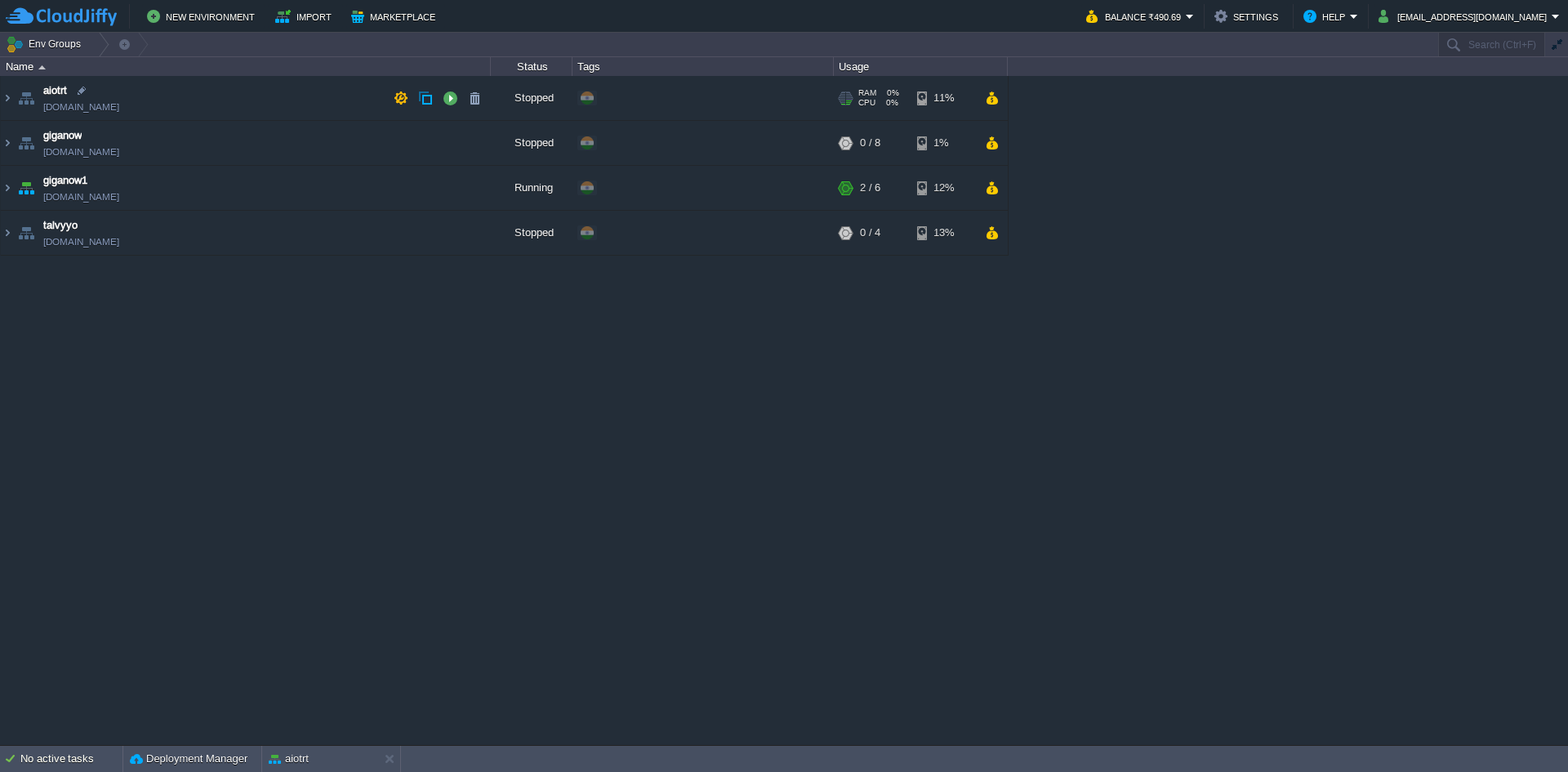
click at [162, 109] on td "aiotrt [DOMAIN_NAME]" at bounding box center [246, 97] width 490 height 45
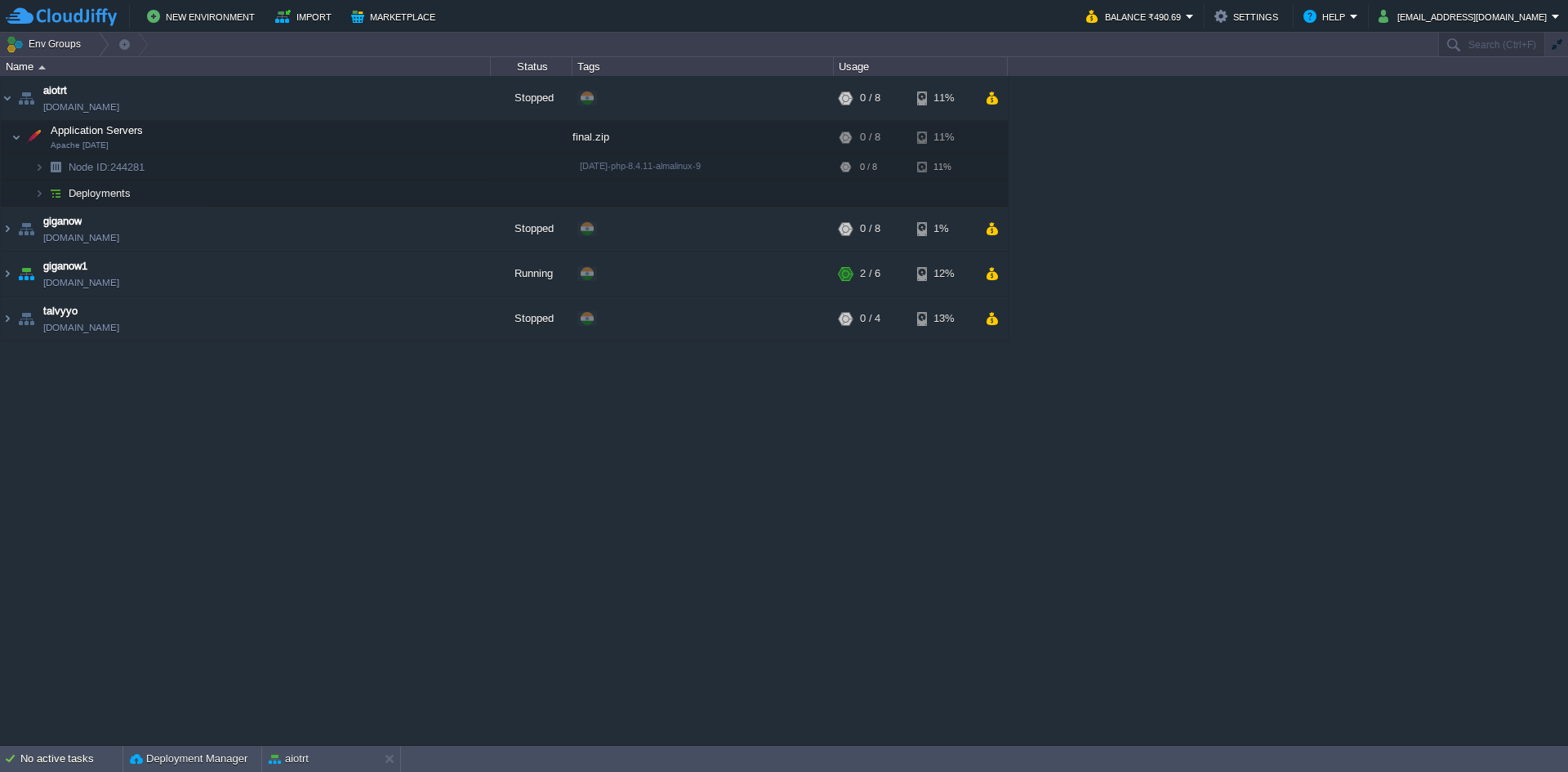
click at [189, 190] on td "Deployments" at bounding box center [246, 193] width 490 height 26
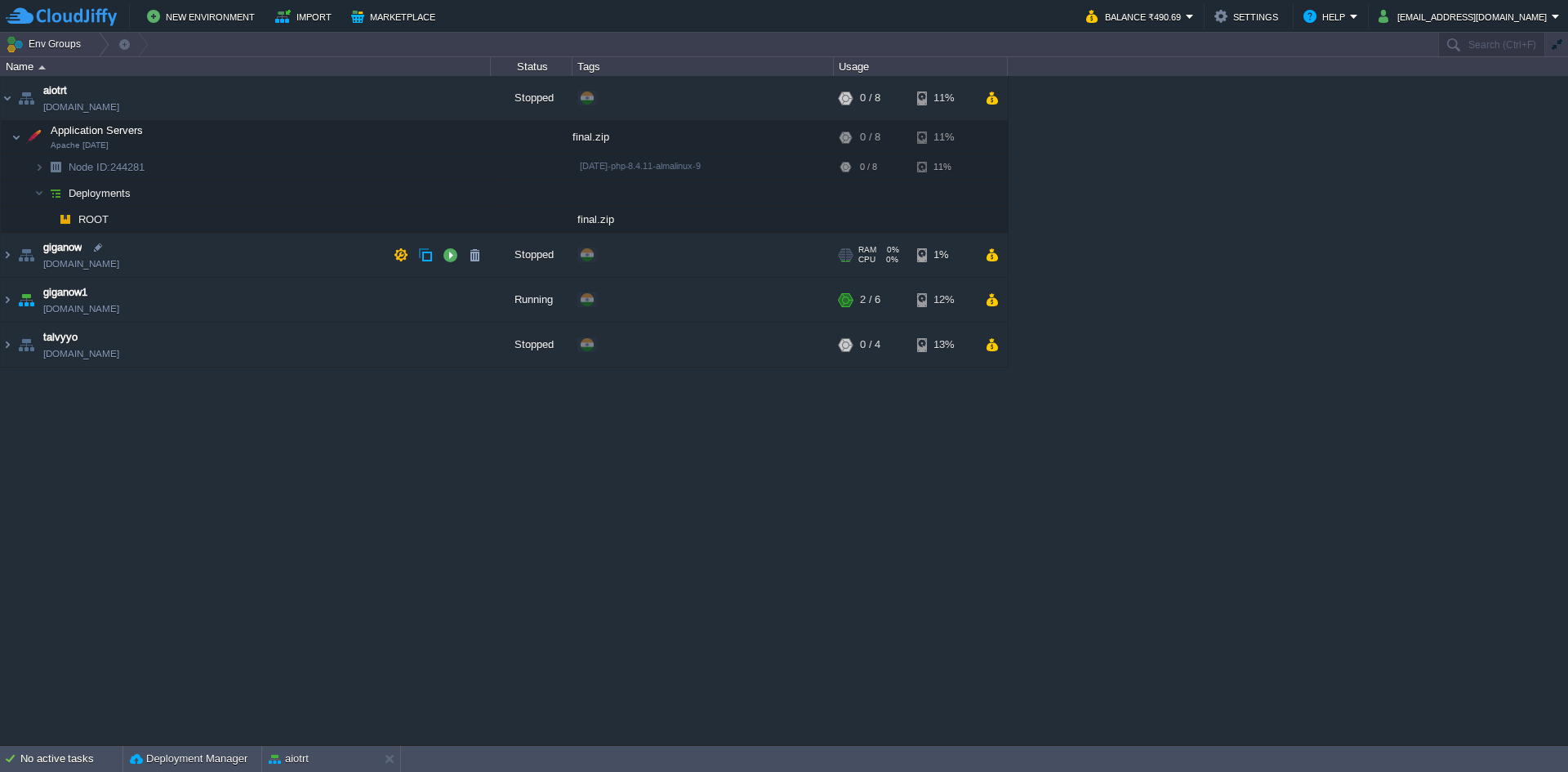
click at [217, 234] on td "giganow [DOMAIN_NAME]" at bounding box center [246, 255] width 490 height 45
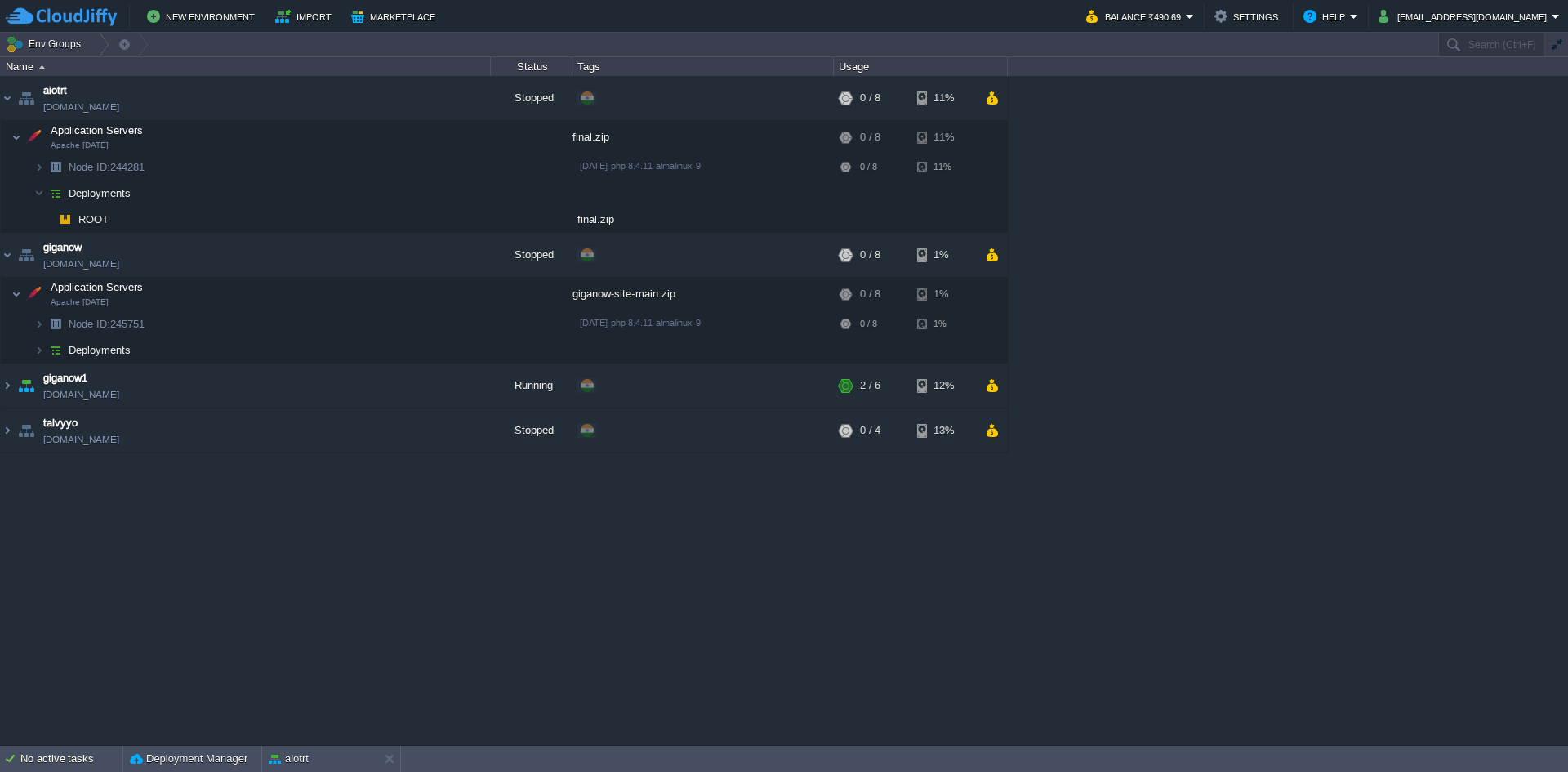
click at [198, 221] on td "ROOT" at bounding box center [246, 219] width 490 height 26
click at [163, 258] on td "giganow [DOMAIN_NAME]" at bounding box center [246, 255] width 490 height 45
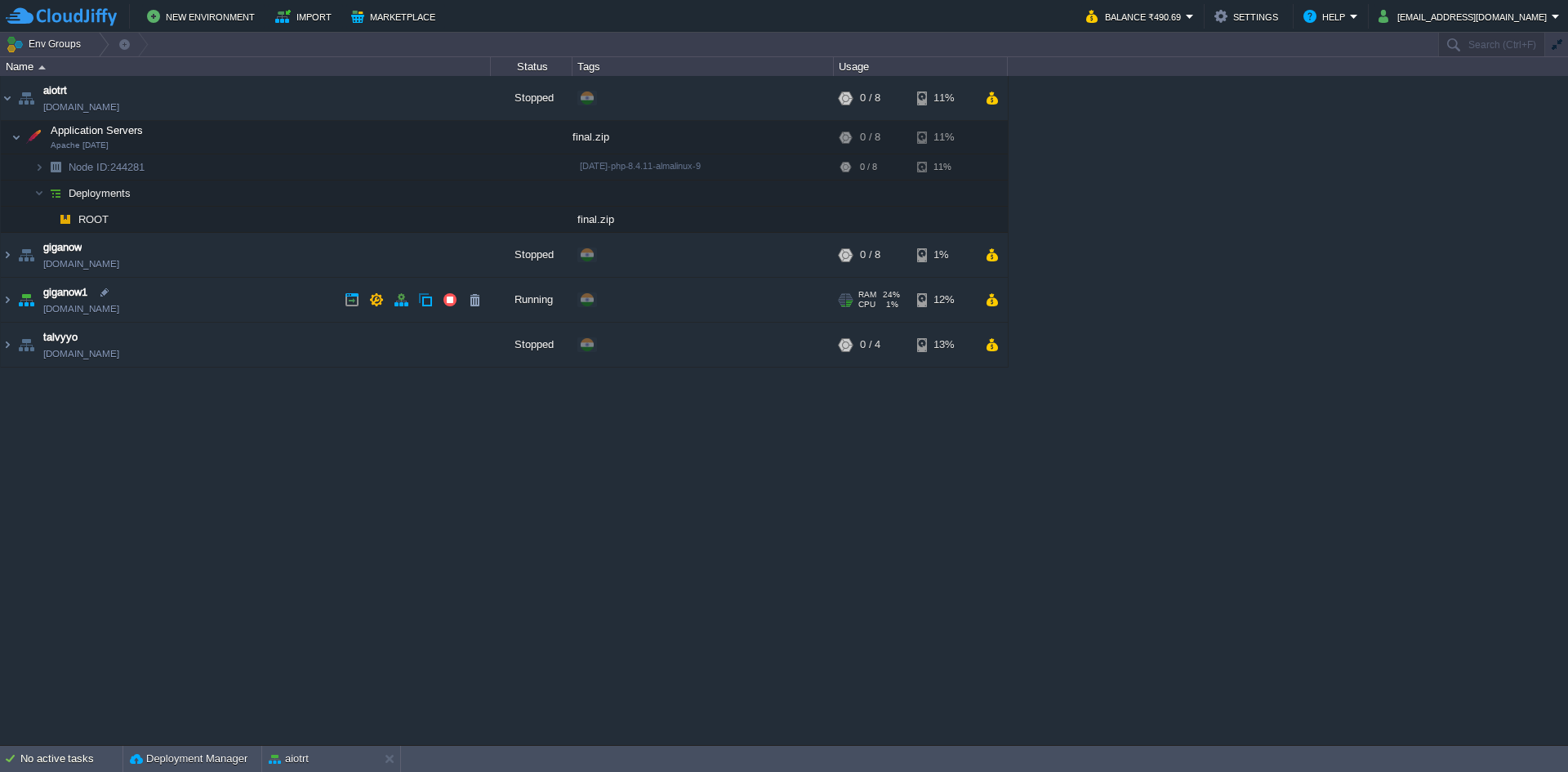
click at [246, 300] on td "giganow1 [DOMAIN_NAME]" at bounding box center [246, 300] width 490 height 45
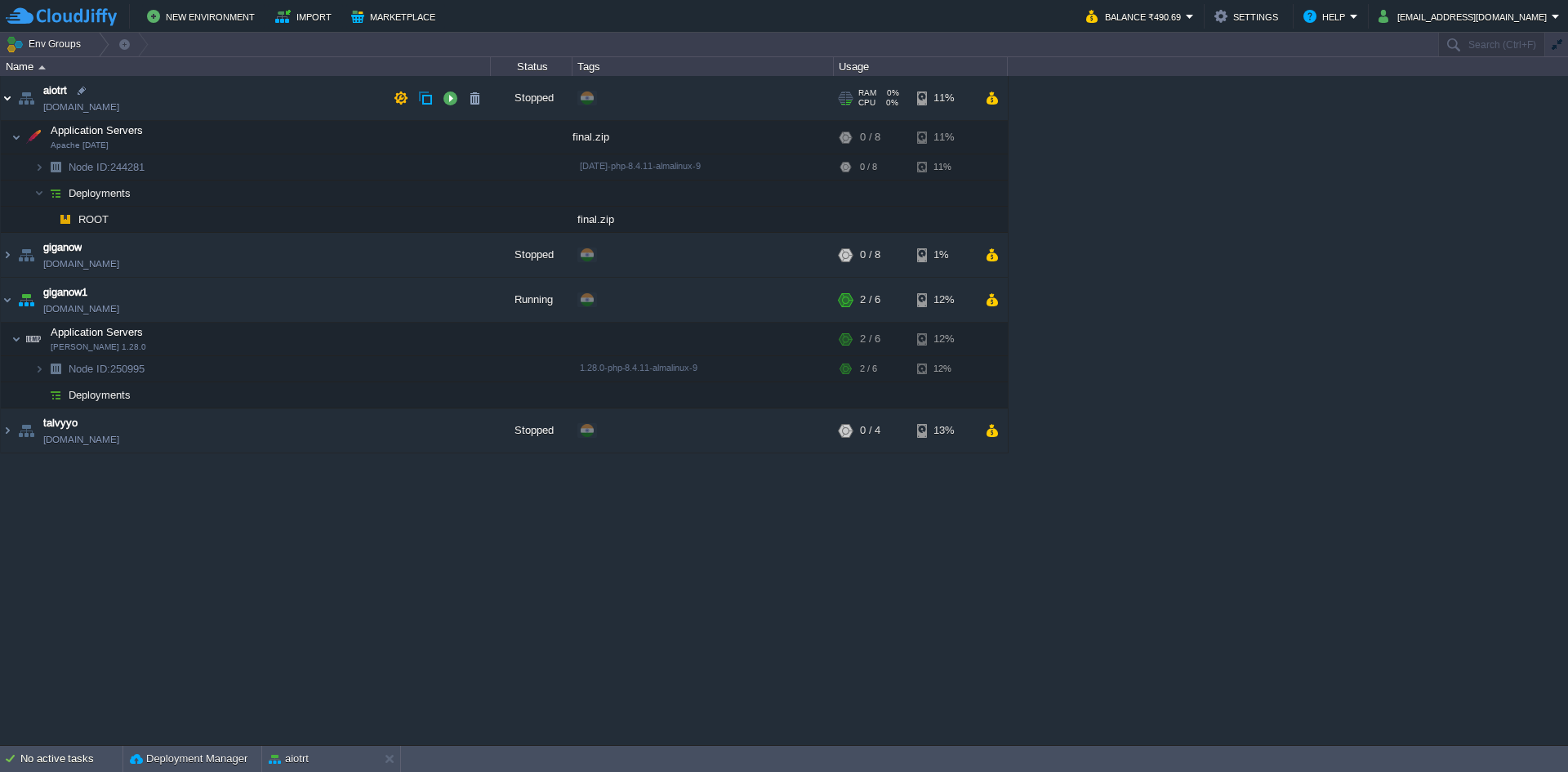
click at [4, 98] on img at bounding box center [8, 97] width 13 height 44
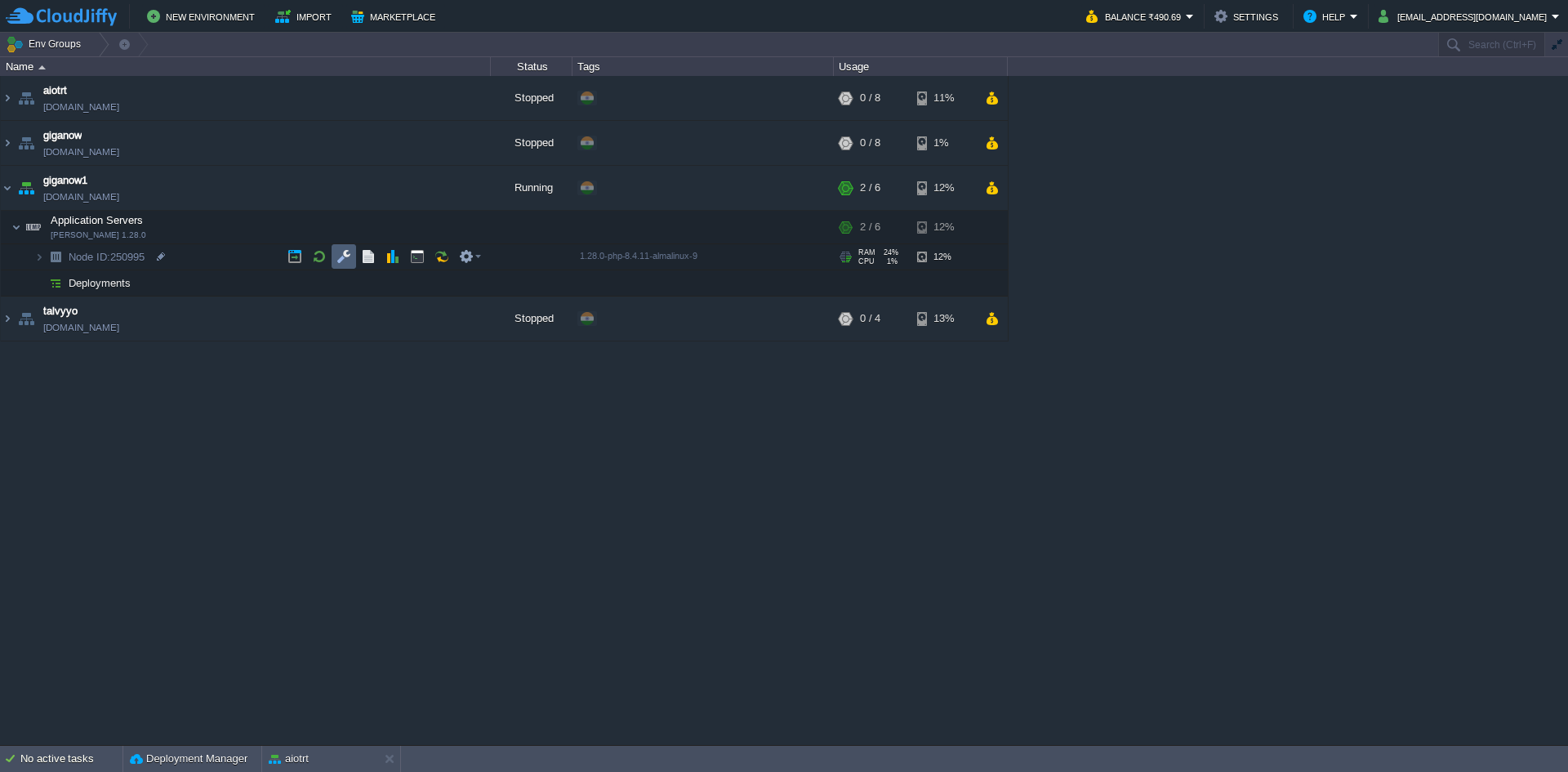
click at [339, 246] on td at bounding box center [344, 257] width 25 height 25
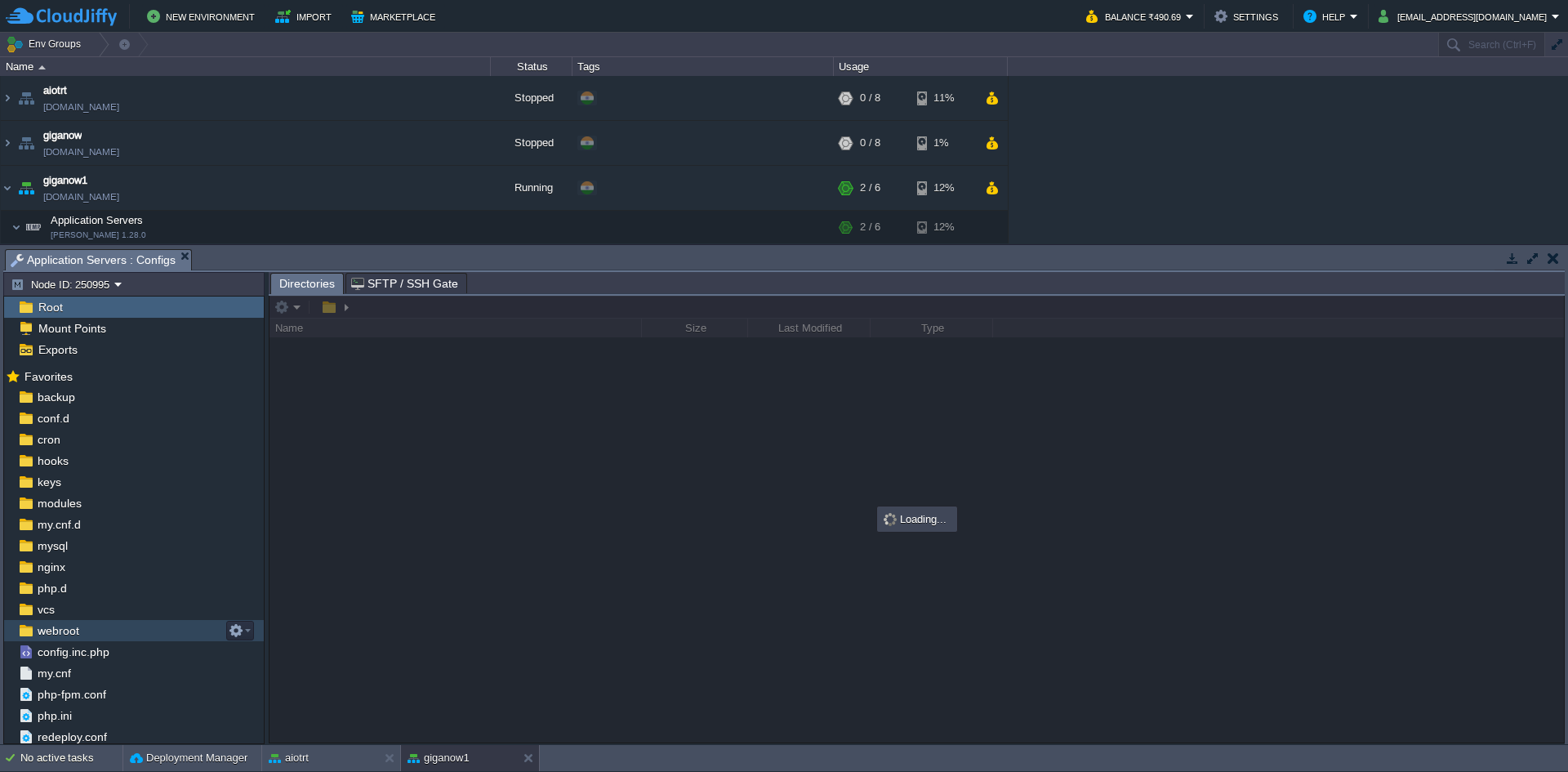
click at [114, 623] on div "webroot" at bounding box center [134, 631] width 260 height 21
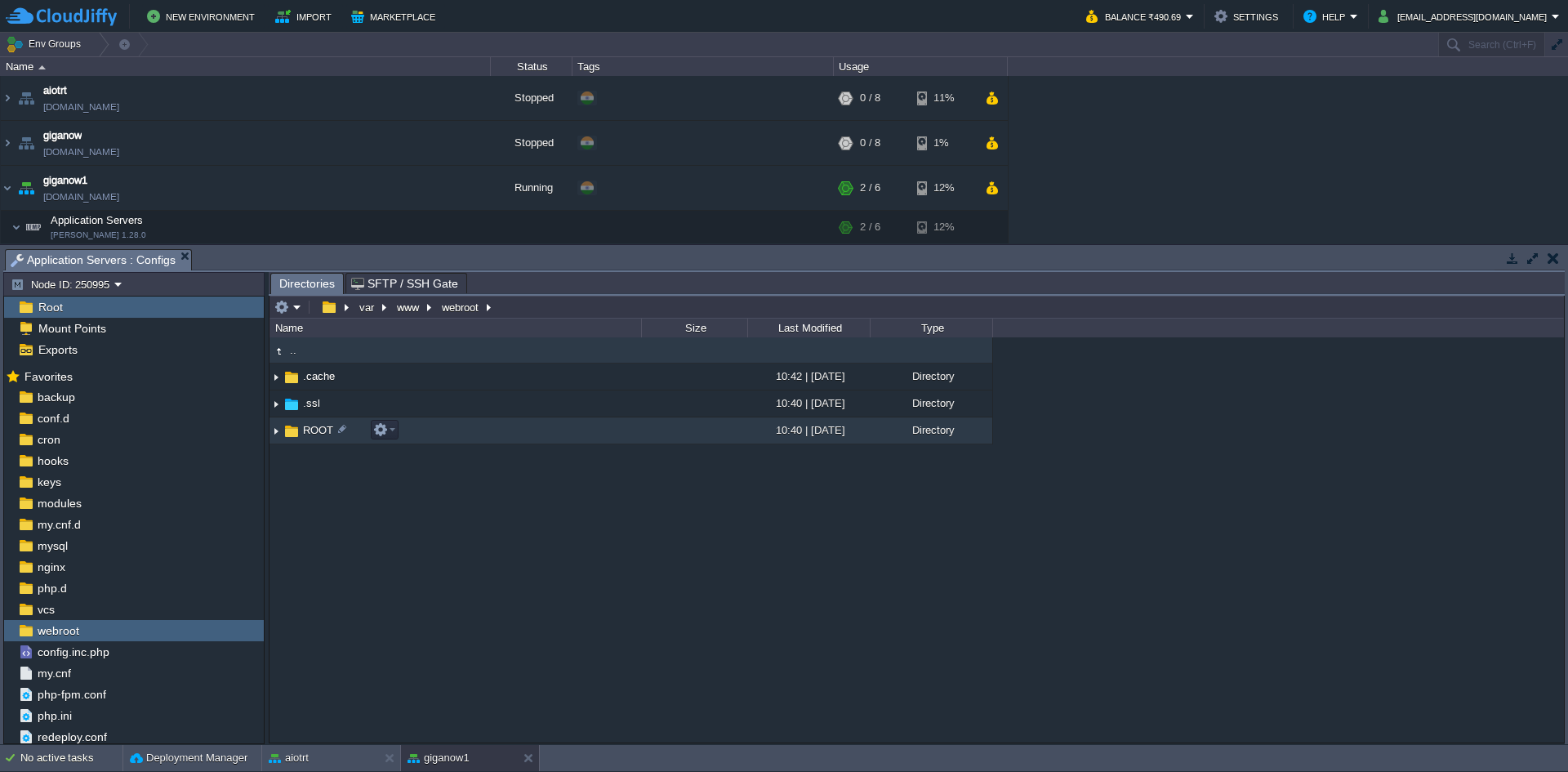
click at [440, 439] on td "ROOT" at bounding box center [455, 431] width 372 height 27
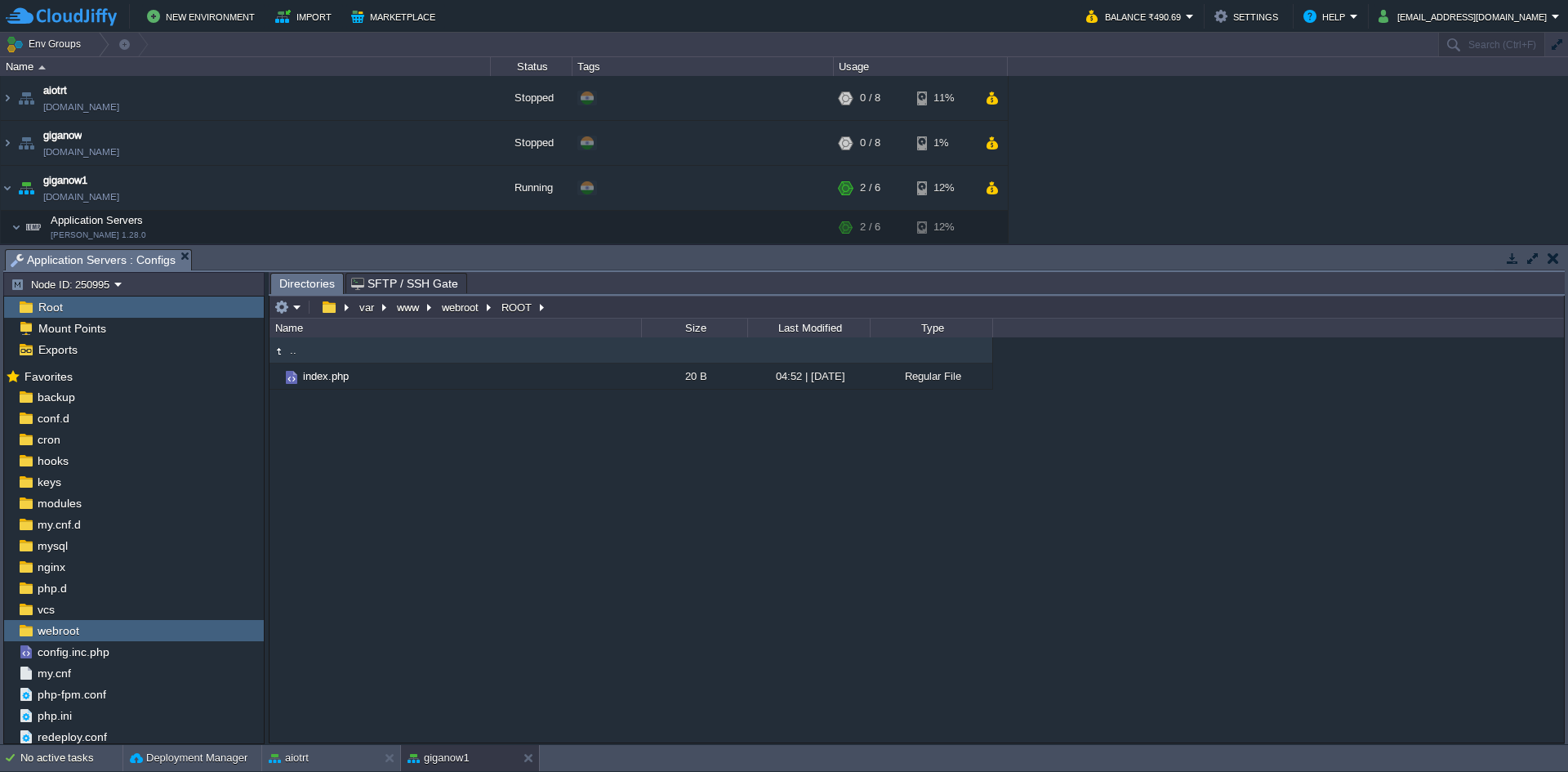
click at [1557, 267] on td at bounding box center [1552, 258] width 20 height 20
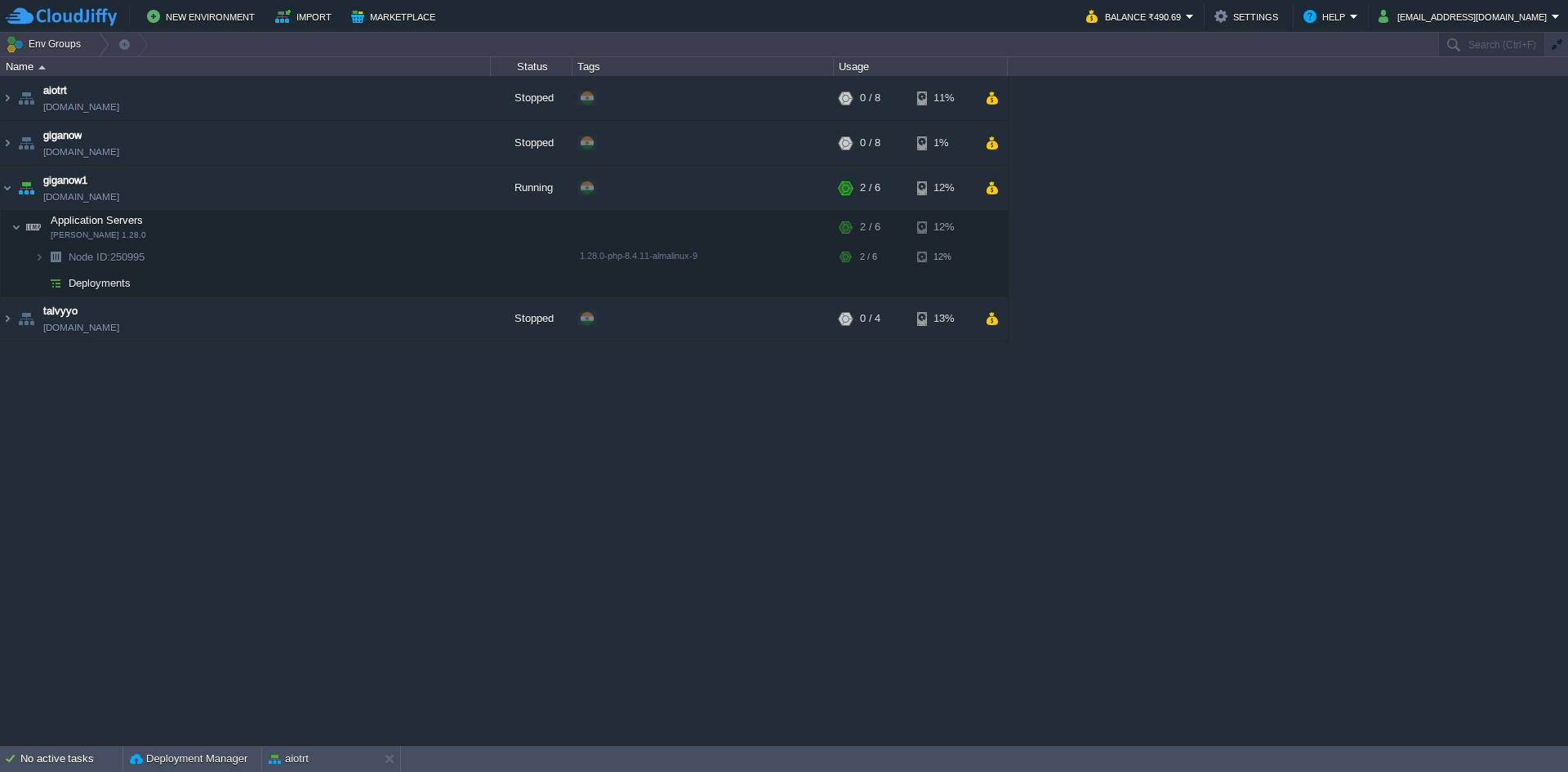
click at [199, 0] on div "New Environment Import Marketplace Bonus ₹0.00 Upgrade Account Balance ₹490.69 …" at bounding box center [784, 16] width 1568 height 32
click at [198, 21] on button "New Environment" at bounding box center [204, 16] width 113 height 20
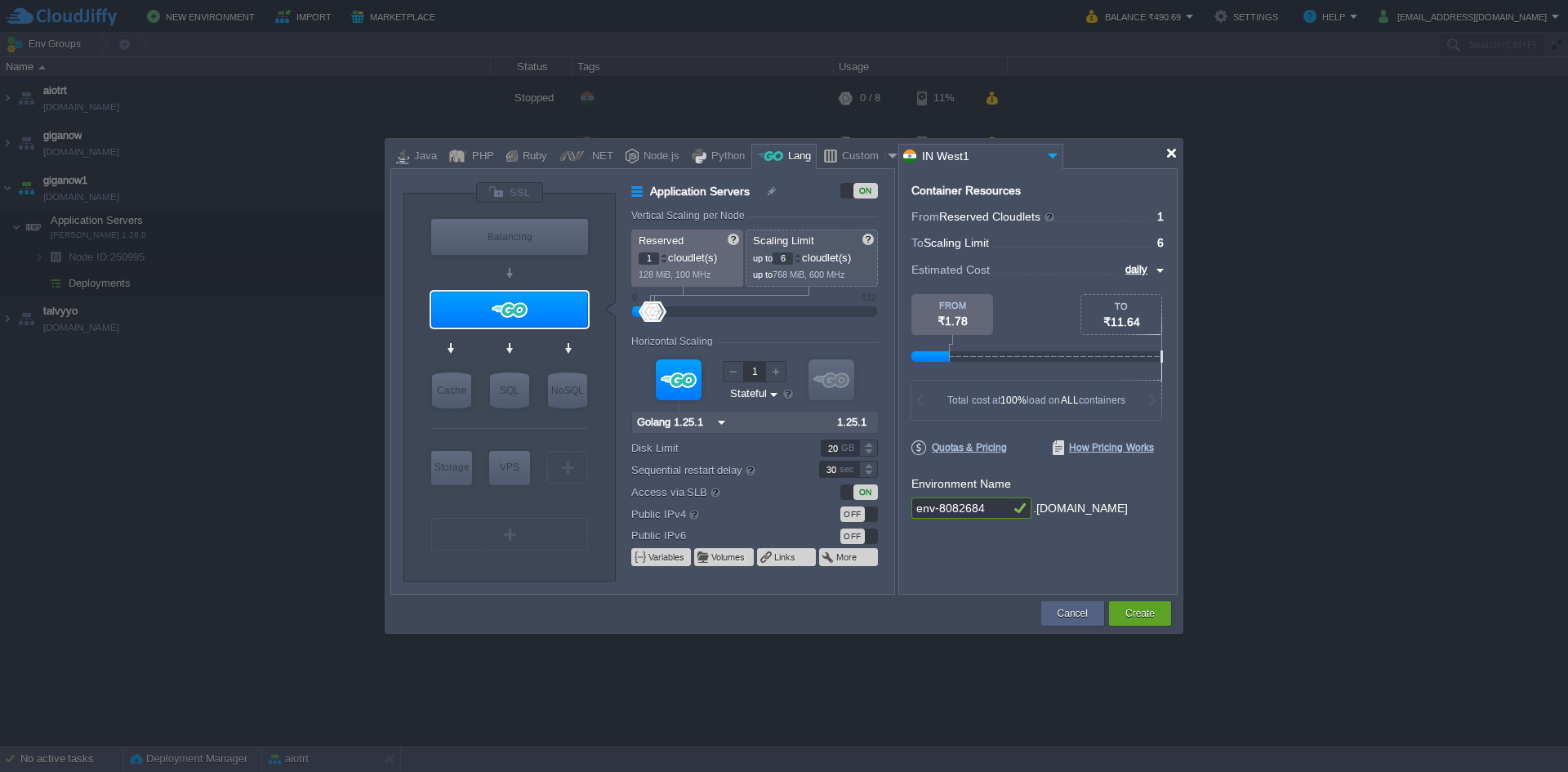
click at [1174, 153] on div at bounding box center [1171, 153] width 12 height 12
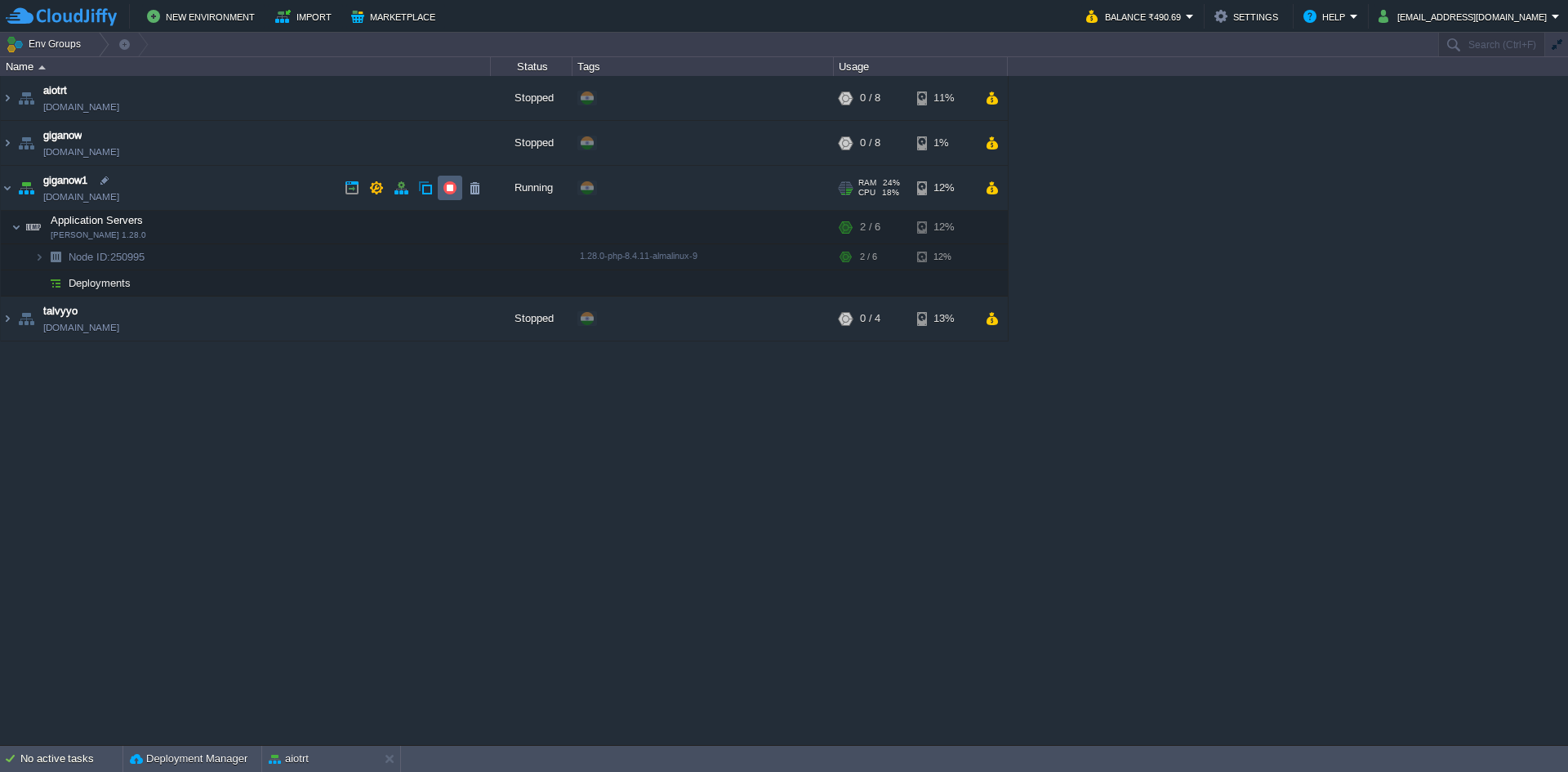
click at [443, 195] on button "button" at bounding box center [449, 187] width 14 height 14
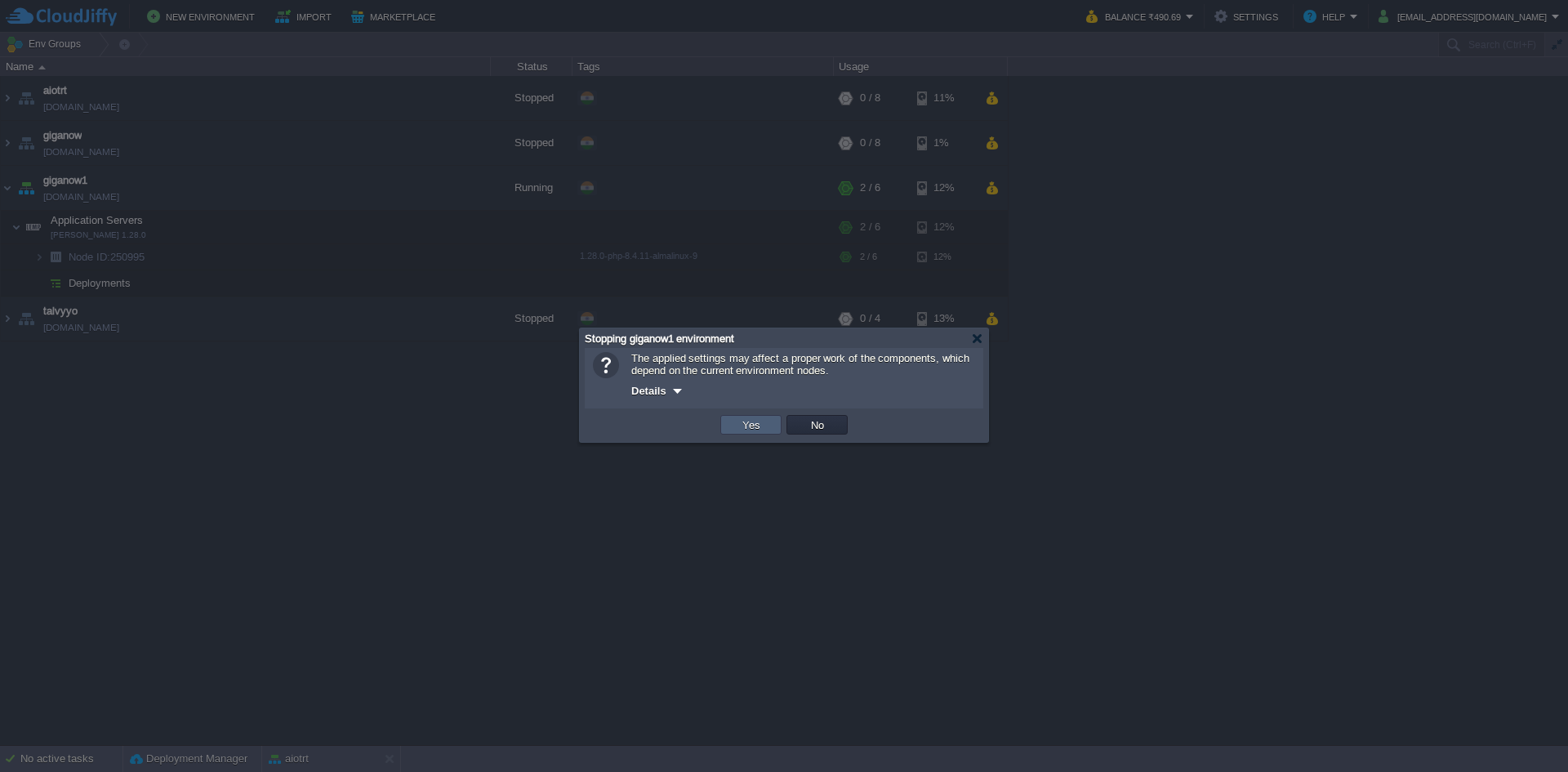
click at [730, 418] on td "Yes" at bounding box center [751, 424] width 61 height 20
